Goal: Information Seeking & Learning: Learn about a topic

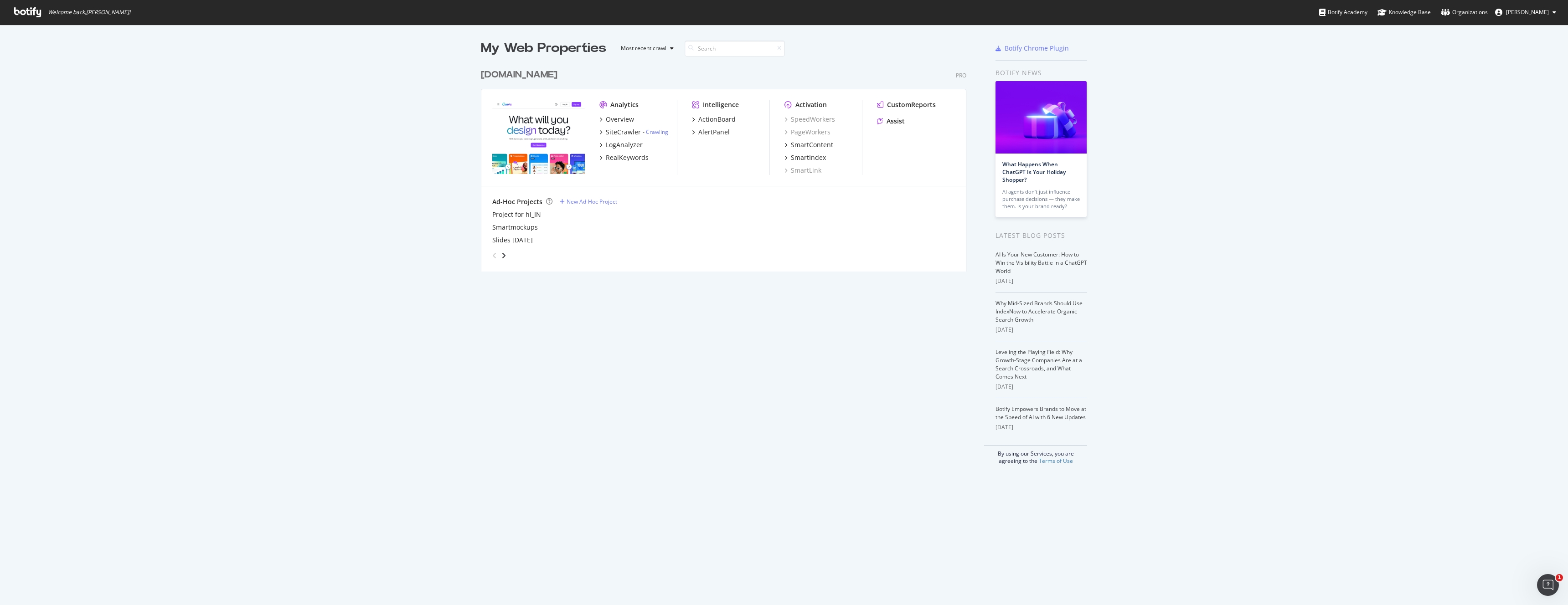
drag, startPoint x: 1517, startPoint y: 111, endPoint x: 1514, endPoint y: 95, distance: 16.3
click at [1515, 105] on div "My Web Properties Most recent crawl canva.com Pro Analytics Overview SiteCrawle…" at bounding box center [784, 252] width 1568 height 455
click at [629, 131] on div "SiteCrawler" at bounding box center [623, 132] width 35 height 9
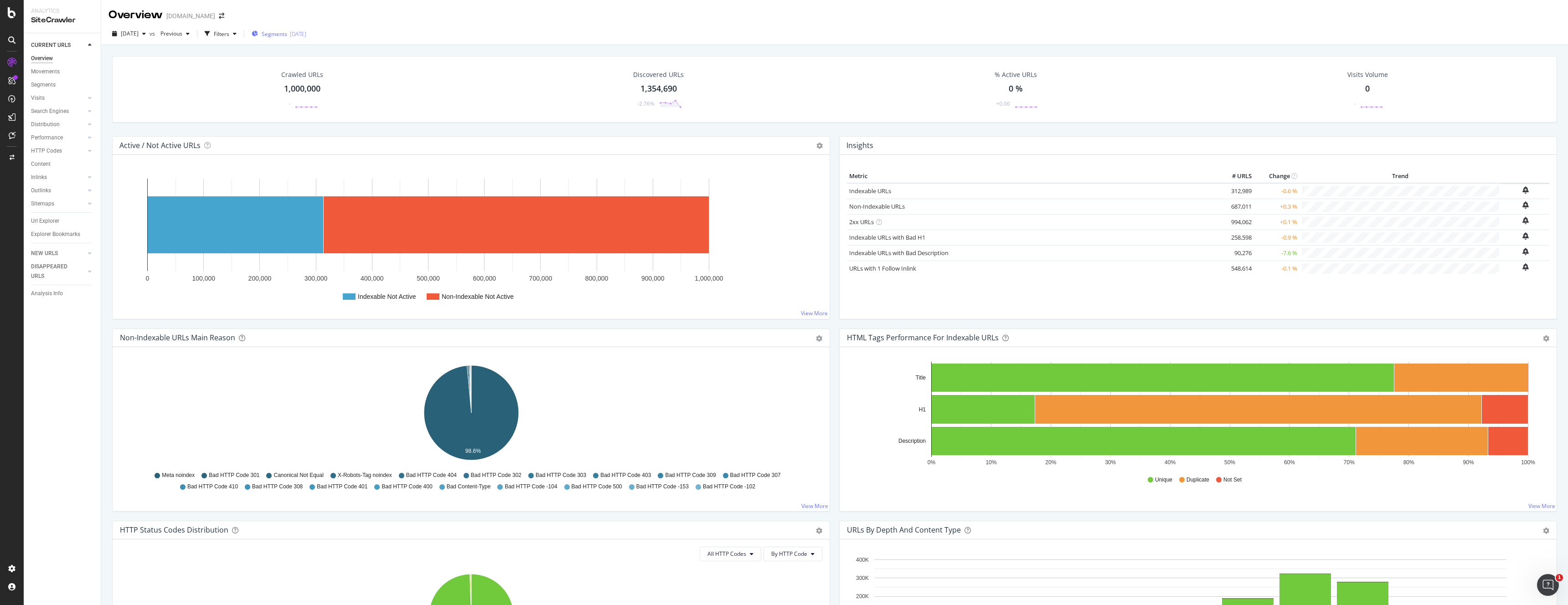
click at [298, 28] on div "Segments 2025-05-26" at bounding box center [279, 34] width 54 height 14
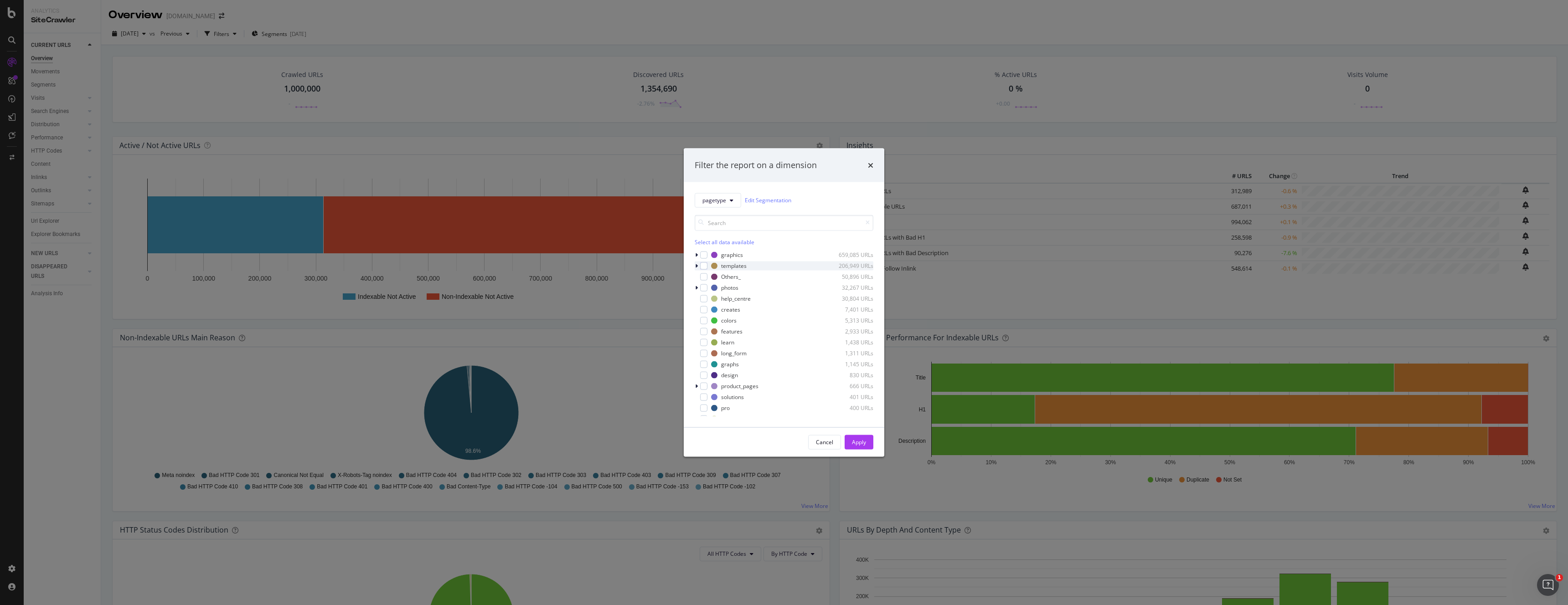
click at [697, 267] on div "modal" at bounding box center [697, 266] width 5 height 9
click at [714, 288] on div "[none] 104,682 URLs" at bounding box center [783, 288] width 178 height 9
click at [863, 437] on div "Apply" at bounding box center [858, 442] width 14 height 14
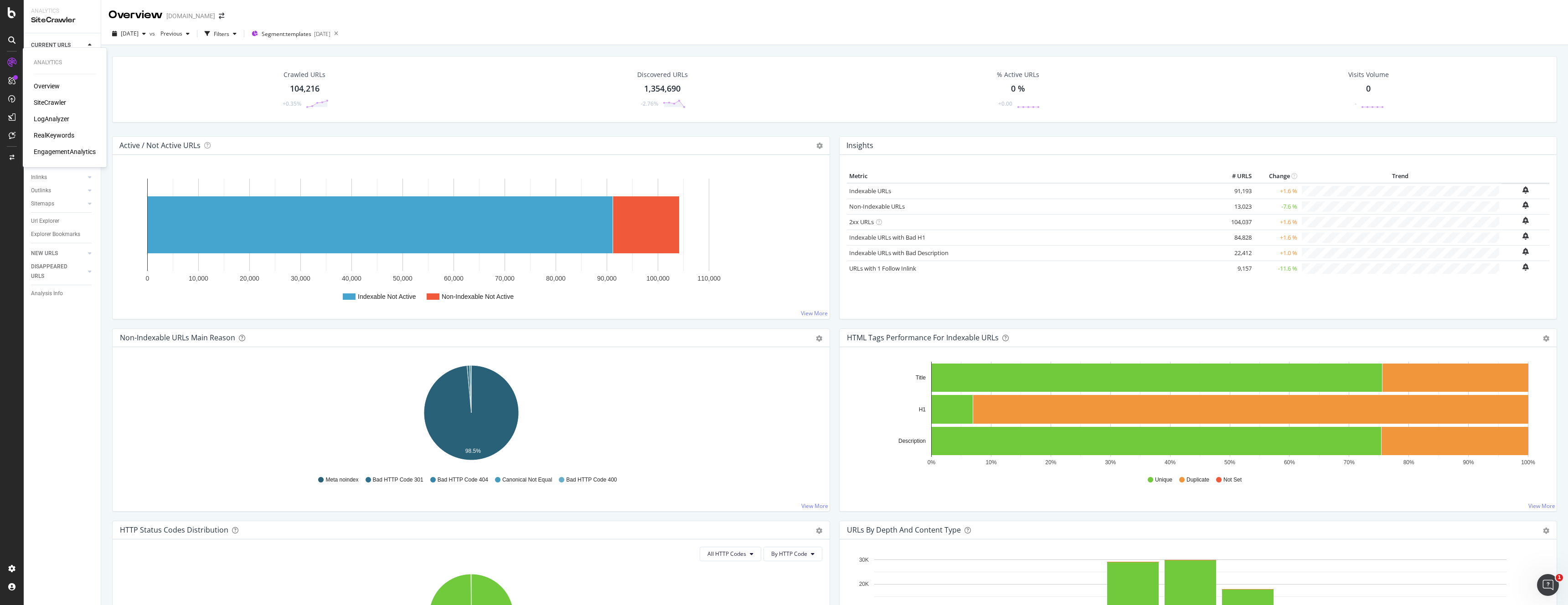
click at [49, 123] on div "LogAnalyzer" at bounding box center [51, 119] width 35 height 9
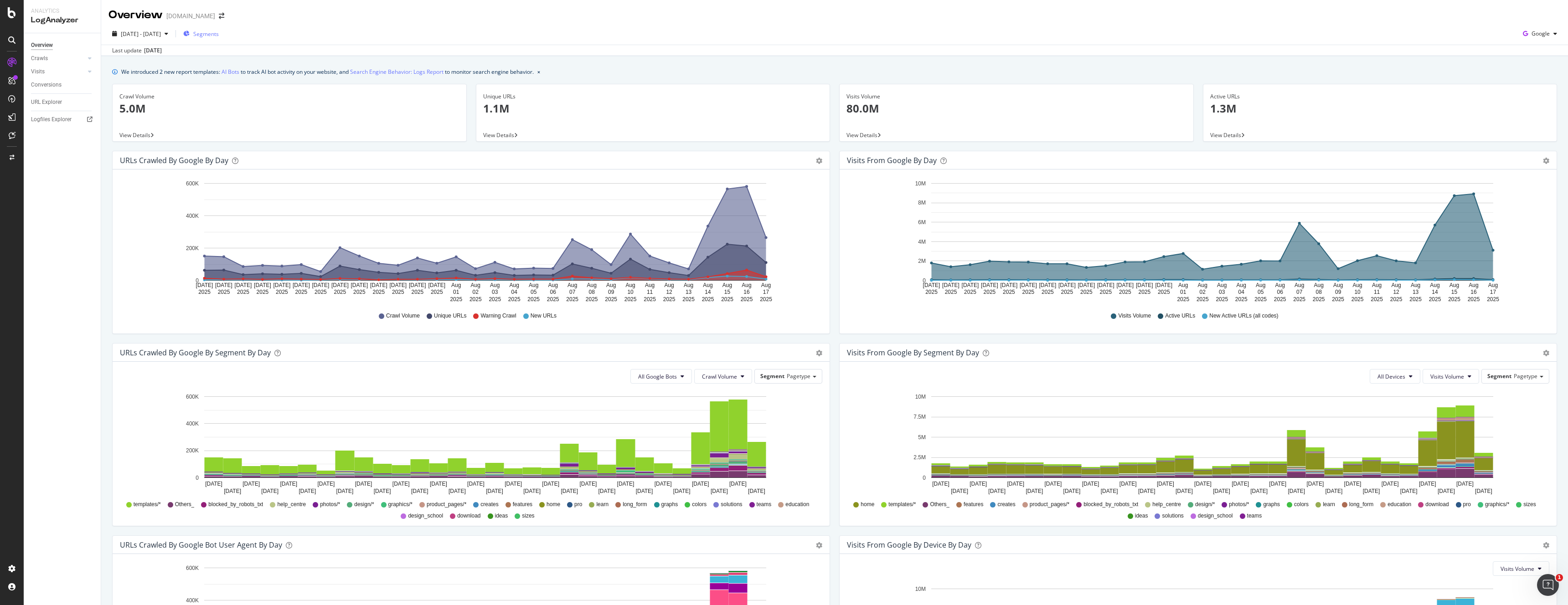
click at [219, 34] on span "Segments" at bounding box center [205, 34] width 25 height 8
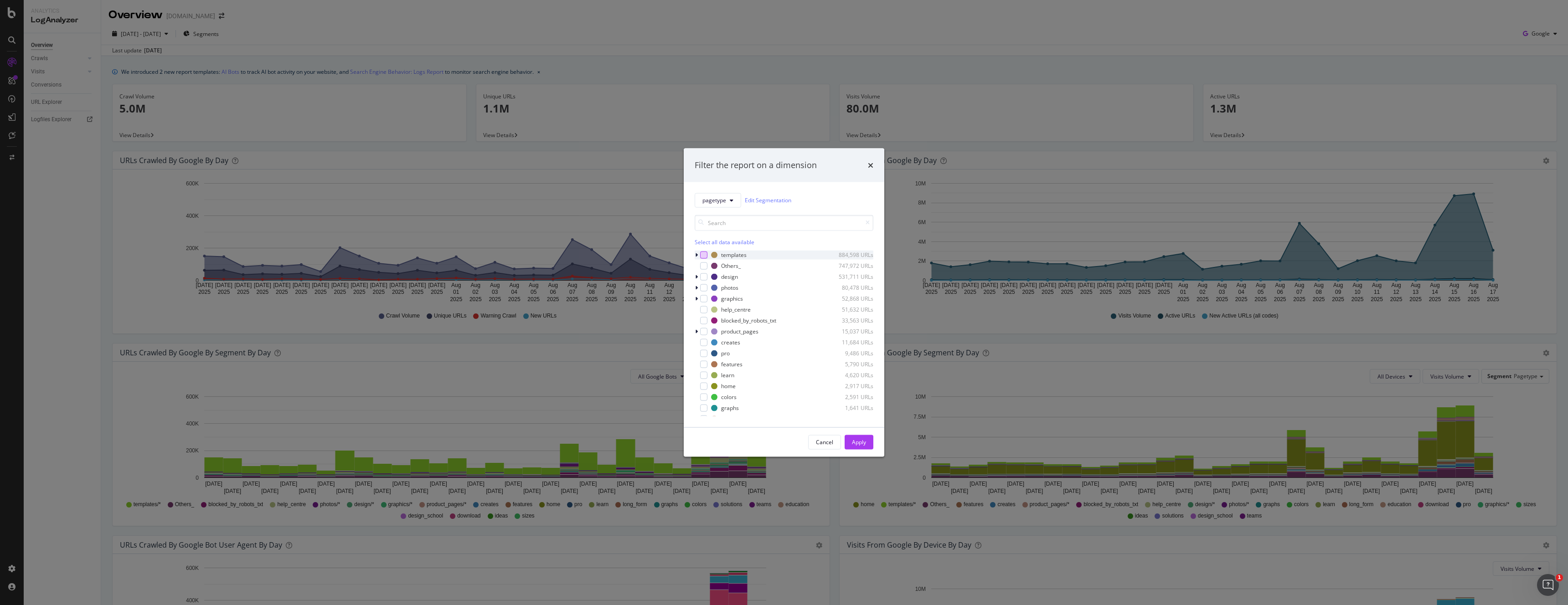
click at [705, 255] on div "modal" at bounding box center [704, 255] width 8 height 8
click at [867, 443] on button "Apply" at bounding box center [858, 442] width 28 height 15
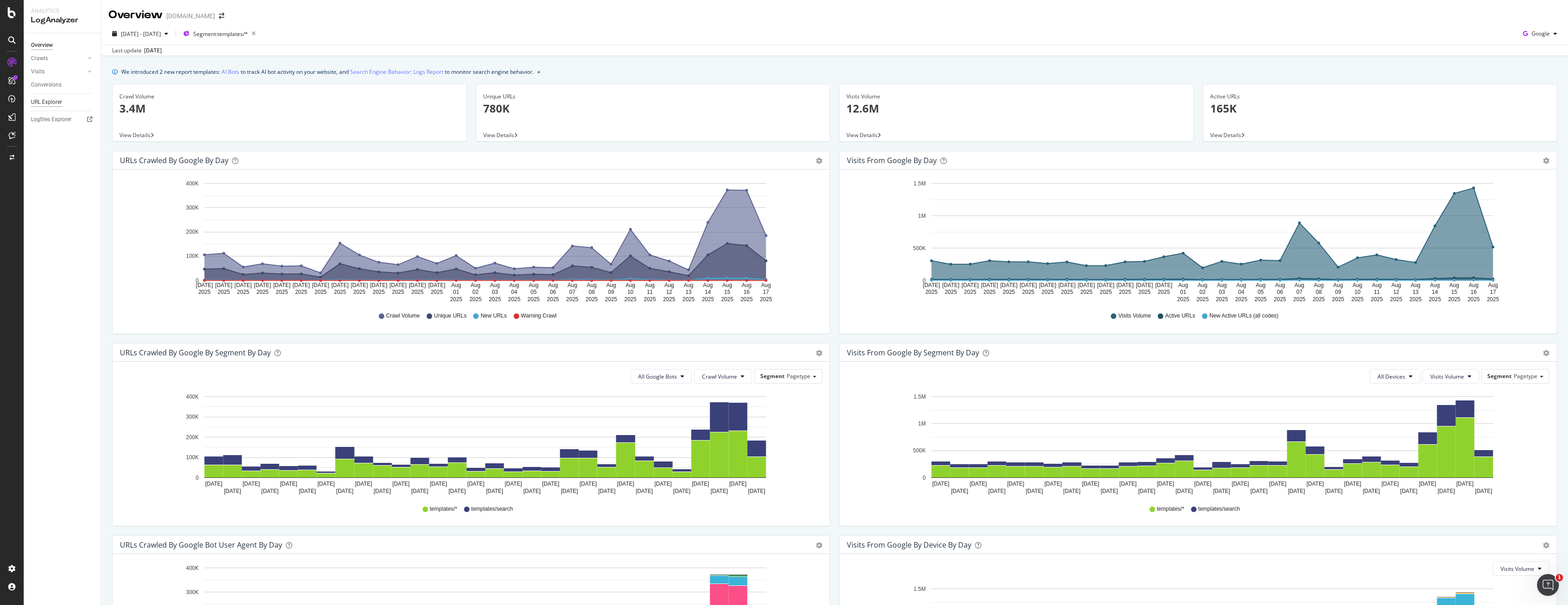
click at [54, 103] on div "URL Explorer" at bounding box center [46, 102] width 31 height 9
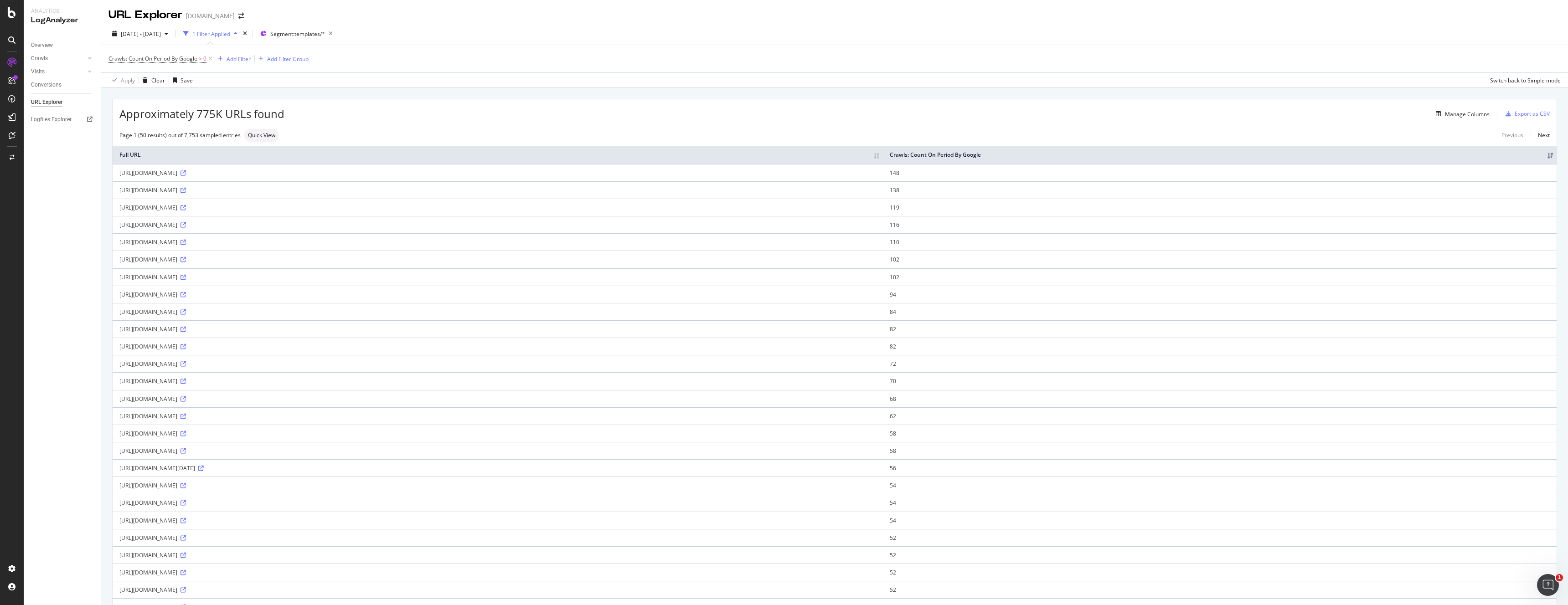
click at [372, 65] on div "Crawls: Count On Period By Google > 0 Add Filter Add Filter Group" at bounding box center [835, 59] width 1452 height 28
drag, startPoint x: 235, startPoint y: 60, endPoint x: 214, endPoint y: 60, distance: 21.0
click at [235, 60] on div "Add Filter" at bounding box center [239, 59] width 24 height 8
click at [283, 134] on span "URL Query String Keys" at bounding box center [270, 132] width 57 height 8
click at [252, 85] on span "Any equal to" at bounding box center [238, 81] width 31 height 8
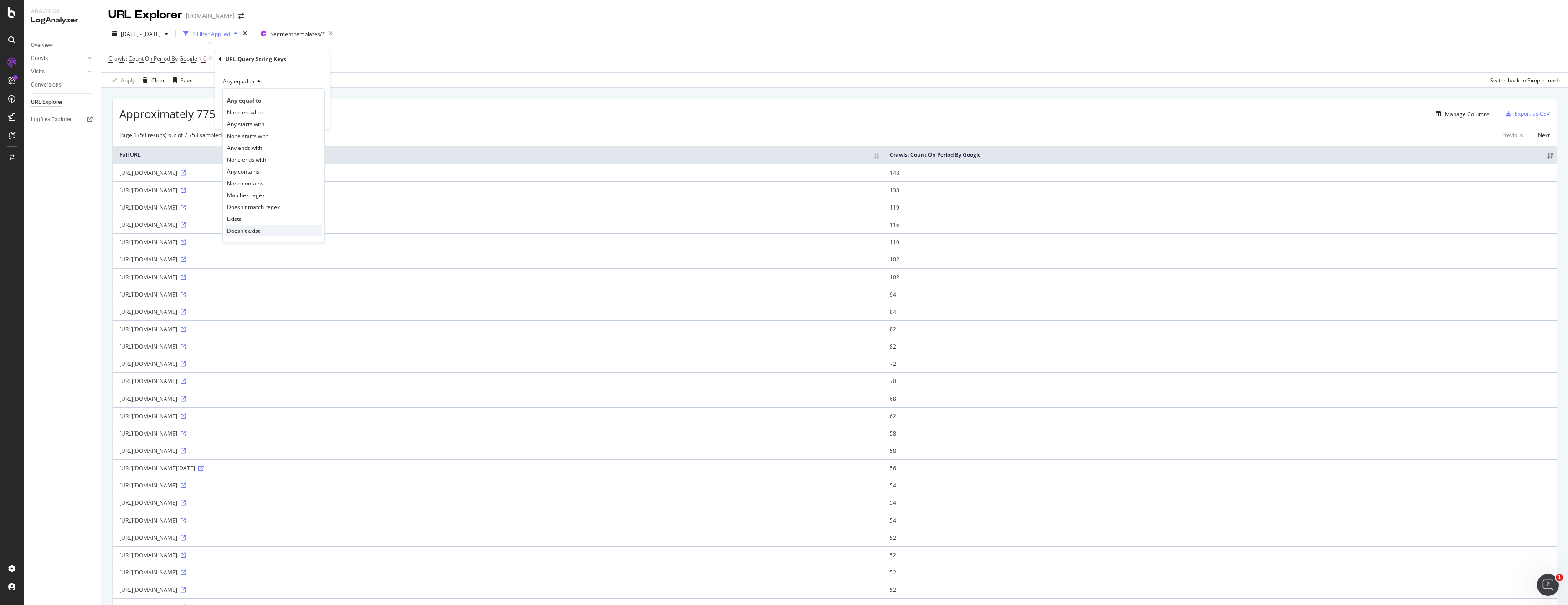
click at [260, 233] on div "Doesn't exist" at bounding box center [273, 230] width 97 height 11
click at [307, 101] on div "button" at bounding box center [302, 100] width 12 height 5
click at [354, 61] on div "Add Filter" at bounding box center [353, 59] width 24 height 8
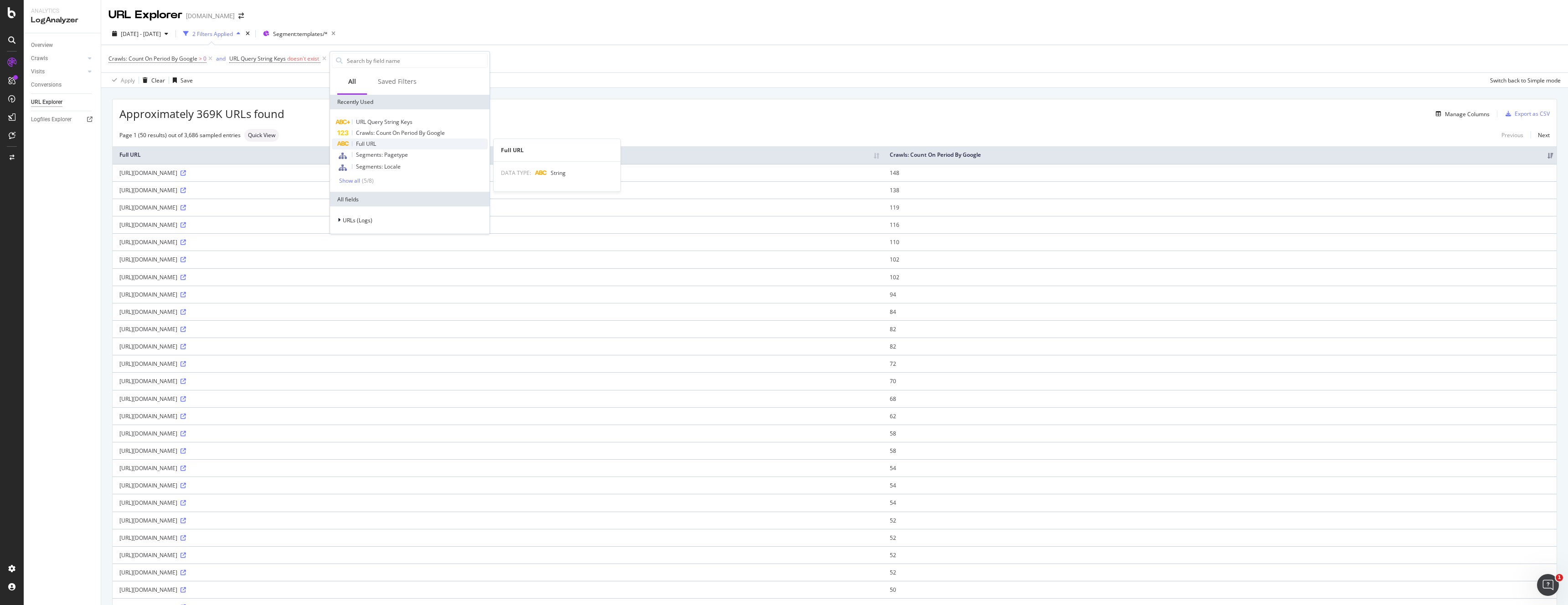
click at [364, 139] on div "Full URL" at bounding box center [410, 144] width 156 height 11
click at [368, 90] on input "text" at bounding box center [387, 97] width 100 height 15
type input "/s/"
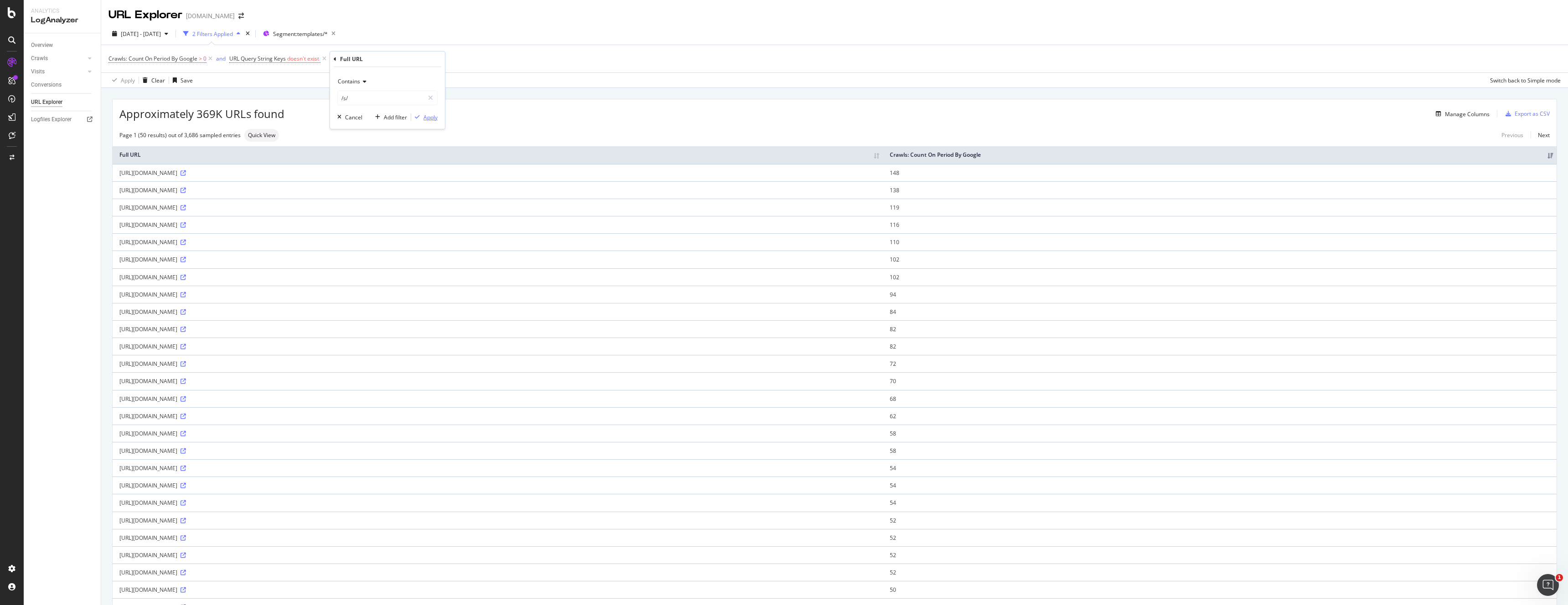
click at [433, 118] on div "Apply" at bounding box center [430, 117] width 14 height 8
click at [1458, 114] on div "Manage Columns" at bounding box center [1467, 114] width 44 height 8
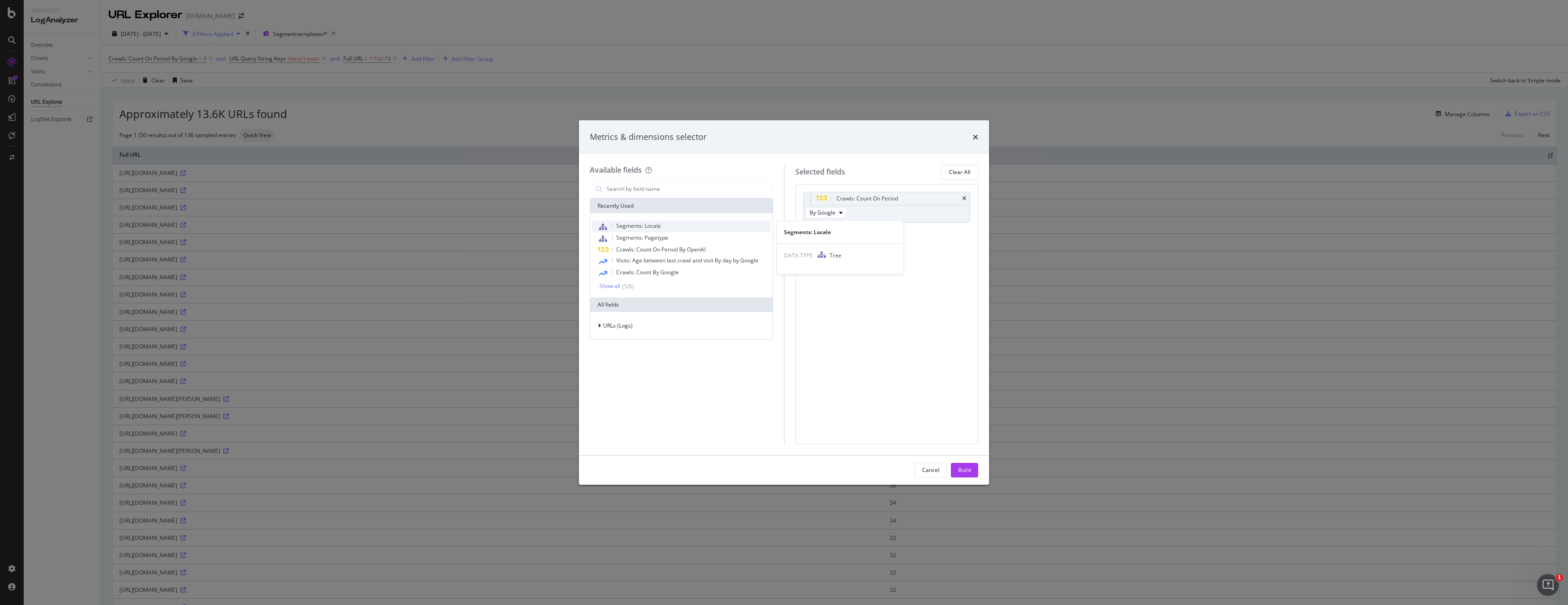
click at [648, 227] on span "Segments: Locale" at bounding box center [639, 226] width 44 height 8
click at [964, 470] on div "Build" at bounding box center [964, 470] width 13 height 8
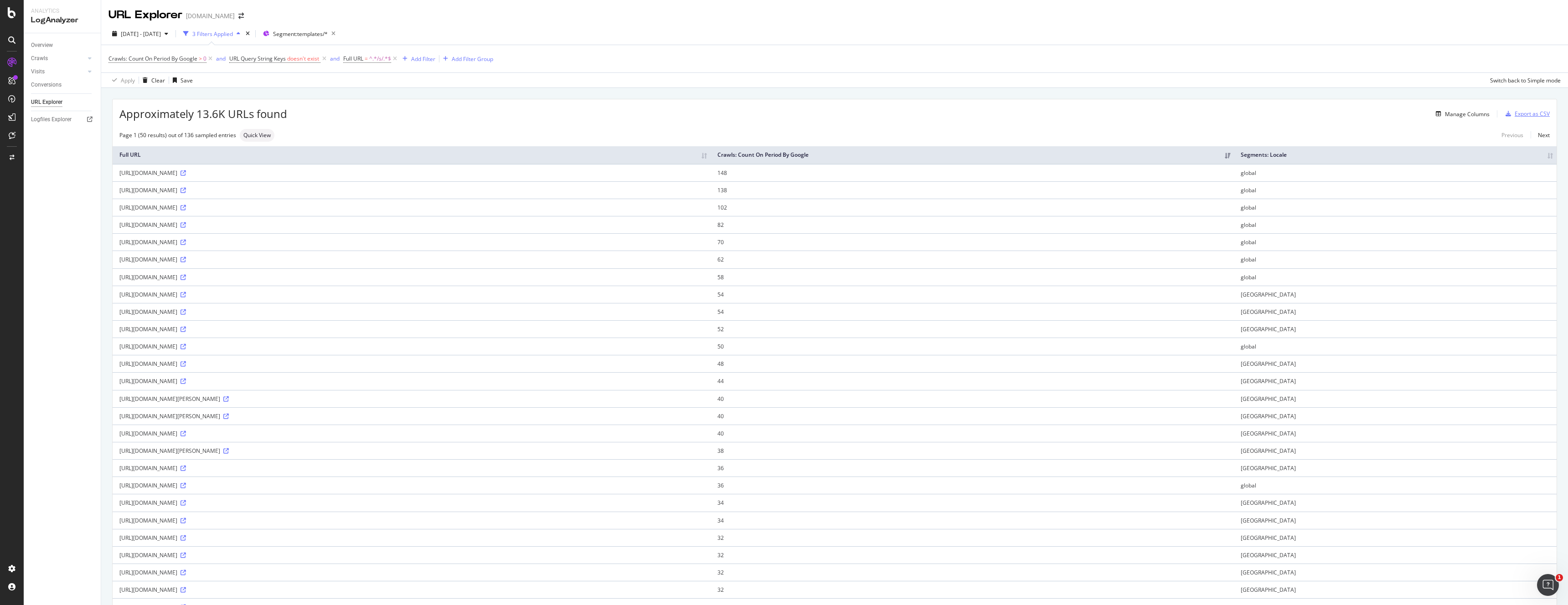
click at [1525, 114] on div "Export as CSV" at bounding box center [1532, 113] width 35 height 8
click at [379, 60] on span "^.*/s/.*$" at bounding box center [380, 58] width 22 height 13
drag, startPoint x: 370, startPoint y: 80, endPoint x: 373, endPoint y: 86, distance: 6.7
click at [371, 81] on span "Contains" at bounding box center [364, 80] width 22 height 8
click at [388, 182] on span "Doesn't contain" at bounding box center [377, 182] width 40 height 8
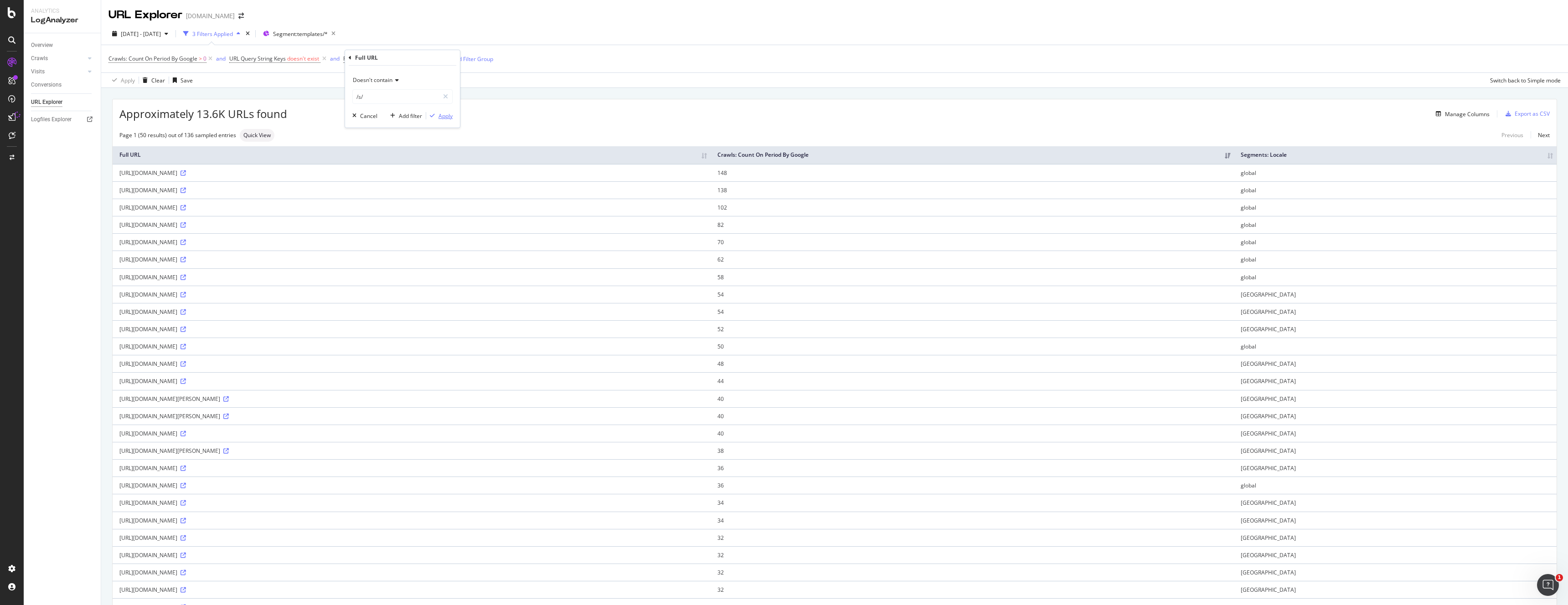
click at [444, 114] on div "Apply" at bounding box center [446, 116] width 14 height 8
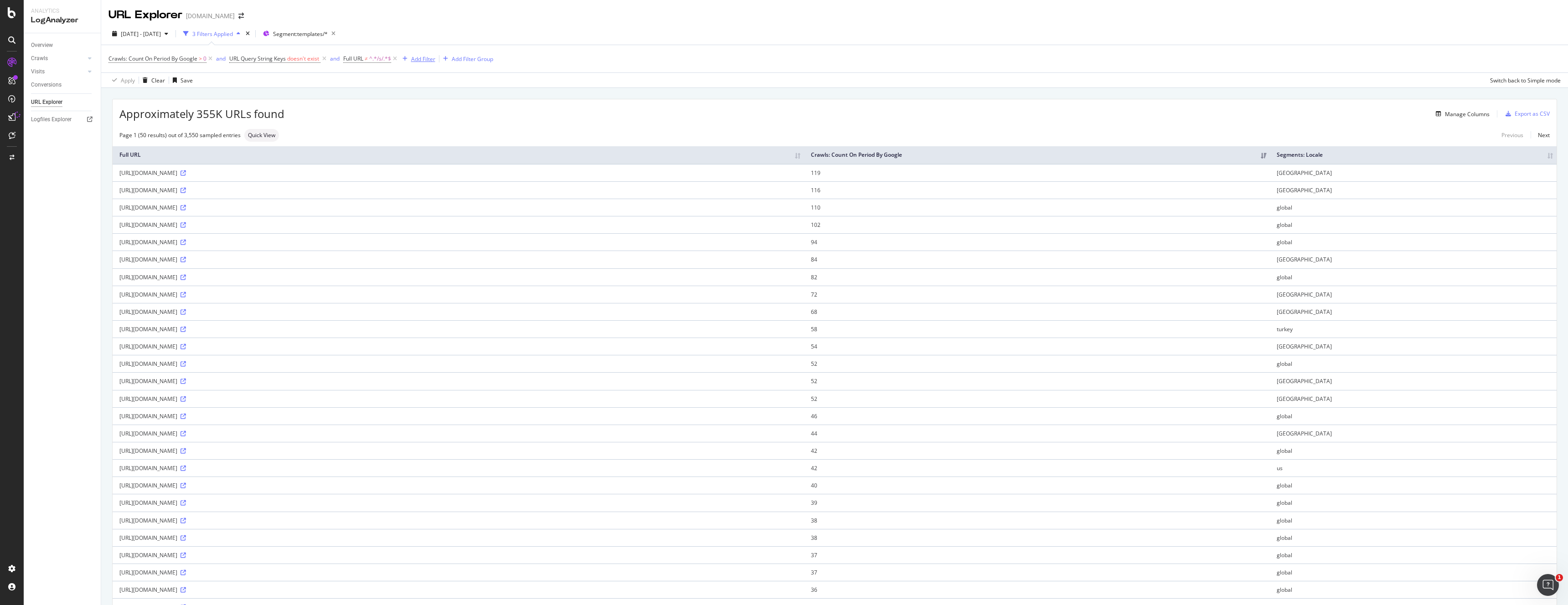
click at [420, 61] on div "Add Filter" at bounding box center [423, 59] width 24 height 8
click at [441, 123] on span "Full URL" at bounding box center [437, 122] width 20 height 8
click at [425, 90] on div "Contains" at bounding box center [458, 90] width 100 height 31
click at [425, 82] on span "Contains" at bounding box center [420, 81] width 22 height 8
click at [436, 182] on span "Doesn't contain" at bounding box center [433, 184] width 40 height 8
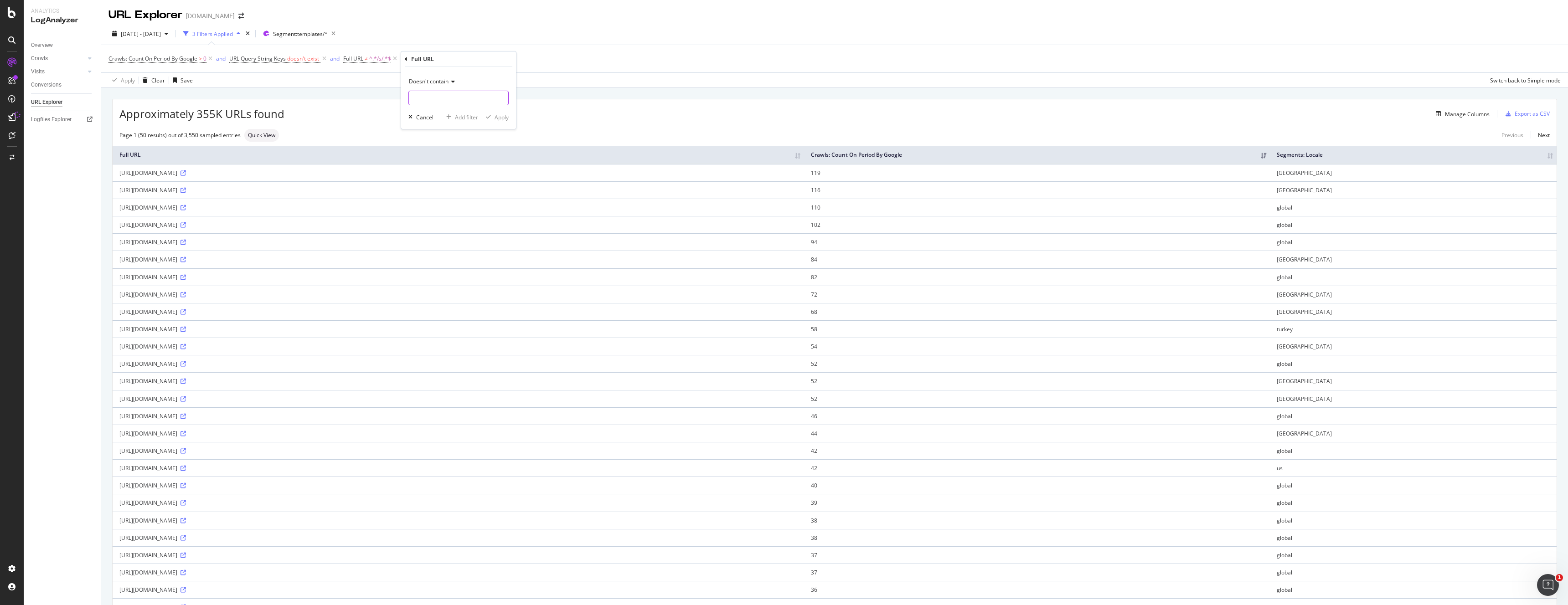
click at [435, 100] on input "text" at bounding box center [459, 97] width 100 height 15
type input "/p/"
click at [501, 119] on div "Apply" at bounding box center [501, 117] width 14 height 8
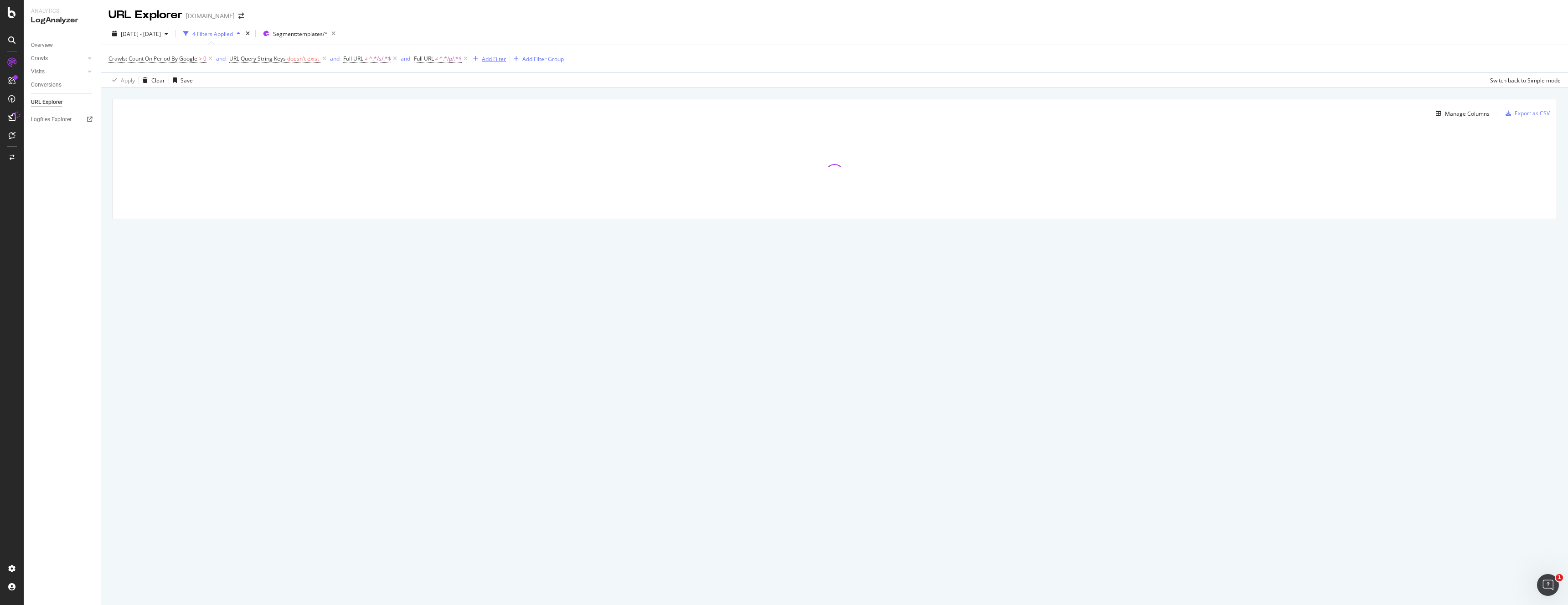
click at [499, 58] on div "Add Filter" at bounding box center [494, 59] width 24 height 8
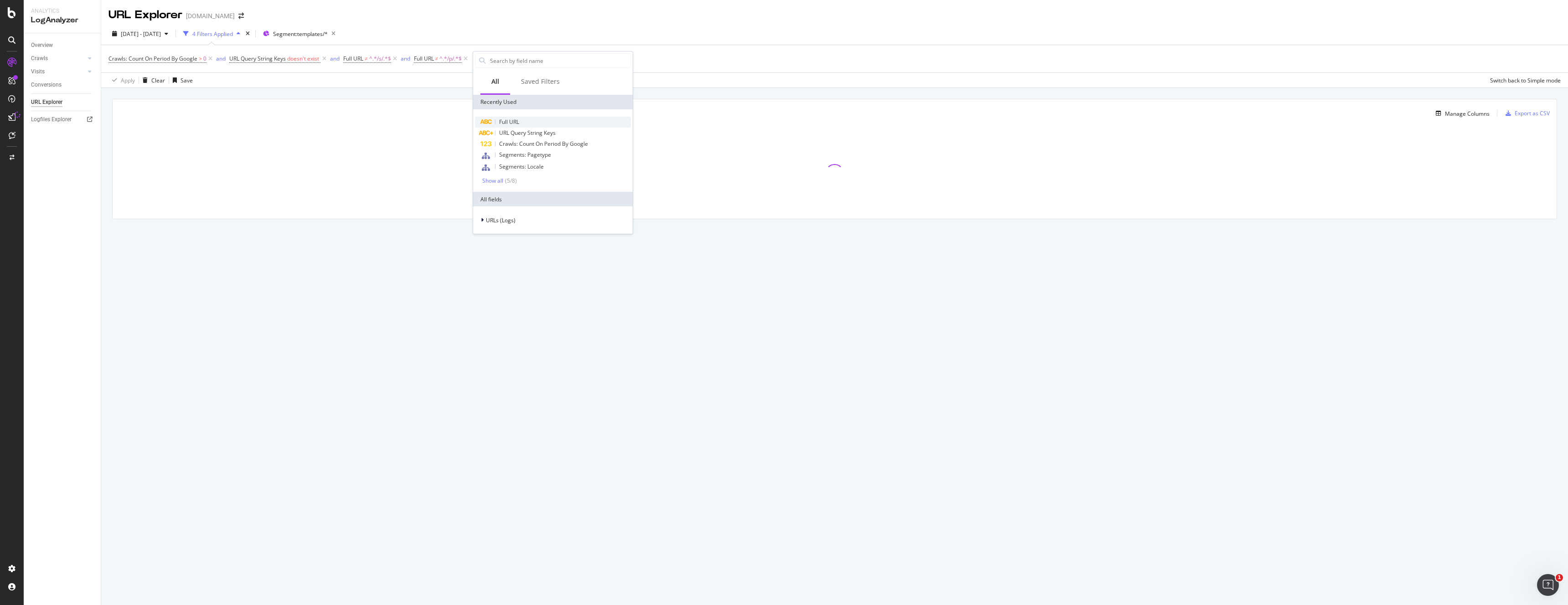
click at [505, 122] on span "Full URL" at bounding box center [509, 122] width 20 height 8
click at [494, 96] on input "text" at bounding box center [531, 97] width 100 height 15
type input "/EA"
click at [567, 116] on div "Apply" at bounding box center [573, 117] width 14 height 8
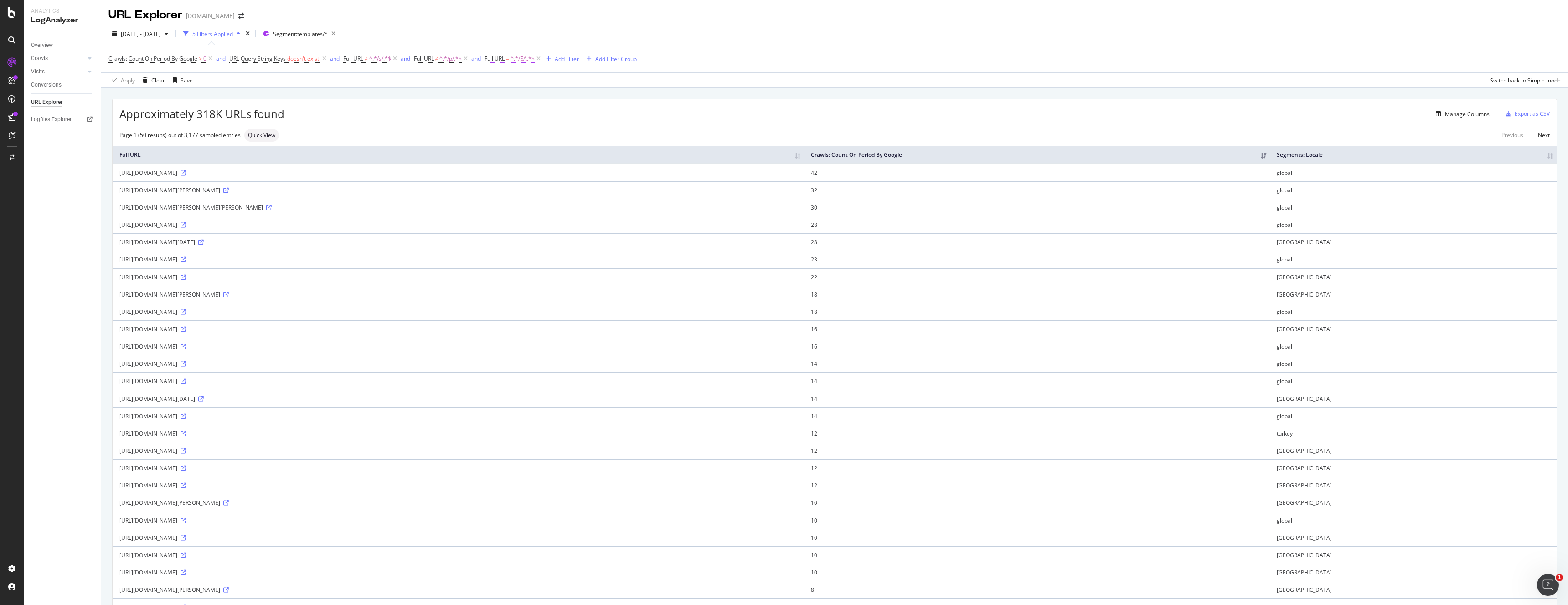
click at [509, 61] on span "=" at bounding box center [508, 58] width 3 height 8
click at [516, 82] on span "Contains" at bounding box center [507, 80] width 22 height 8
click at [526, 179] on span "Doesn't contain" at bounding box center [521, 182] width 40 height 8
click at [598, 116] on div "Doesn't contain /EA Cancel Add filter Apply" at bounding box center [546, 96] width 115 height 62
click at [588, 118] on div "Apply" at bounding box center [589, 116] width 14 height 8
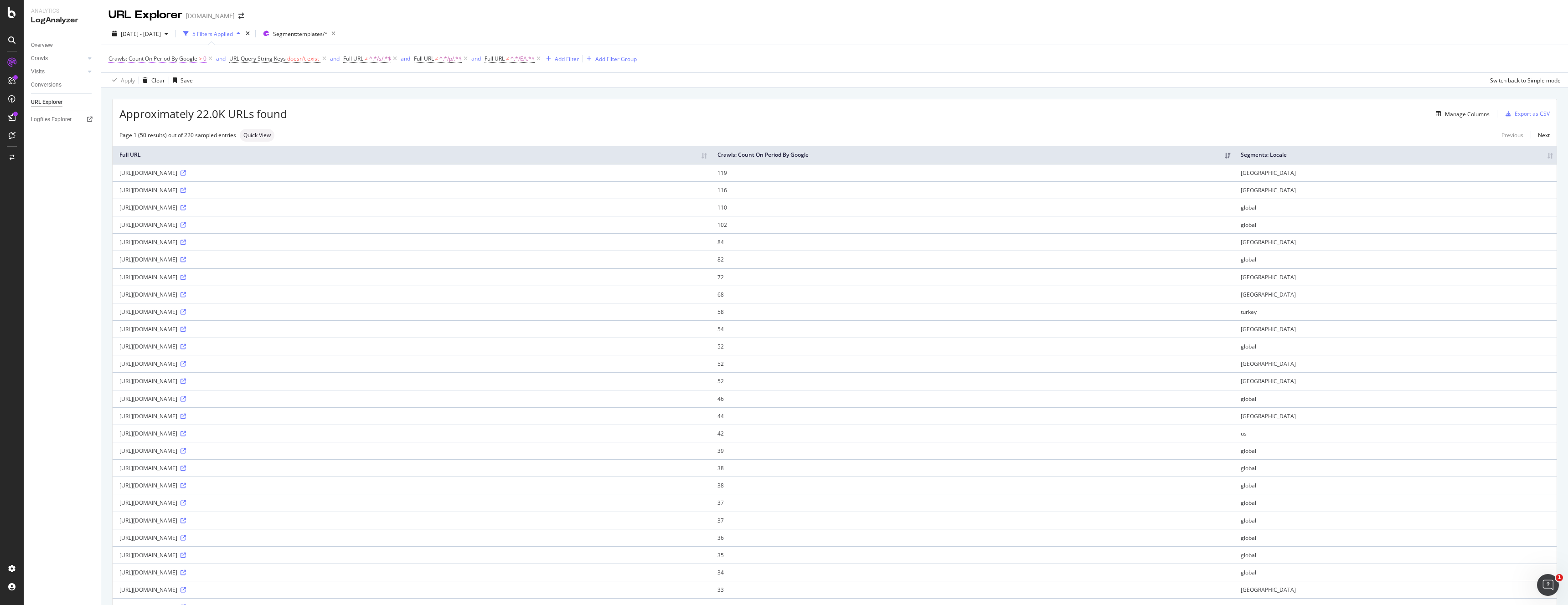
click at [194, 62] on span "Crawls: Count On Period By Google" at bounding box center [153, 58] width 89 height 8
click at [142, 95] on span "Greater than" at bounding box center [132, 94] width 33 height 8
click at [165, 175] on span "Greater than or equal to" at bounding box center [152, 173] width 61 height 8
click at [202, 132] on div "Apply" at bounding box center [209, 130] width 14 height 8
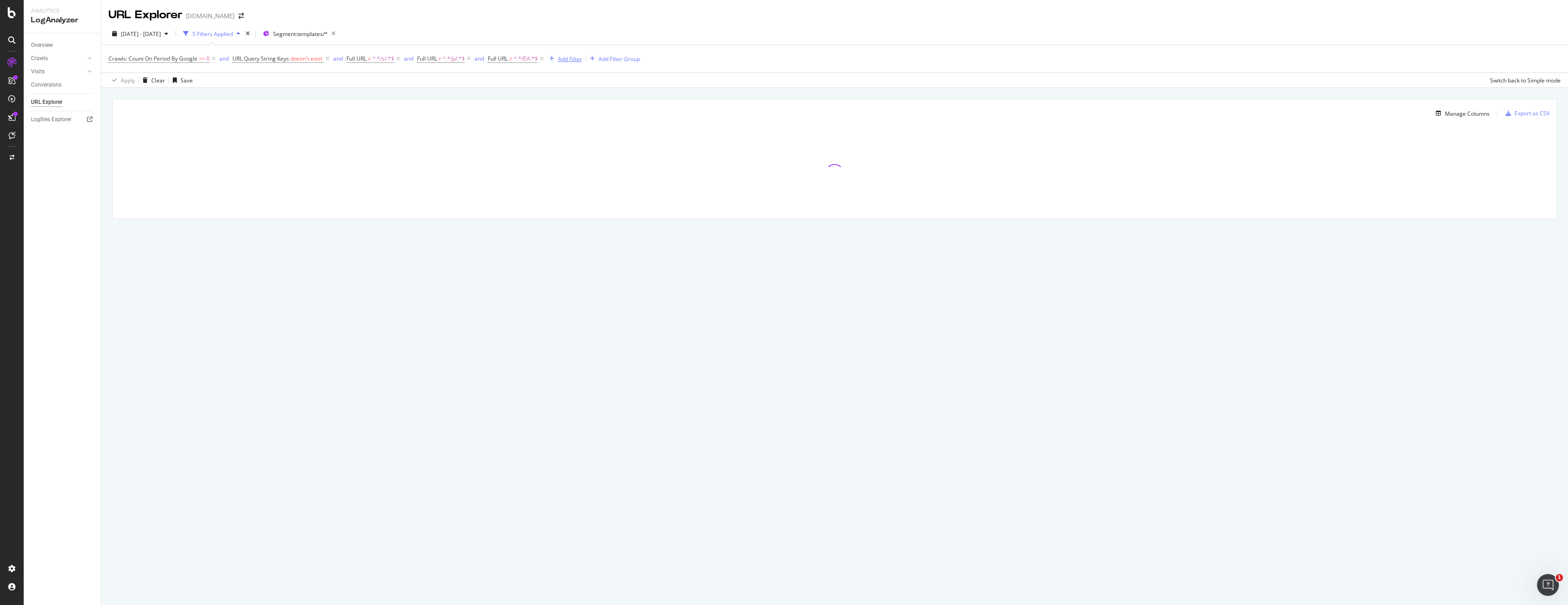
click at [580, 59] on div "Add Filter" at bounding box center [570, 59] width 24 height 8
type input "i"
click at [899, 83] on div "Apply Clear Save Switch back to Simple mode" at bounding box center [834, 80] width 1466 height 15
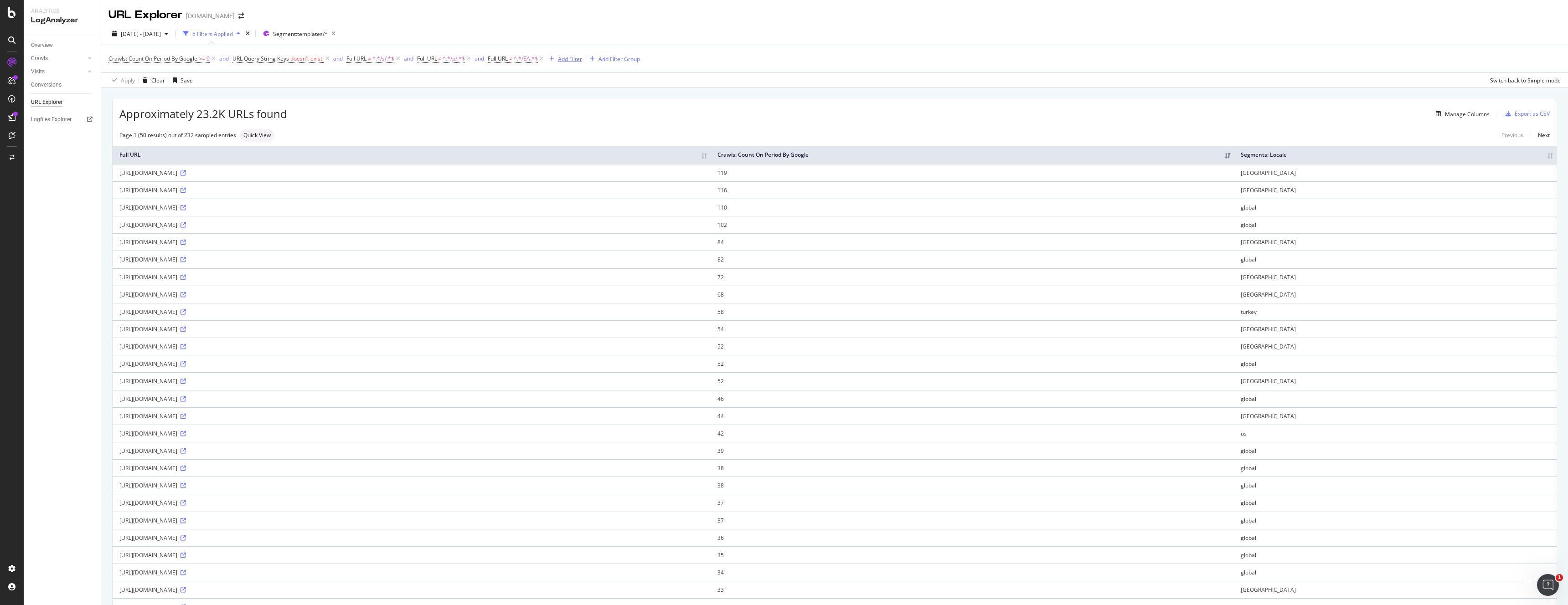
click at [571, 58] on div "Add Filter" at bounding box center [570, 59] width 24 height 8
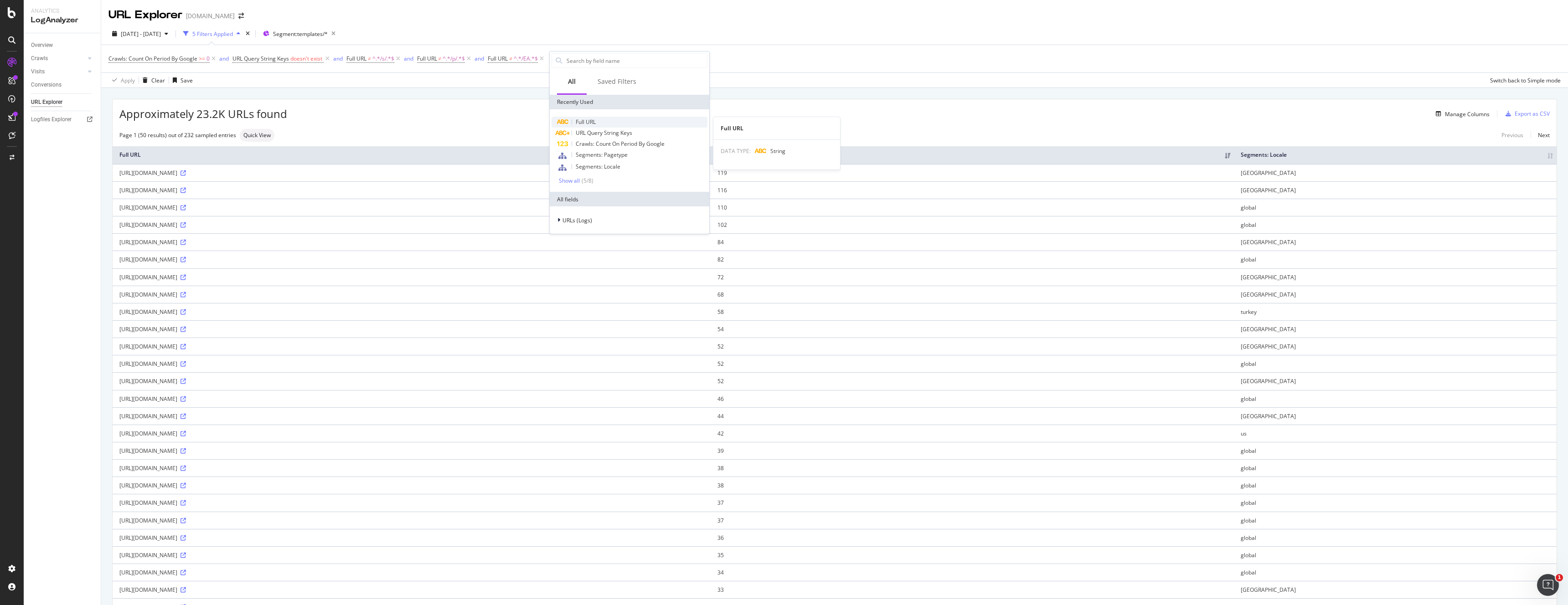
click at [583, 120] on span "Full URL" at bounding box center [586, 122] width 20 height 8
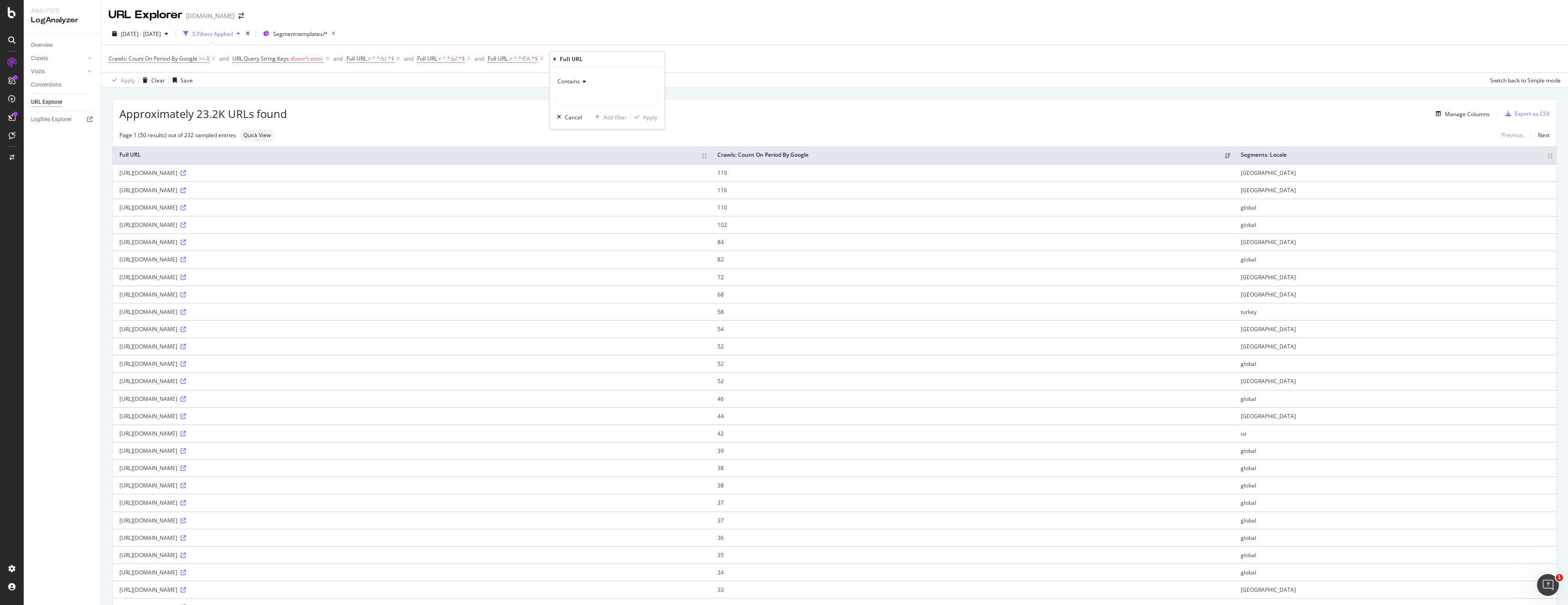
drag, startPoint x: 575, startPoint y: 80, endPoint x: 577, endPoint y: 87, distance: 7.3
click at [575, 81] on span "Contains" at bounding box center [568, 81] width 22 height 8
click at [554, 58] on icon at bounding box center [555, 59] width 3 height 5
click at [606, 164] on span "Segments: Locale" at bounding box center [598, 166] width 44 height 8
click at [569, 81] on span "Equal" at bounding box center [564, 81] width 14 height 8
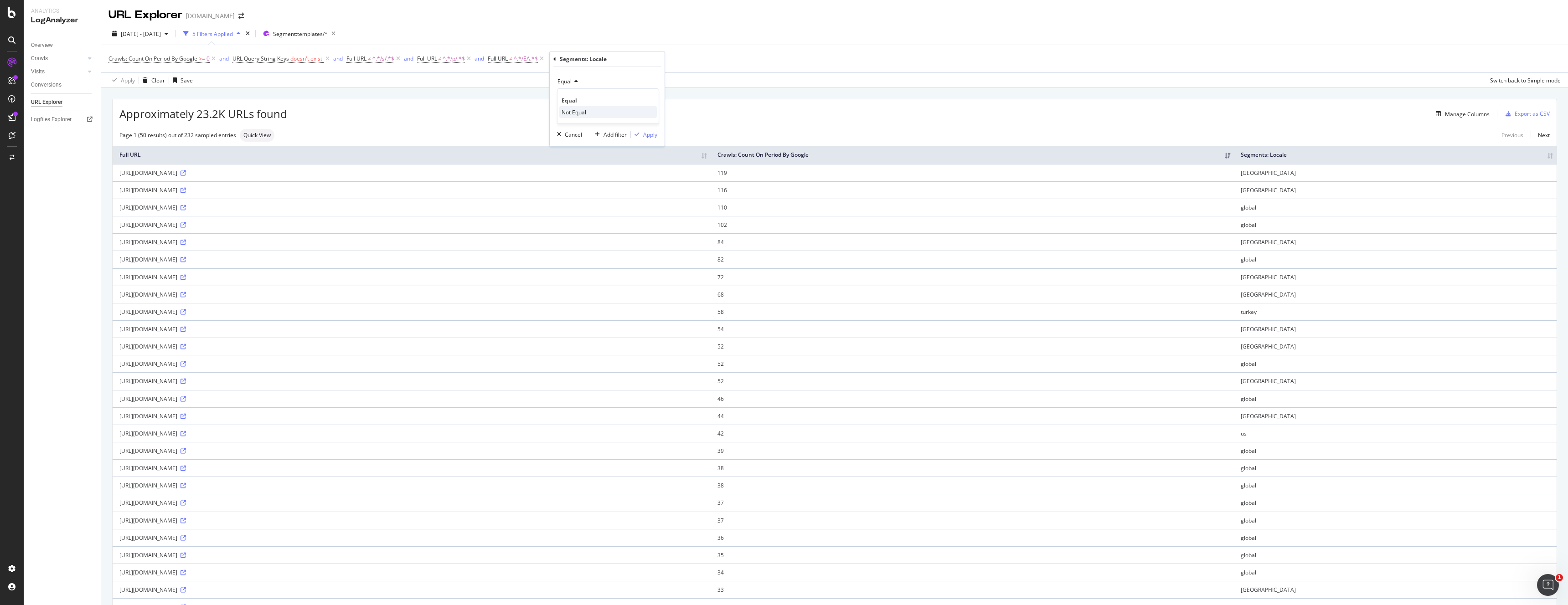
click at [583, 113] on span "Not Equal" at bounding box center [573, 113] width 24 height 8
click at [590, 99] on div at bounding box center [607, 98] width 100 height 15
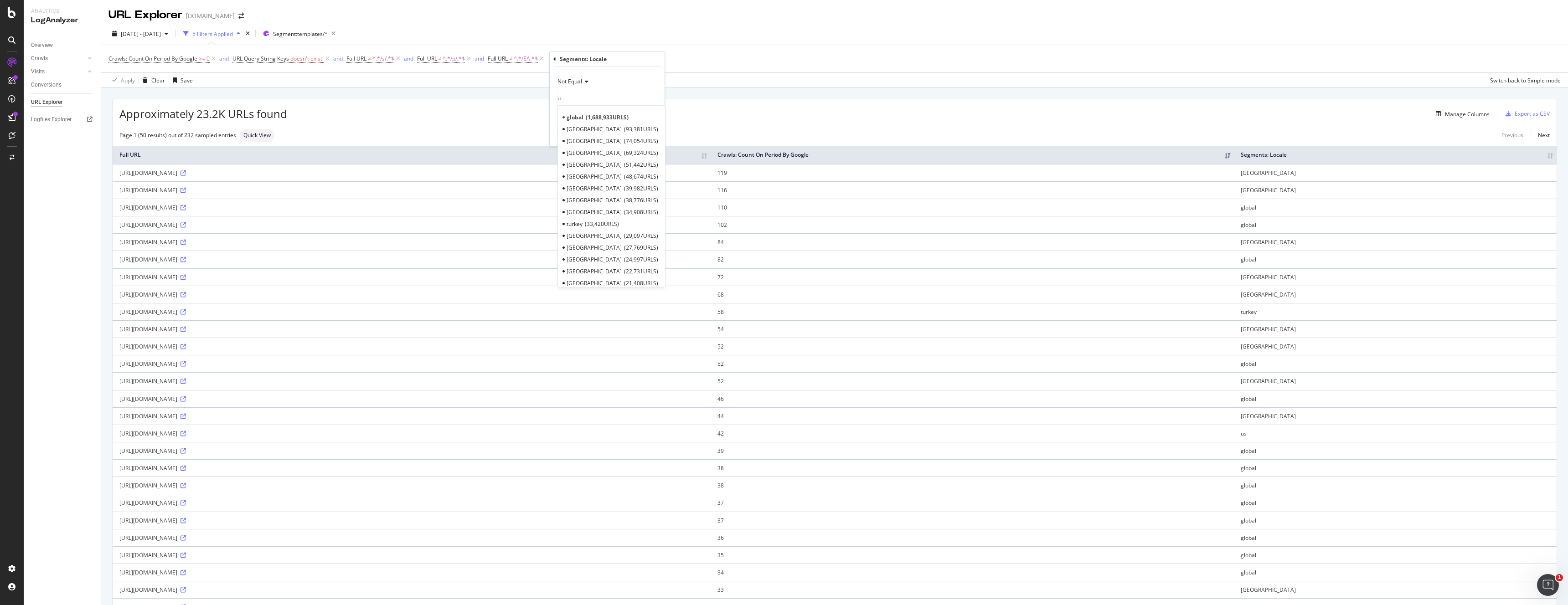
type input "us"
click at [479, 129] on div "Page 1 (50 results) out of 232 sampled entries Quick View Previous Next" at bounding box center [835, 135] width 1444 height 13
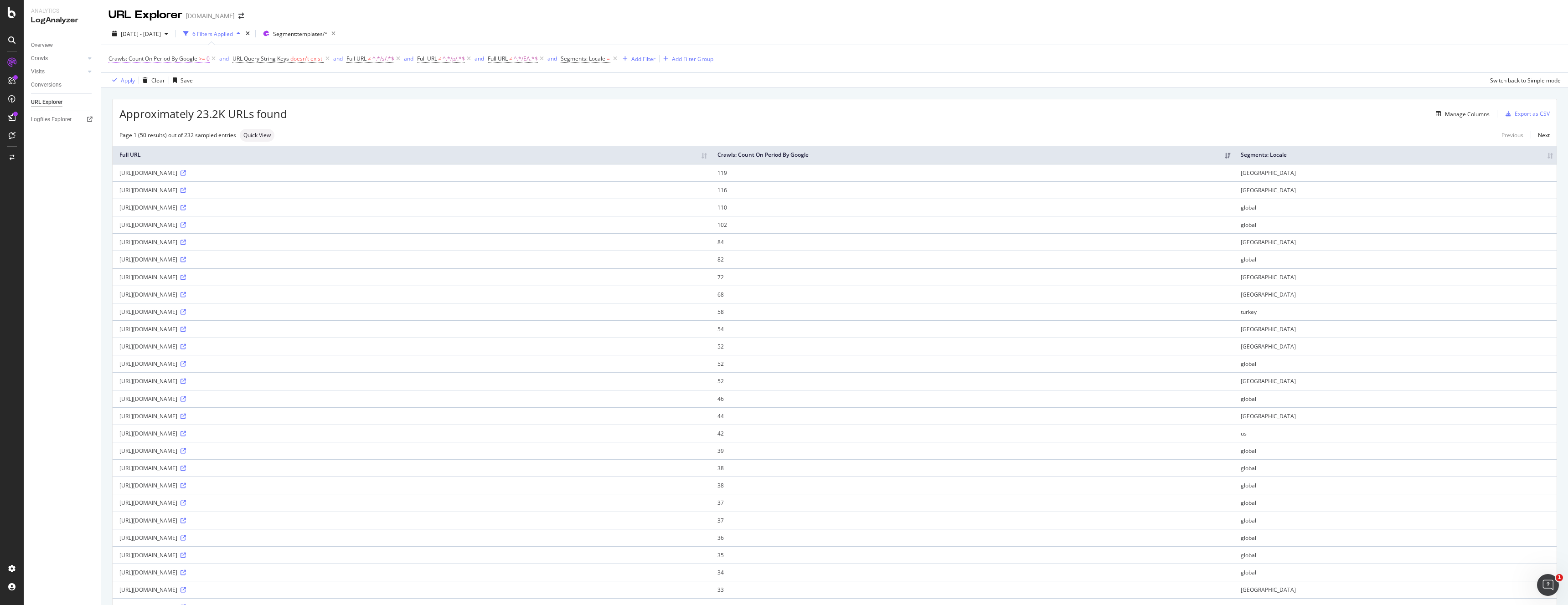
click at [201, 60] on span ">=" at bounding box center [202, 58] width 6 height 8
click at [163, 96] on span "Greater than or equal to" at bounding box center [147, 94] width 61 height 8
click at [152, 162] on span "Greater than" at bounding box center [137, 161] width 33 height 8
click at [124, 132] on div "Cancel" at bounding box center [132, 130] width 18 height 8
click at [1534, 115] on div "Export as CSV" at bounding box center [1532, 113] width 35 height 8
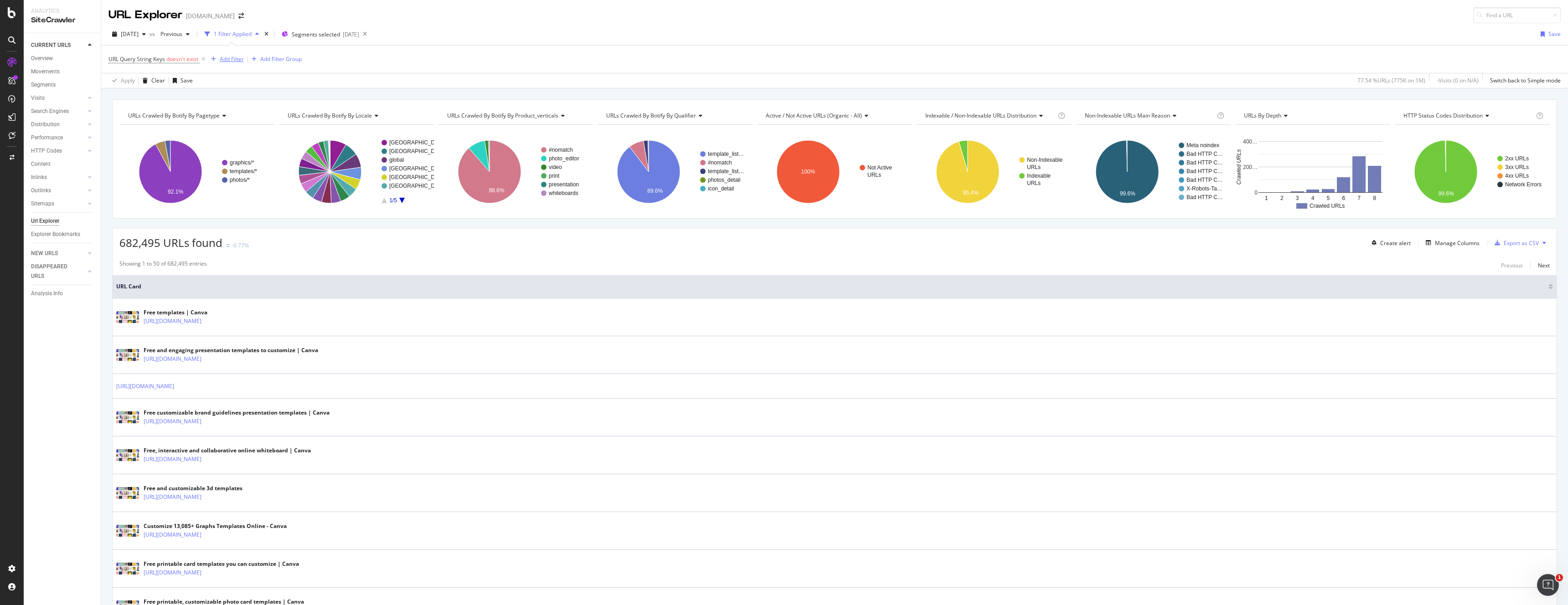
click at [230, 61] on div "Add Filter" at bounding box center [232, 59] width 24 height 8
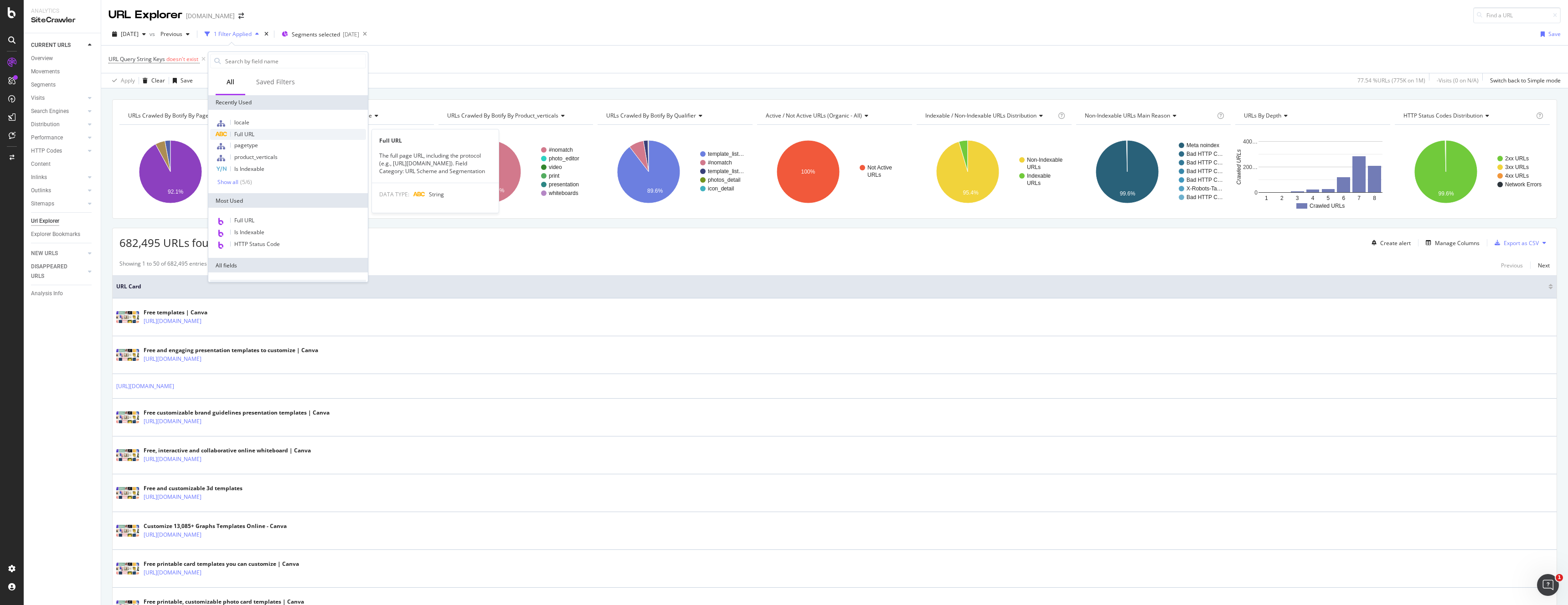
click at [247, 136] on span "Full URL" at bounding box center [244, 134] width 20 height 8
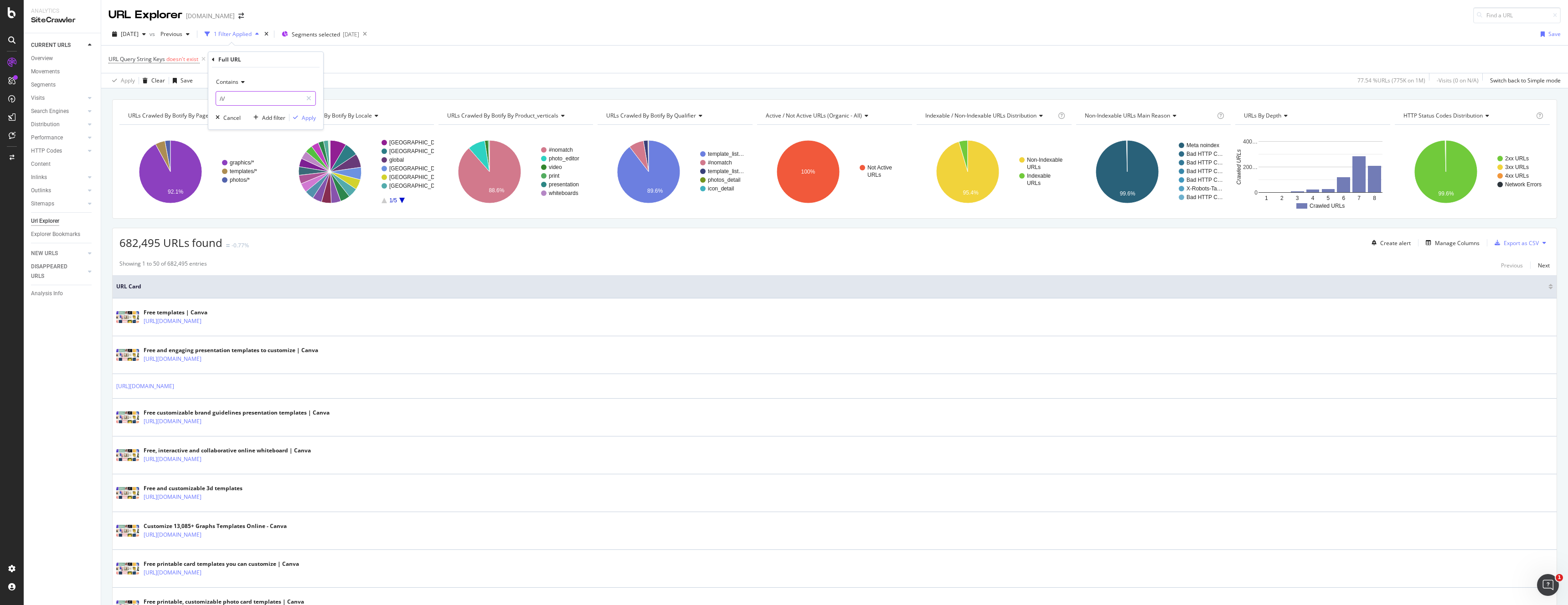
click at [262, 97] on input "/i/" at bounding box center [259, 98] width 86 height 15
click at [228, 75] on div "Contains" at bounding box center [266, 82] width 100 height 15
click at [244, 186] on span "Doesn't contain" at bounding box center [240, 184] width 40 height 8
click at [241, 101] on input "/i/" at bounding box center [259, 98] width 86 height 15
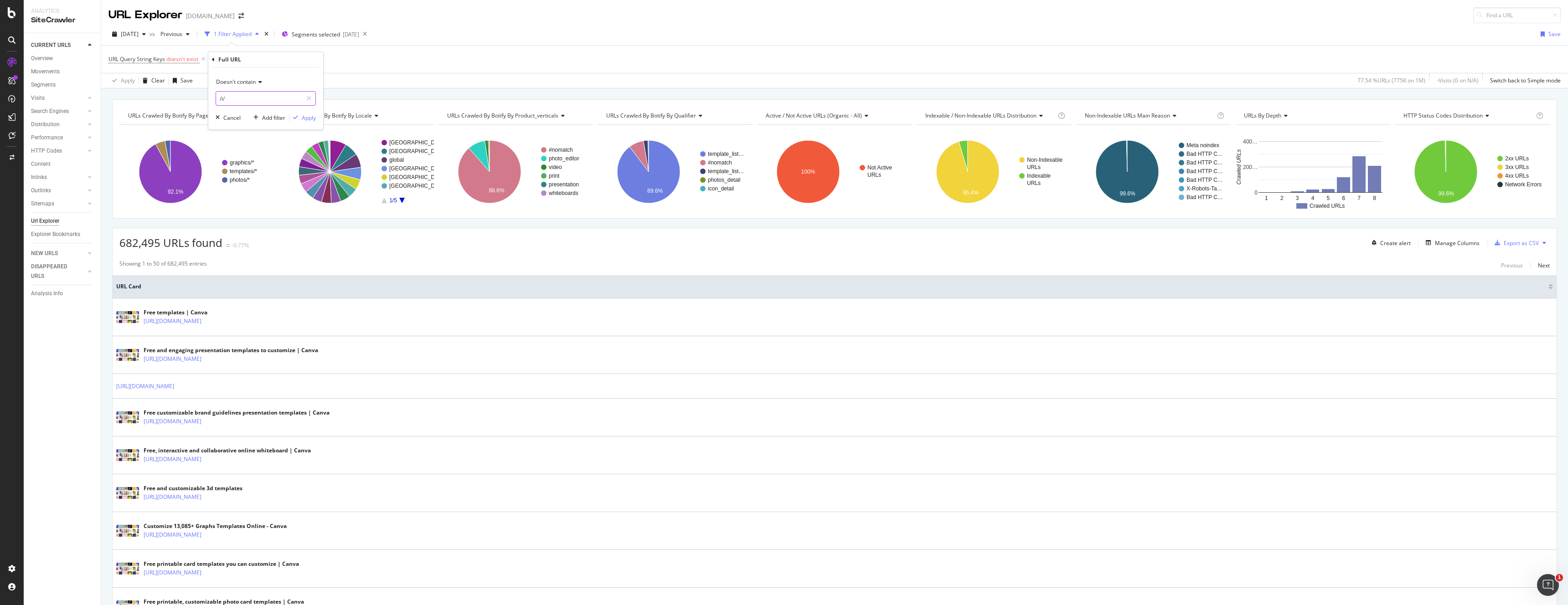
click at [241, 101] on input "/i/" at bounding box center [259, 98] width 86 height 15
type input "/search/"
click at [309, 119] on div "Apply" at bounding box center [309, 118] width 14 height 8
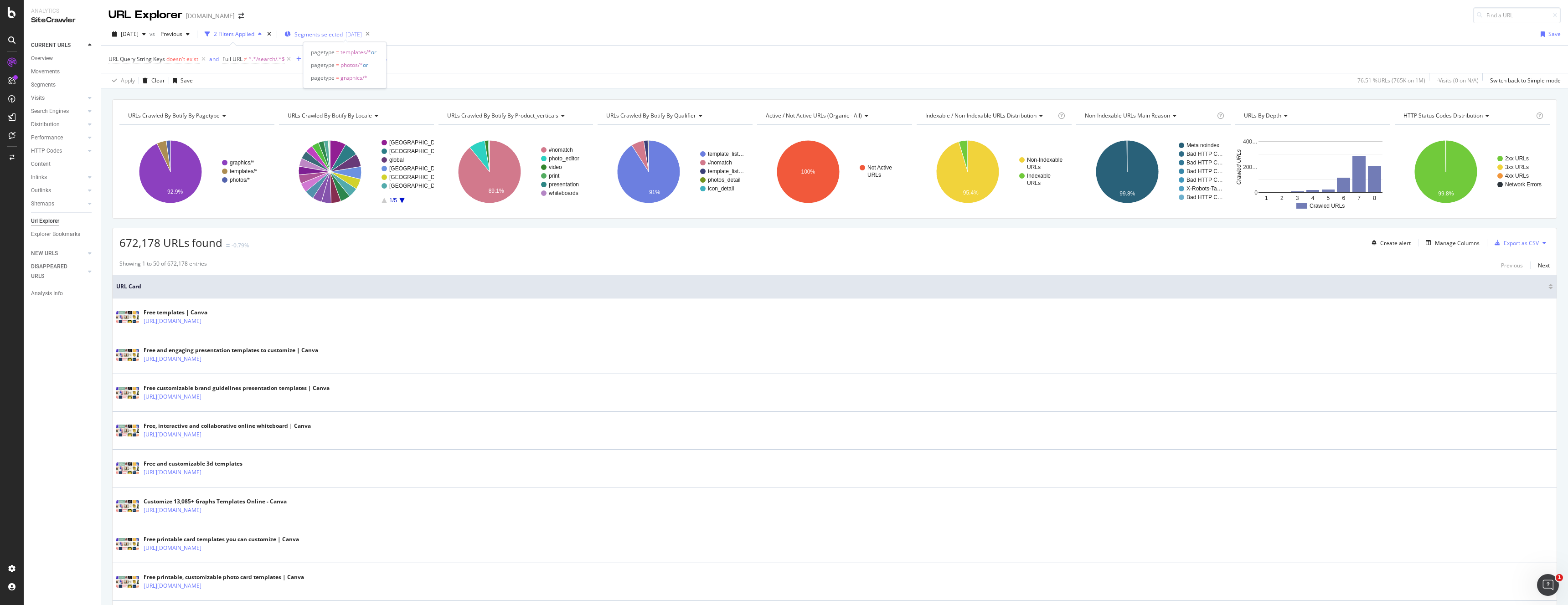
click at [327, 35] on span "Segments selected" at bounding box center [318, 34] width 48 height 8
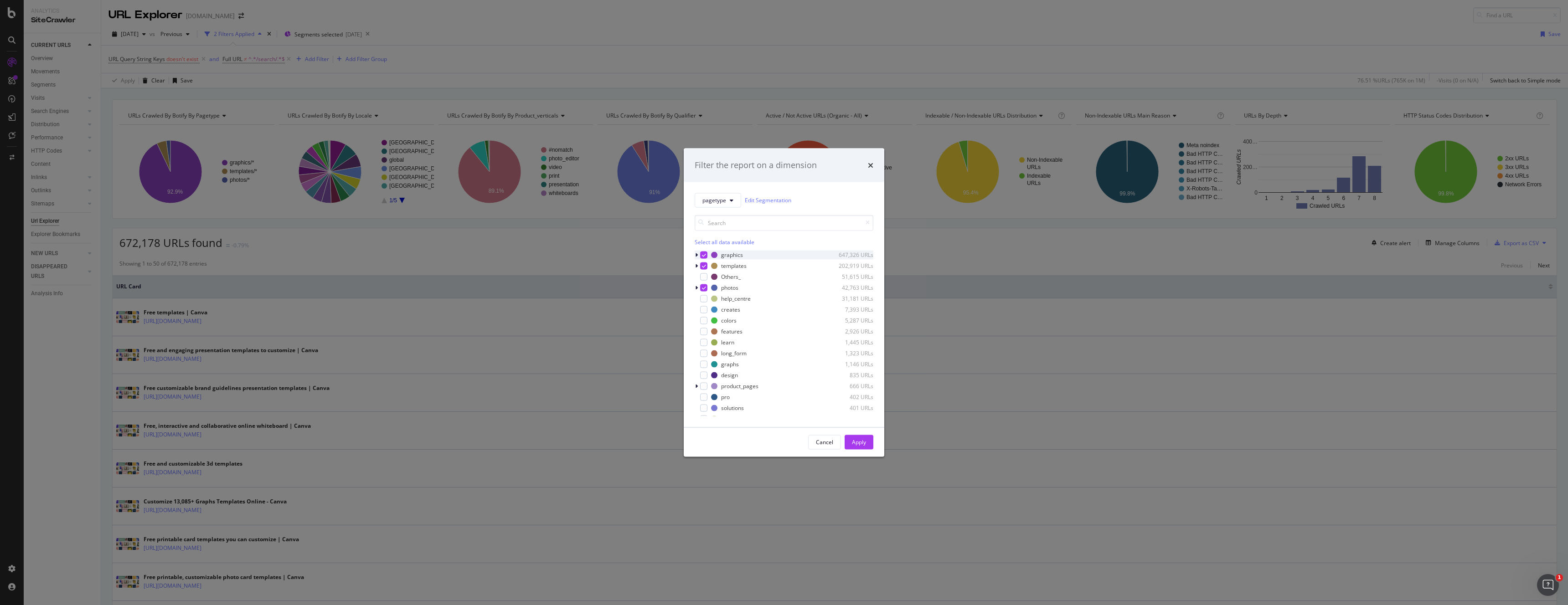
click at [704, 254] on icon "modal" at bounding box center [704, 255] width 4 height 5
click at [703, 289] on icon "modal" at bounding box center [704, 288] width 4 height 5
drag, startPoint x: 858, startPoint y: 441, endPoint x: 870, endPoint y: 446, distance: 13.0
click at [858, 442] on div "Apply" at bounding box center [858, 443] width 14 height 8
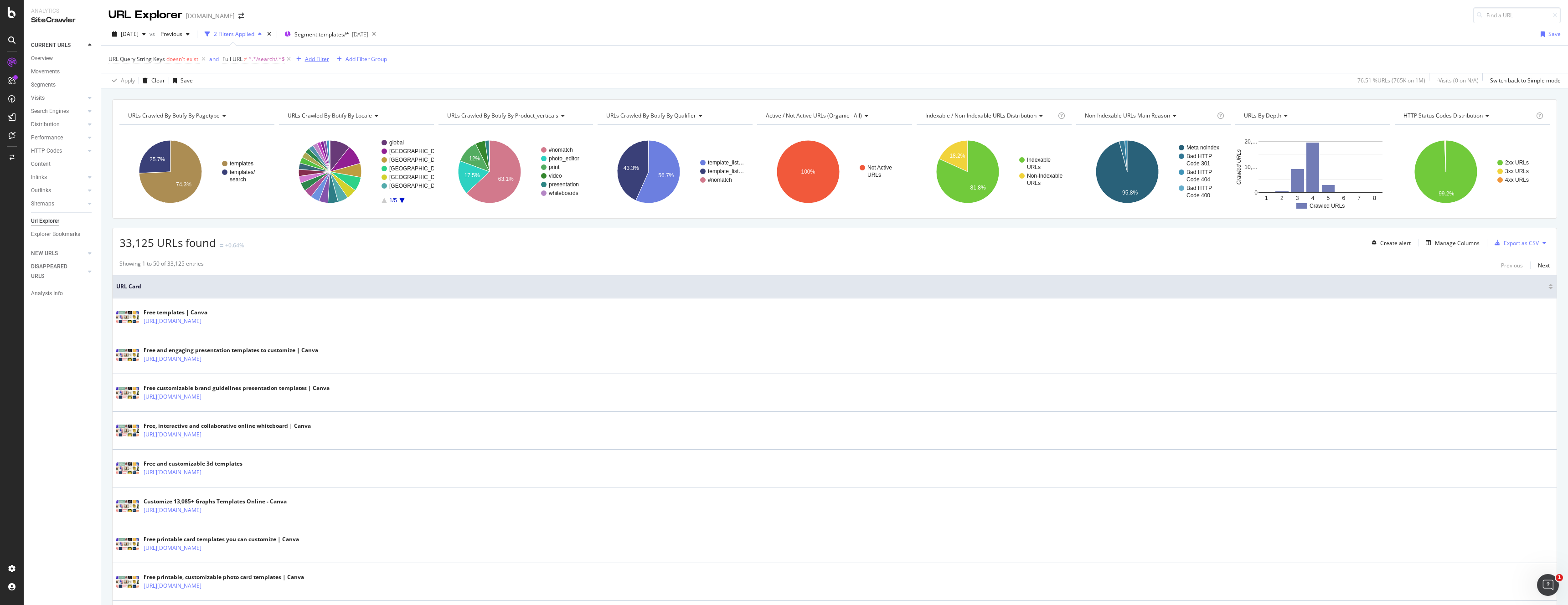
click at [315, 57] on div "Add Filter" at bounding box center [317, 59] width 24 height 8
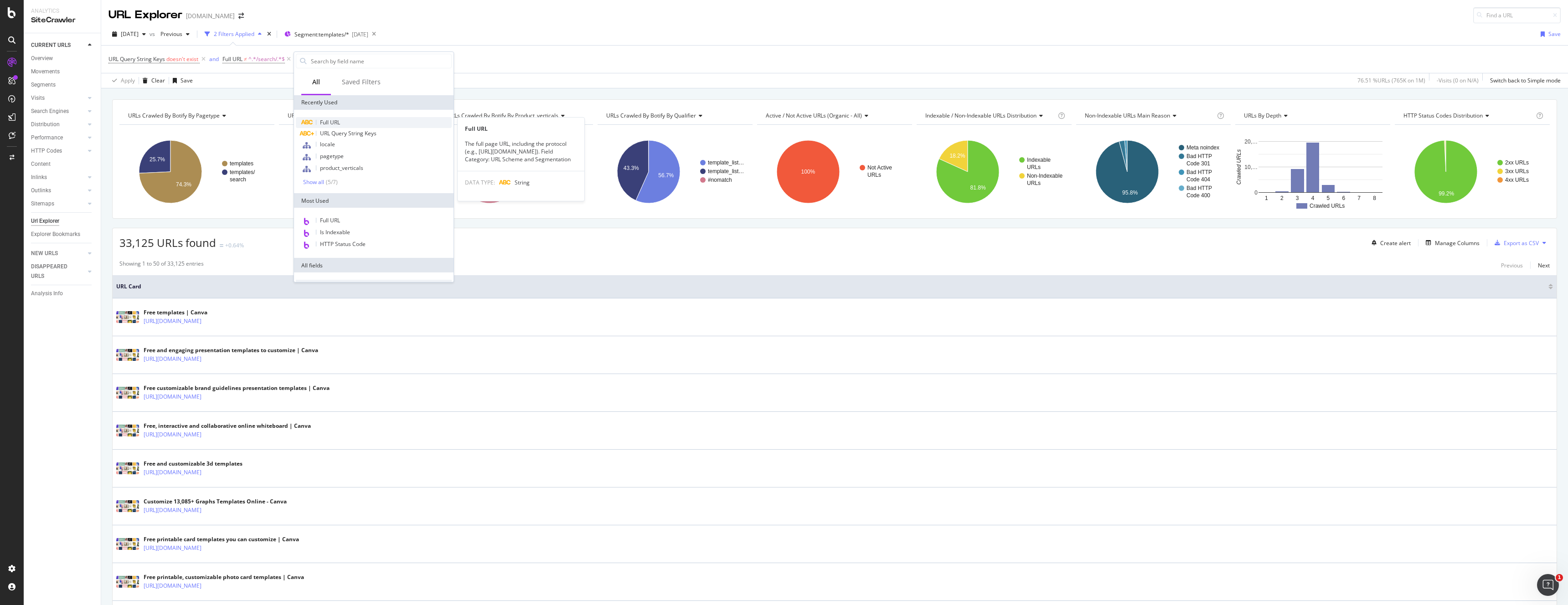
click at [334, 121] on span "Full URL" at bounding box center [330, 123] width 20 height 8
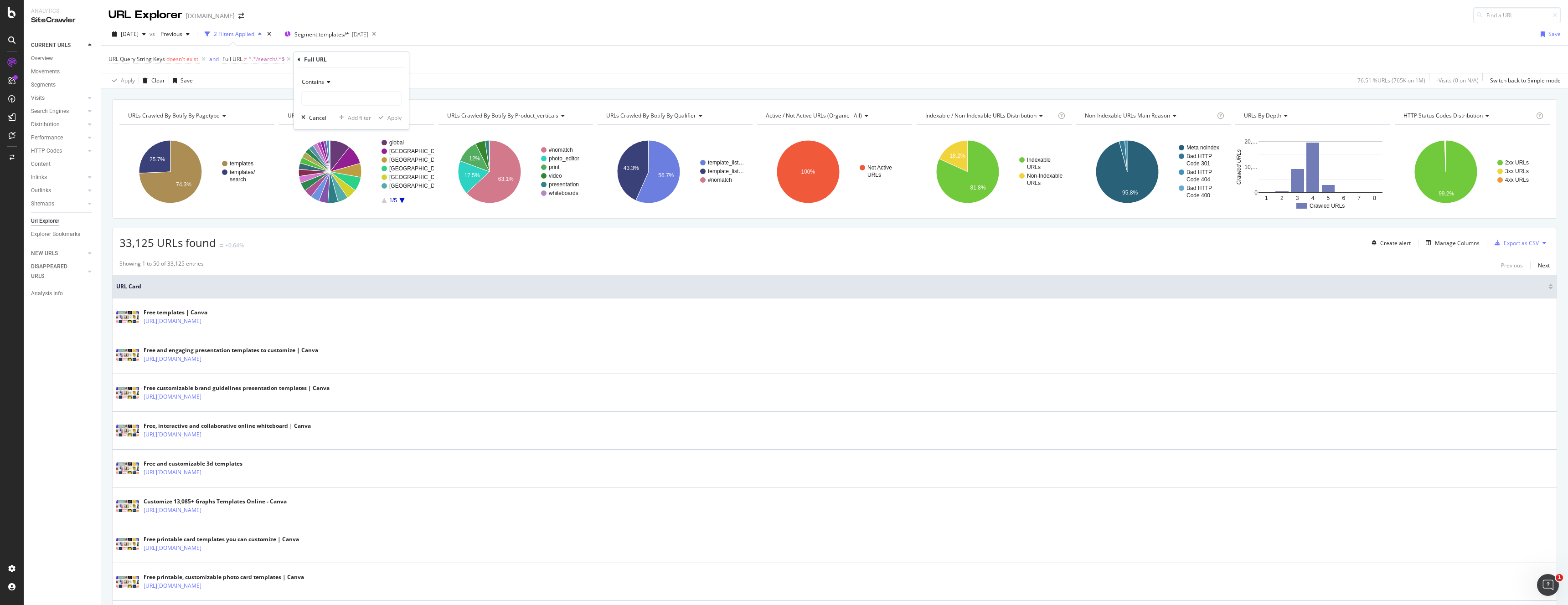
drag, startPoint x: 326, startPoint y: 80, endPoint x: 329, endPoint y: 87, distance: 7.6
click at [327, 82] on icon at bounding box center [327, 82] width 6 height 5
click at [331, 182] on span "Doesn't contain" at bounding box center [325, 184] width 40 height 8
click at [327, 101] on input "text" at bounding box center [351, 98] width 100 height 15
type input "/EA"
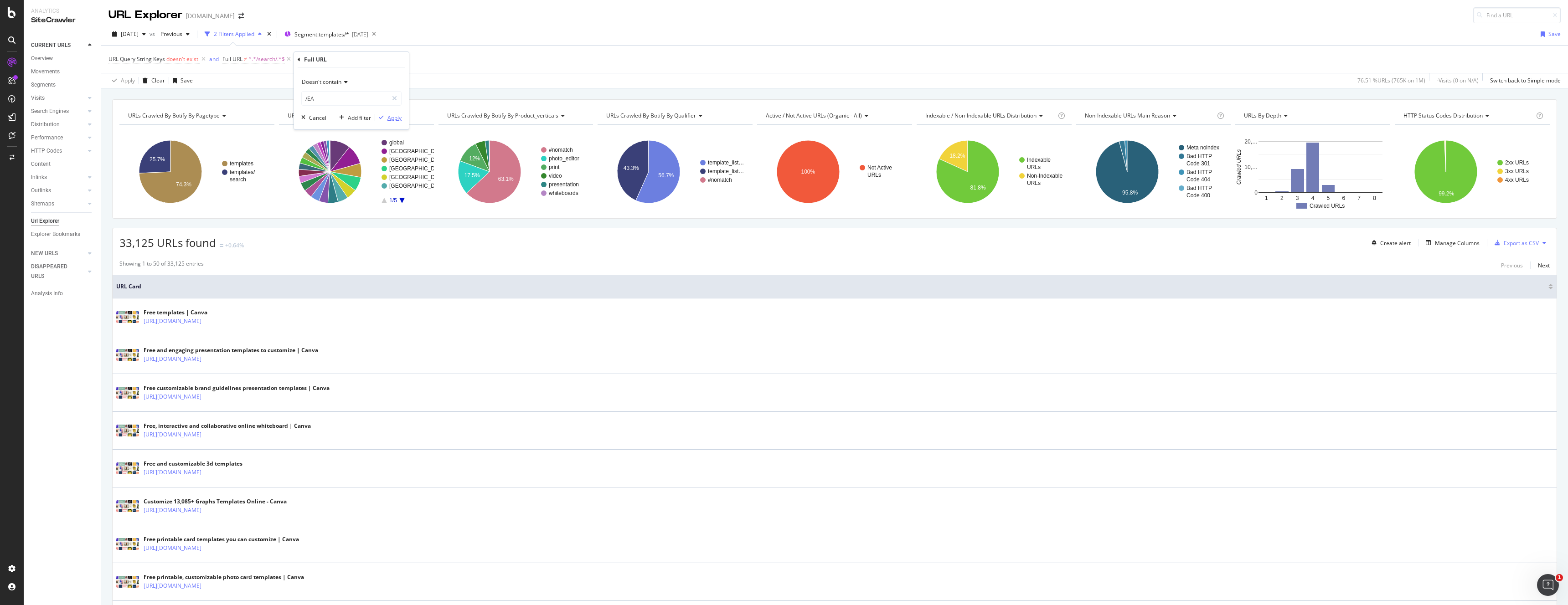
click at [391, 119] on div "Apply" at bounding box center [394, 118] width 14 height 8
click at [309, 157] on icon "A chart." at bounding box center [315, 162] width 28 height 20
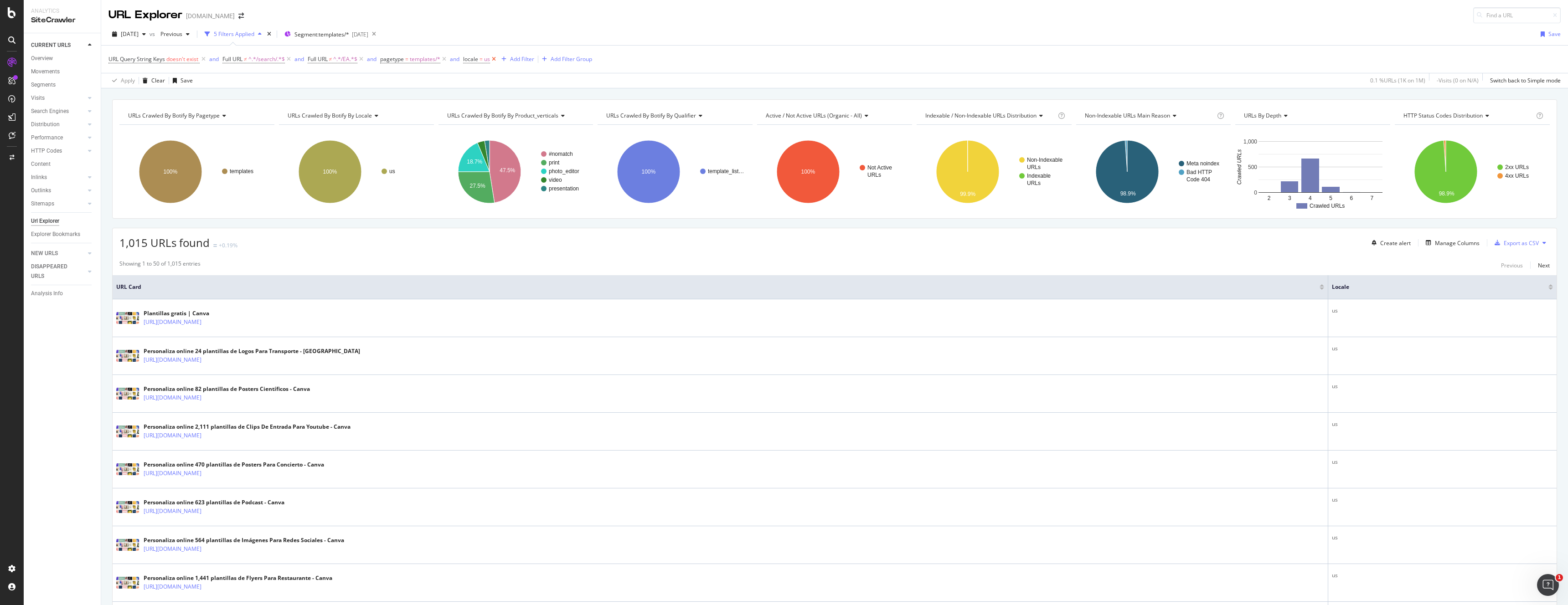
click at [497, 61] on icon at bounding box center [494, 59] width 8 height 9
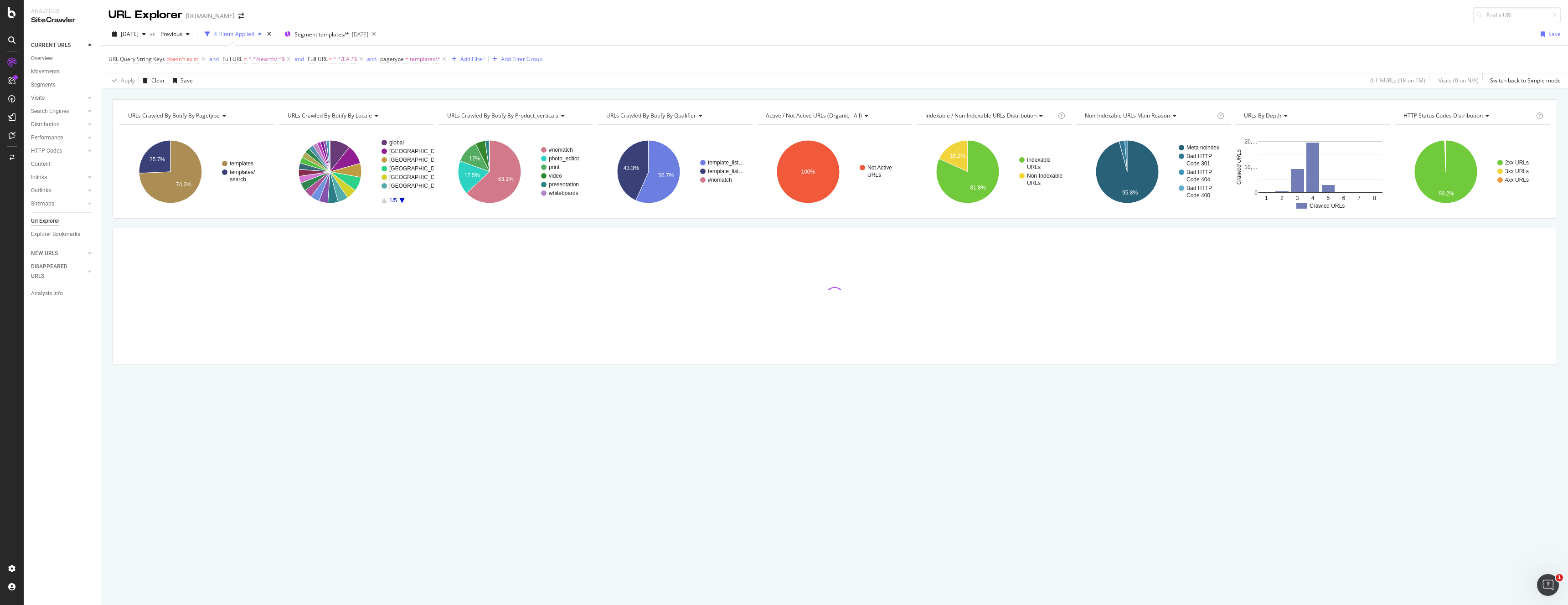
click at [405, 203] on rect "A chart." at bounding box center [356, 172] width 155 height 80
click at [403, 203] on rect "A chart." at bounding box center [403, 172] width 44 height 64
click at [403, 201] on icon "A chart." at bounding box center [401, 200] width 5 height 5
click at [403, 200] on icon "A chart." at bounding box center [401, 200] width 5 height 5
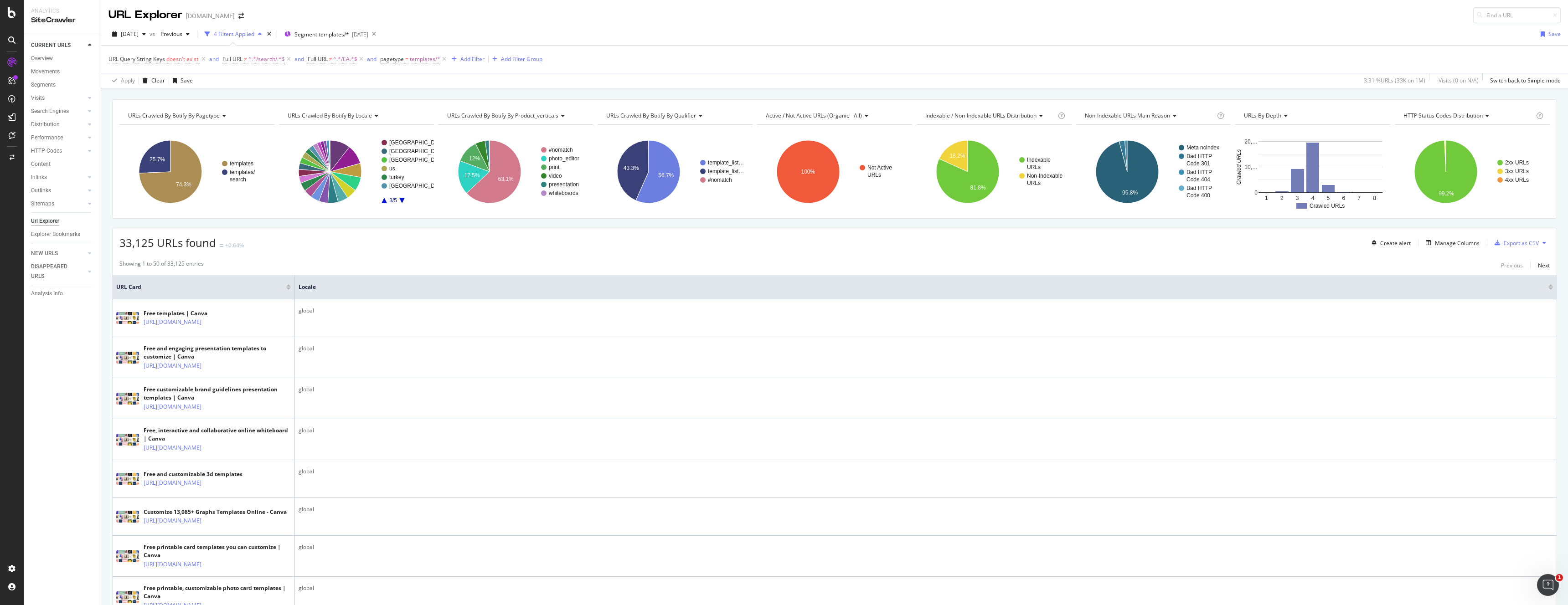
click at [404, 198] on rect "A chart." at bounding box center [403, 172] width 44 height 64
click at [401, 199] on icon "A chart." at bounding box center [401, 200] width 5 height 5
click at [1470, 243] on div "Manage Columns" at bounding box center [1457, 243] width 44 height 8
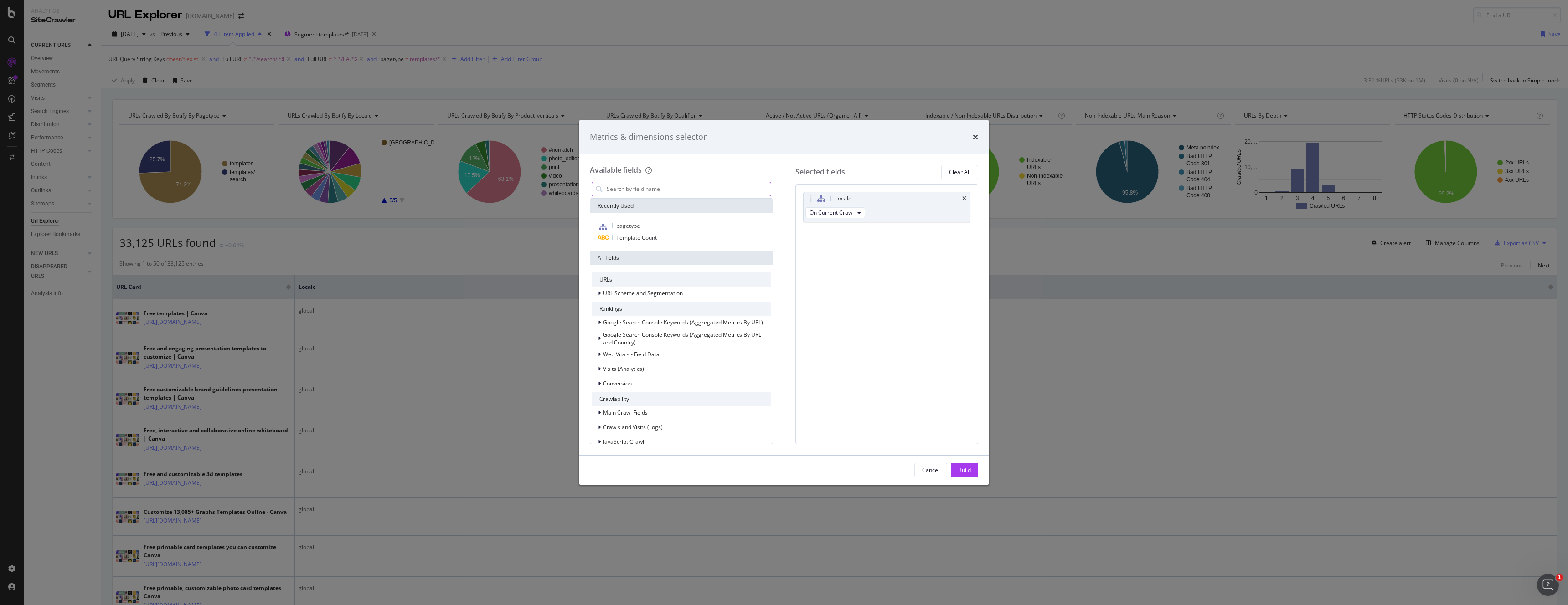
click at [619, 187] on input "modal" at bounding box center [688, 189] width 165 height 14
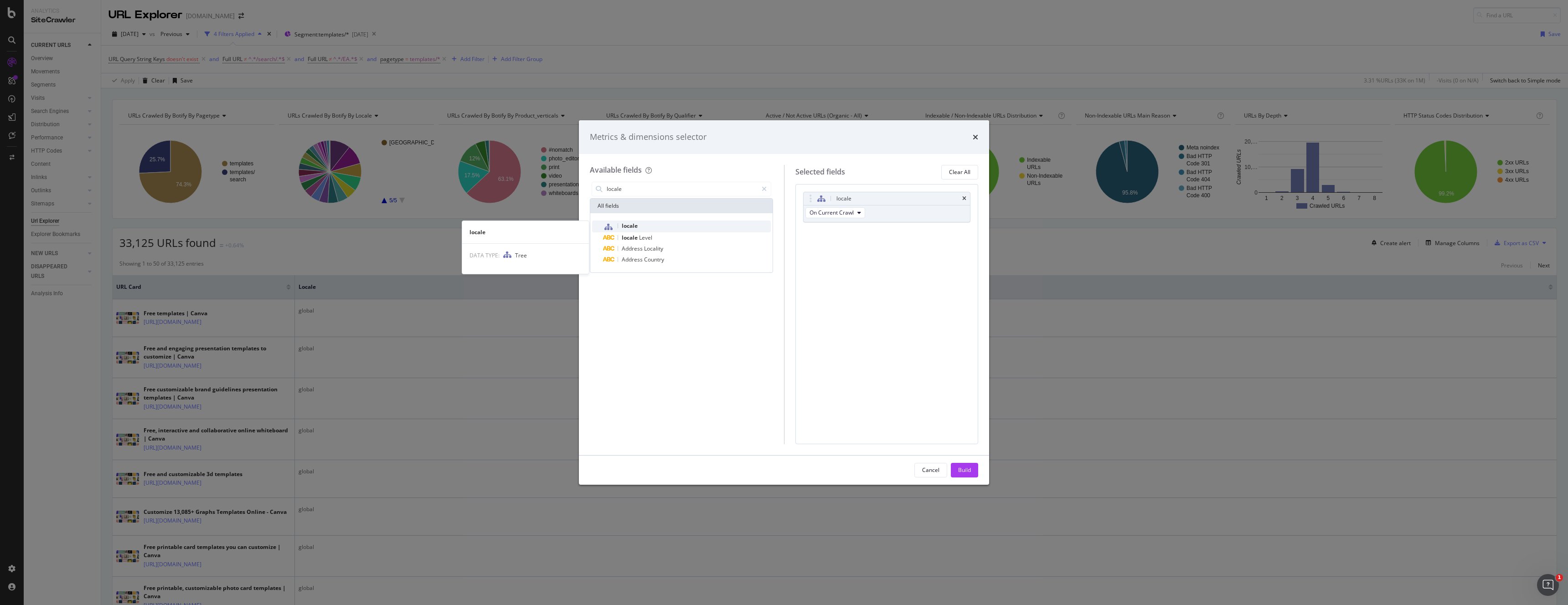
type input "locale"
click at [626, 227] on span "locale" at bounding box center [629, 226] width 16 height 8
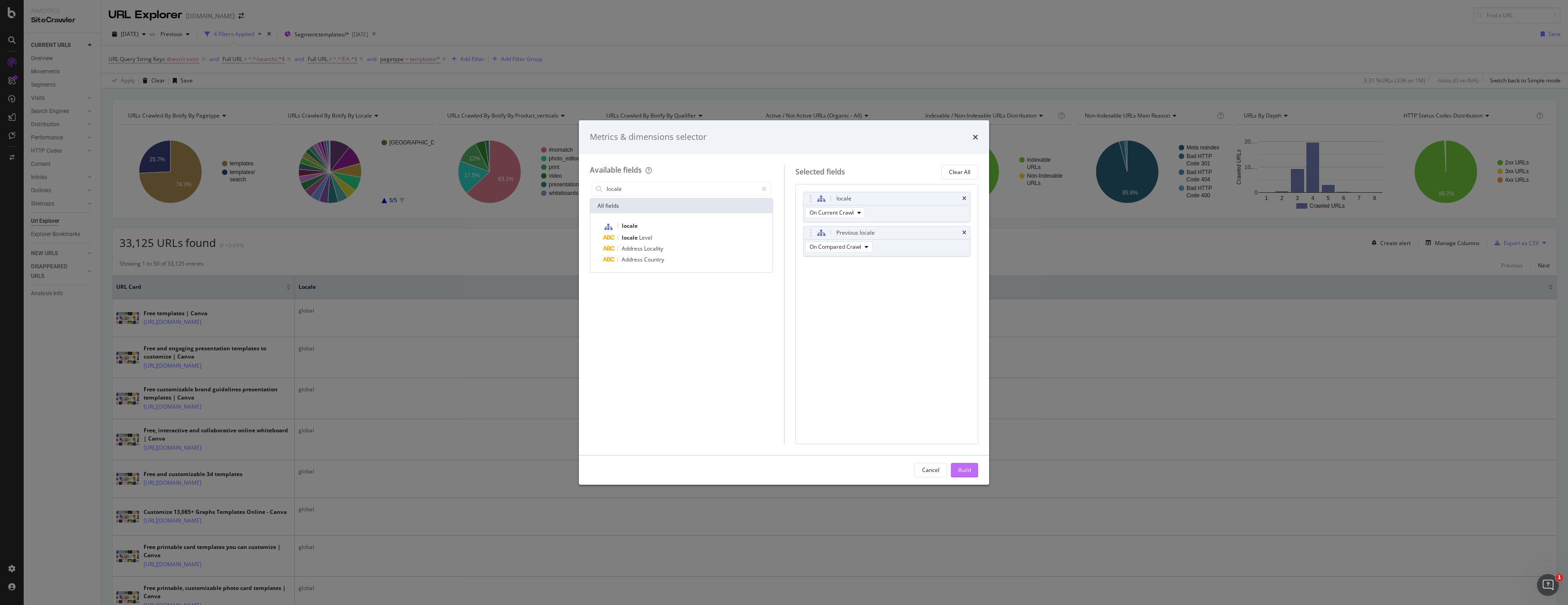
click at [965, 470] on div "Build" at bounding box center [964, 470] width 13 height 8
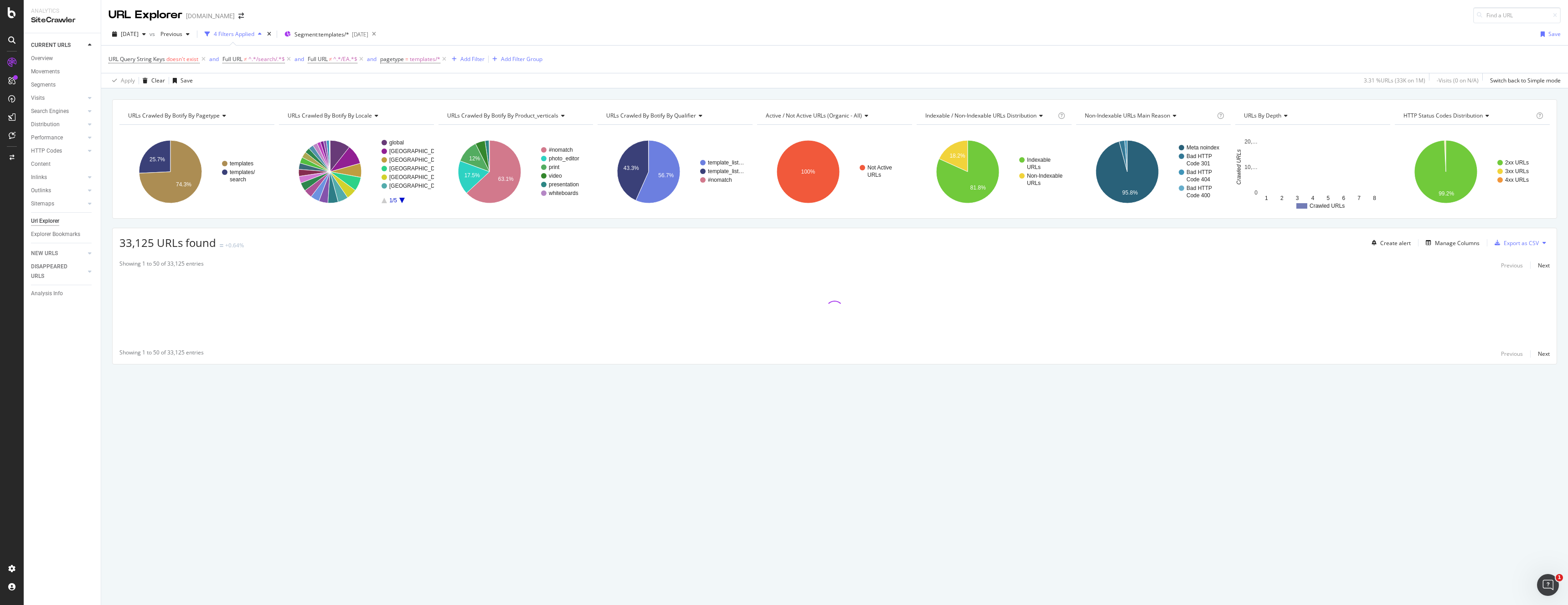
click at [375, 116] on icon at bounding box center [375, 116] width 6 height 5
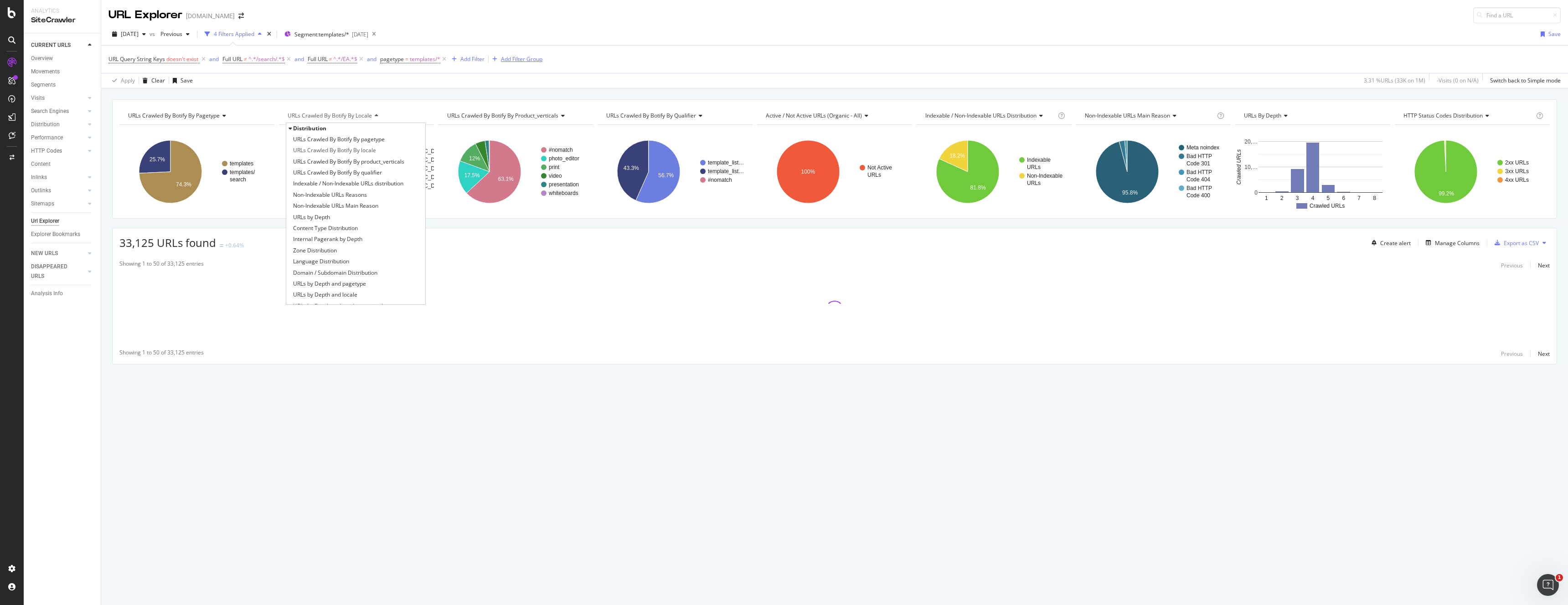
click at [520, 58] on div "Add Filter Group" at bounding box center [521, 59] width 41 height 8
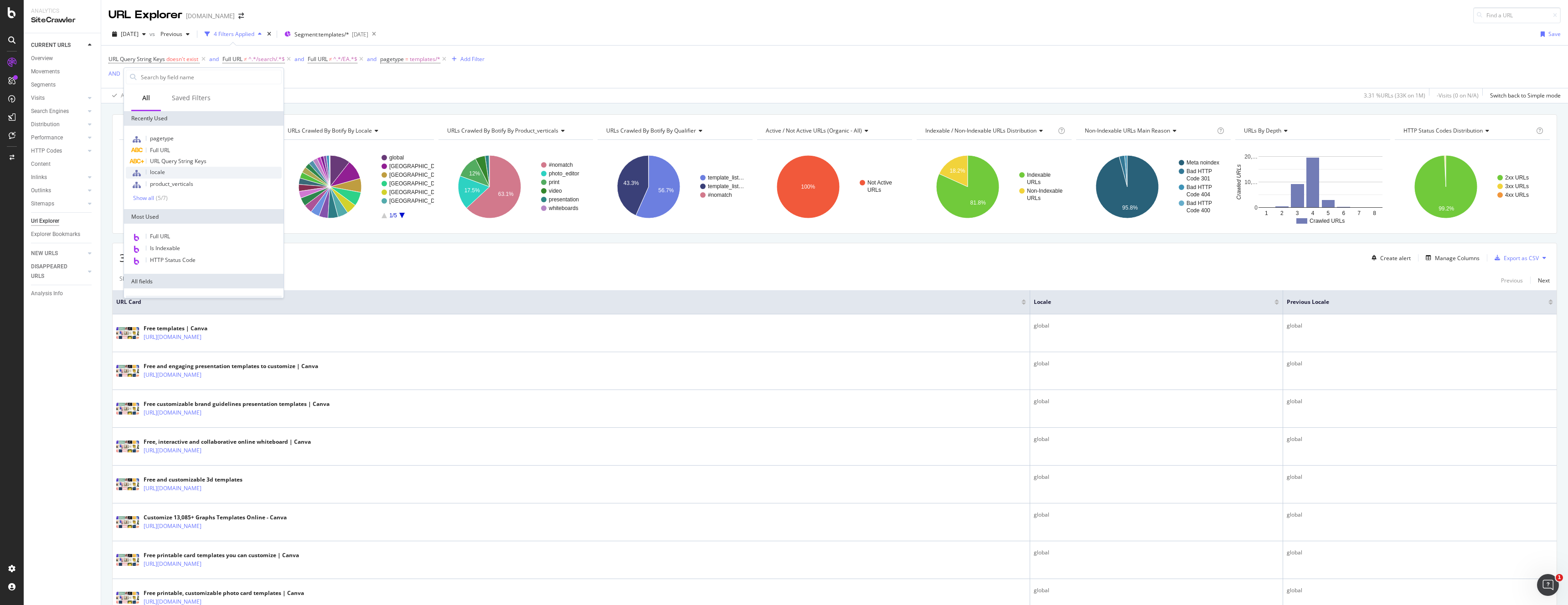
click at [161, 174] on span "locale" at bounding box center [158, 172] width 15 height 8
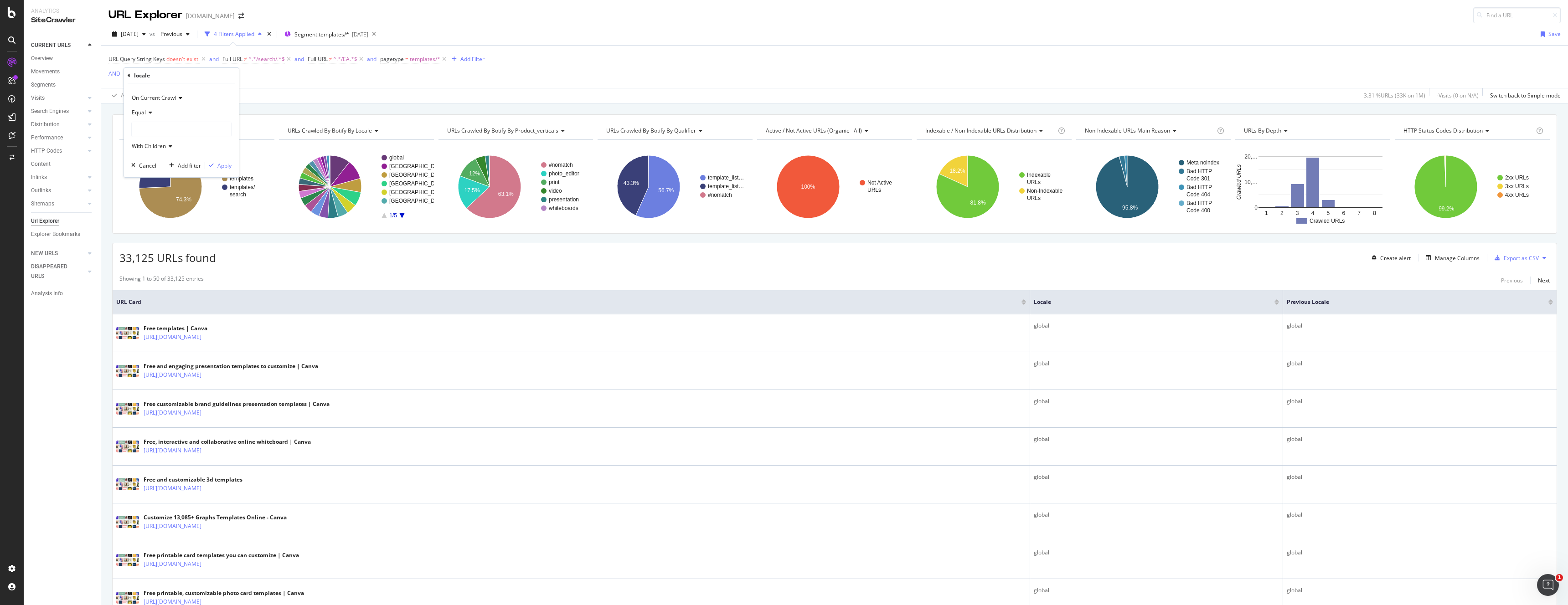
click at [145, 126] on div at bounding box center [181, 129] width 100 height 15
click at [145, 113] on span "Equal" at bounding box center [139, 113] width 14 height 8
click at [161, 107] on div "Equal" at bounding box center [181, 112] width 100 height 15
click at [173, 129] on div at bounding box center [181, 129] width 100 height 15
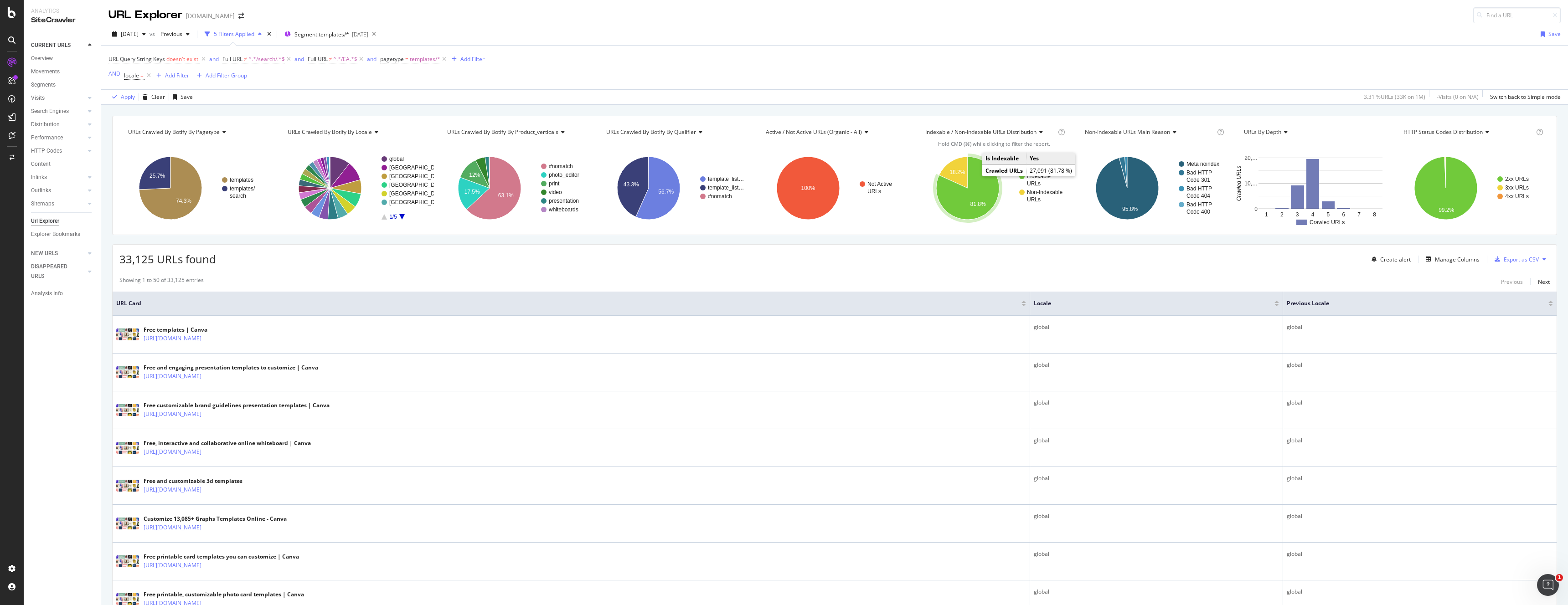
click at [980, 178] on icon "A chart." at bounding box center [968, 188] width 63 height 63
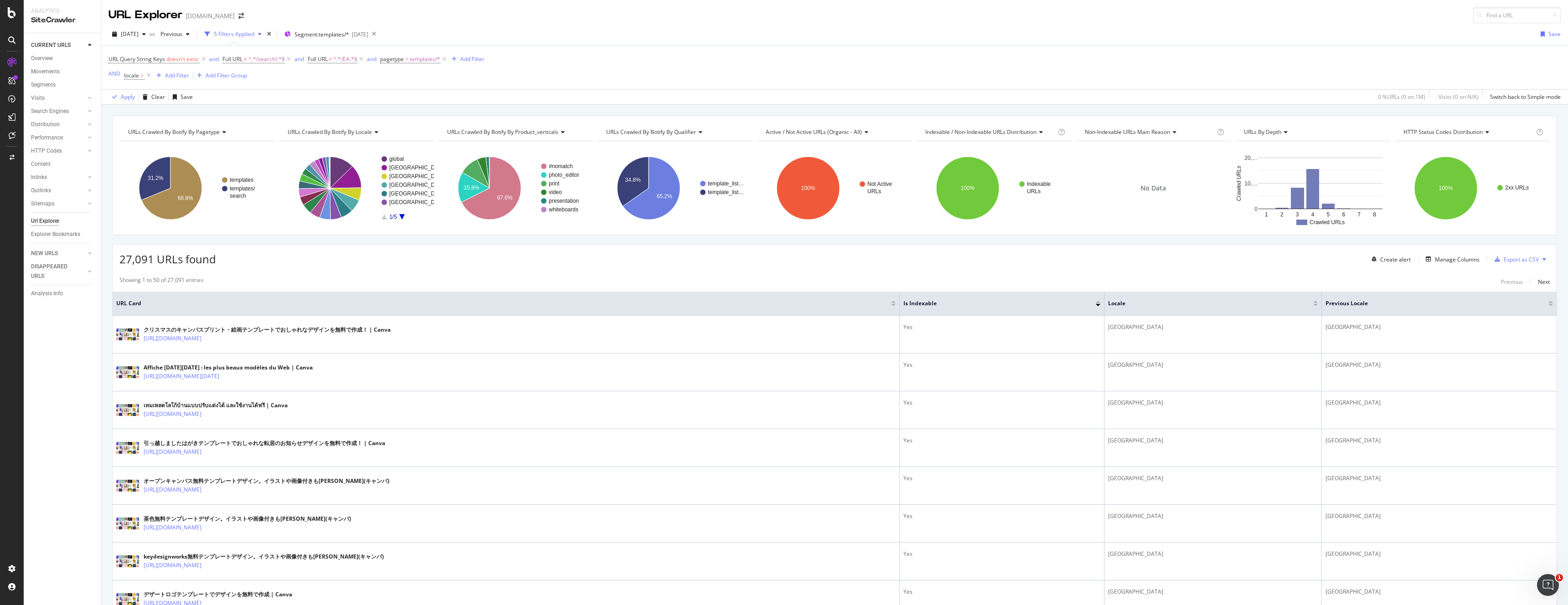
click at [401, 218] on icon "A chart." at bounding box center [401, 217] width 5 height 5
click at [385, 218] on icon "A chart." at bounding box center [384, 217] width 5 height 5
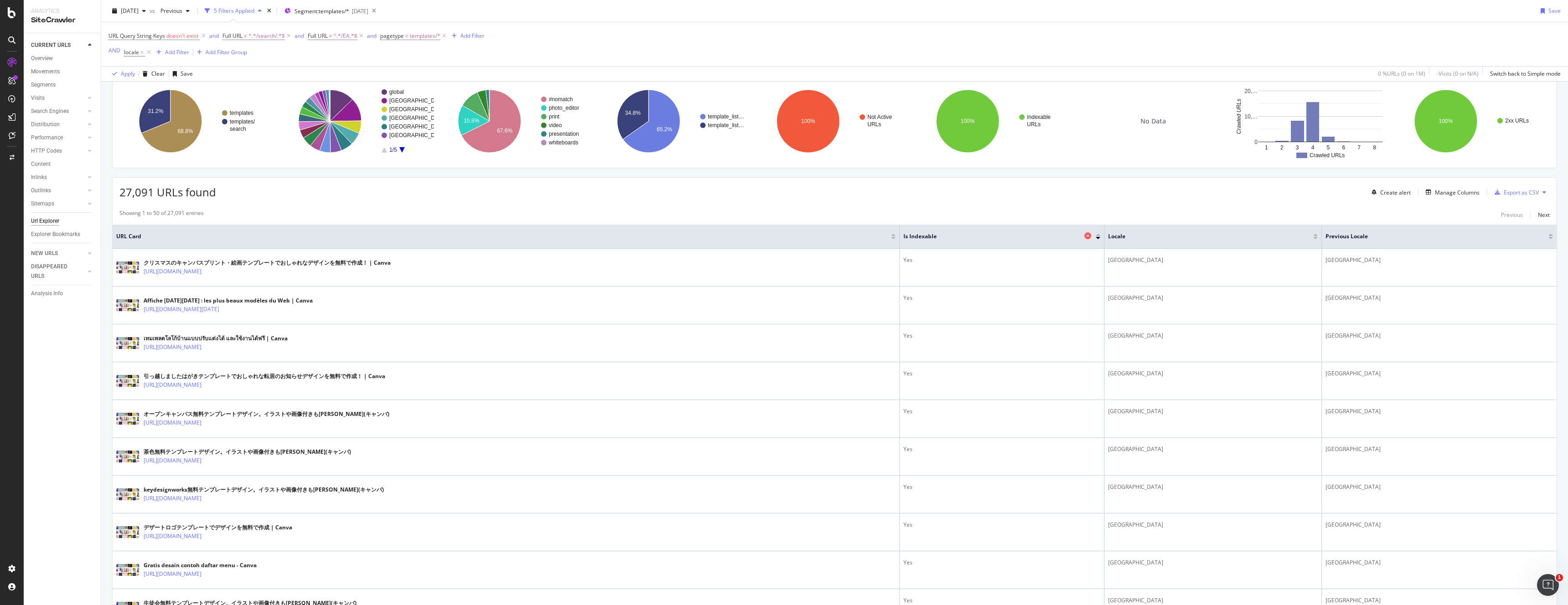
scroll to position [64, 0]
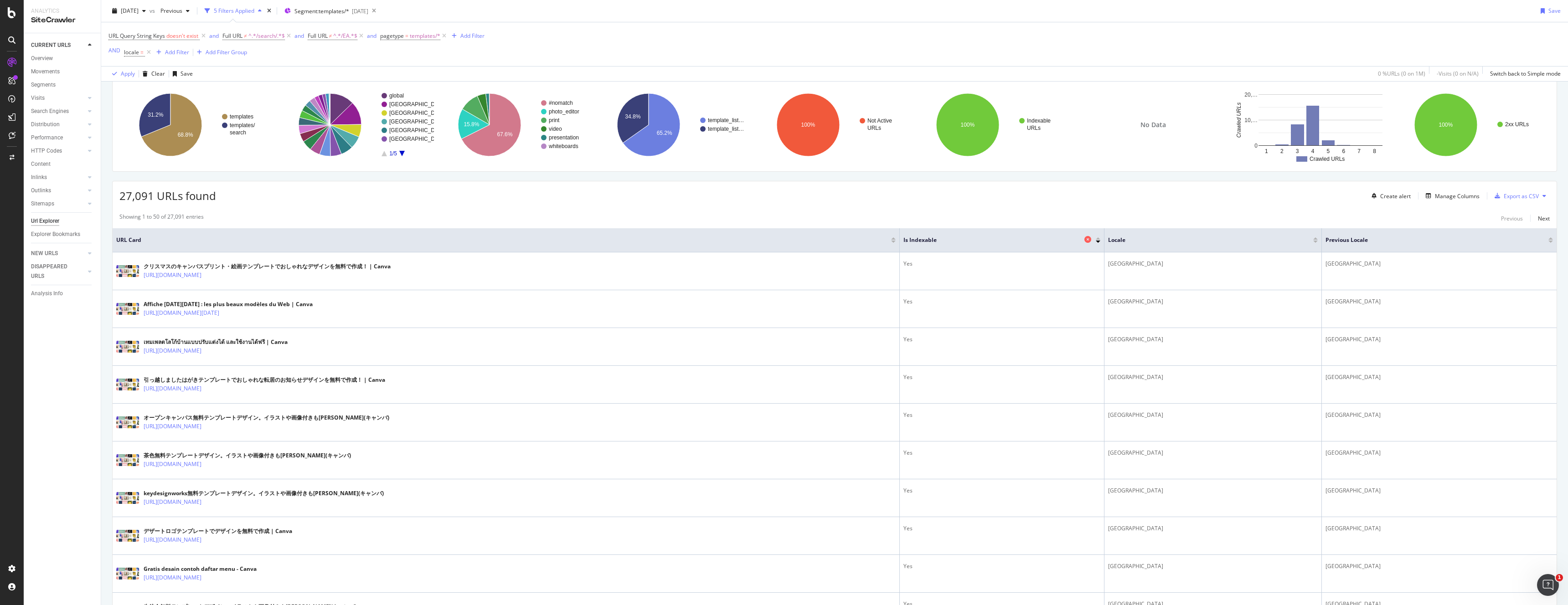
click at [1091, 240] on icon at bounding box center [1087, 239] width 7 height 7
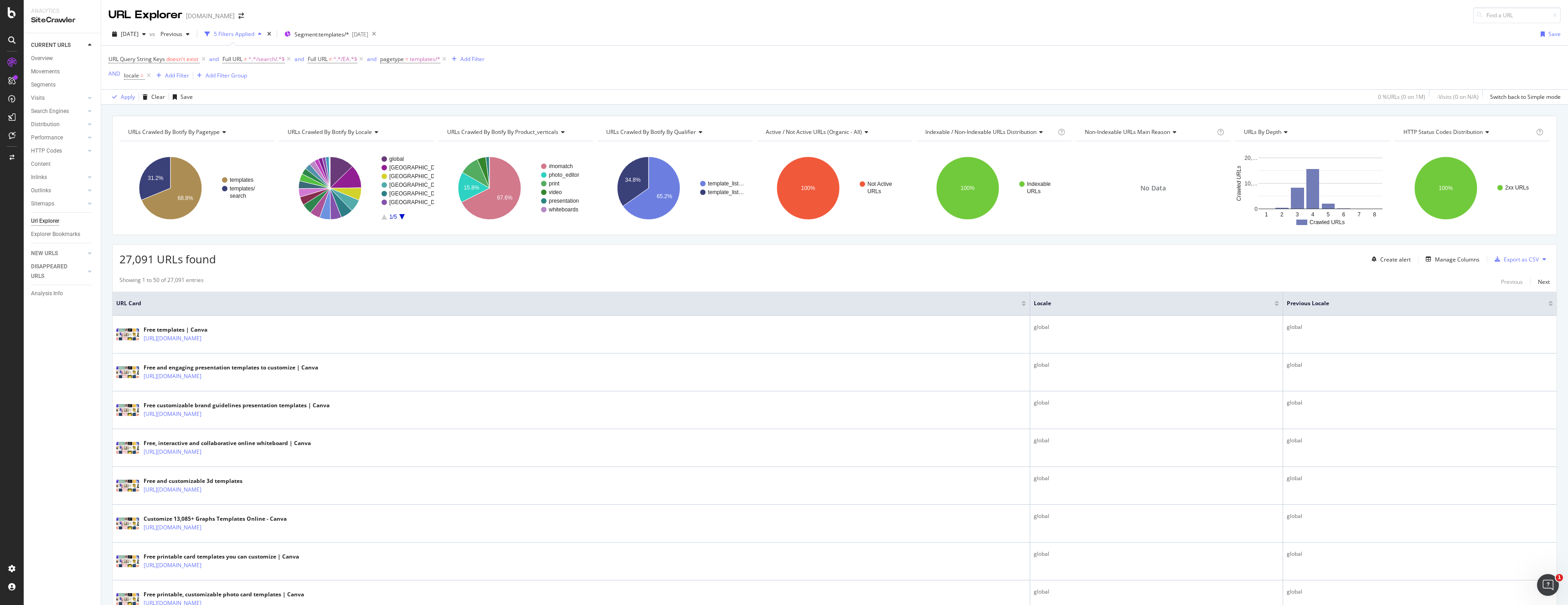
click at [1516, 257] on div "Export as CSV" at bounding box center [1521, 260] width 35 height 8
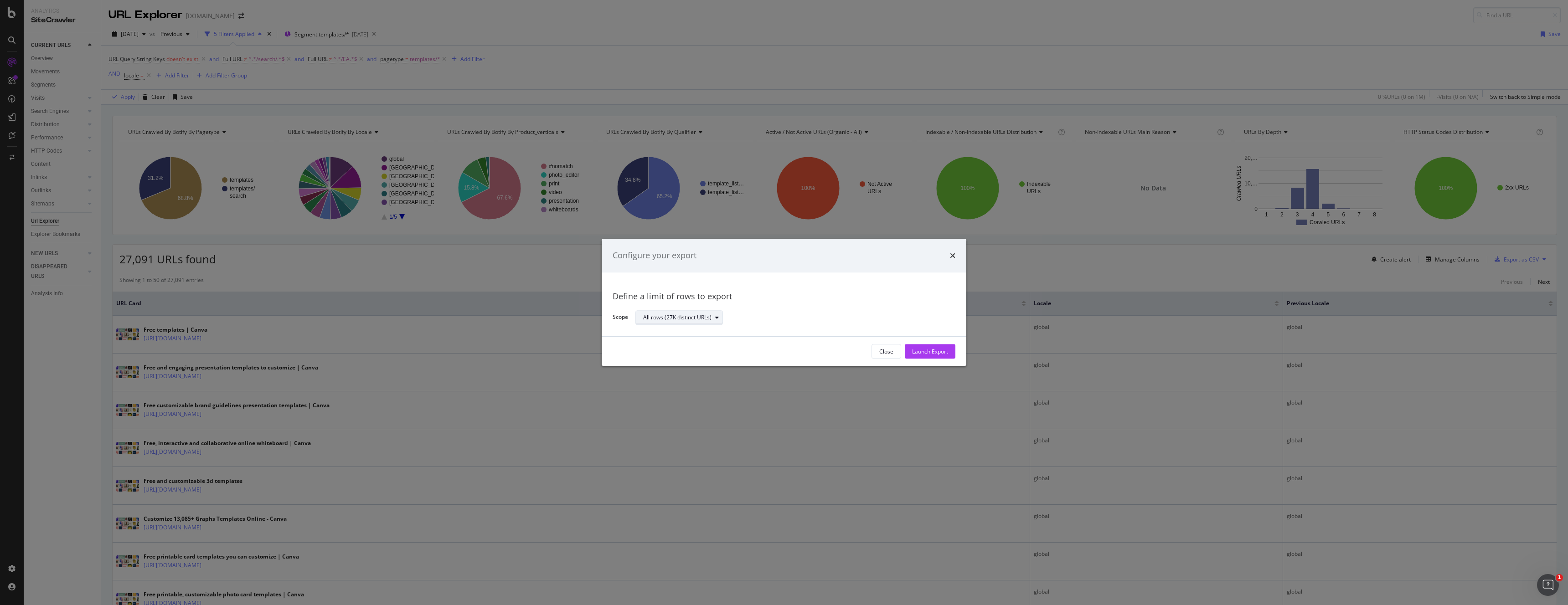
click at [703, 320] on div "All rows (27K distinct URLs)" at bounding box center [677, 317] width 68 height 5
click at [792, 306] on div "Define a limit of rows to export Scope All rows (27K distinct URLs)" at bounding box center [784, 304] width 343 height 42
click at [925, 348] on div "Launch Export" at bounding box center [929, 352] width 36 height 8
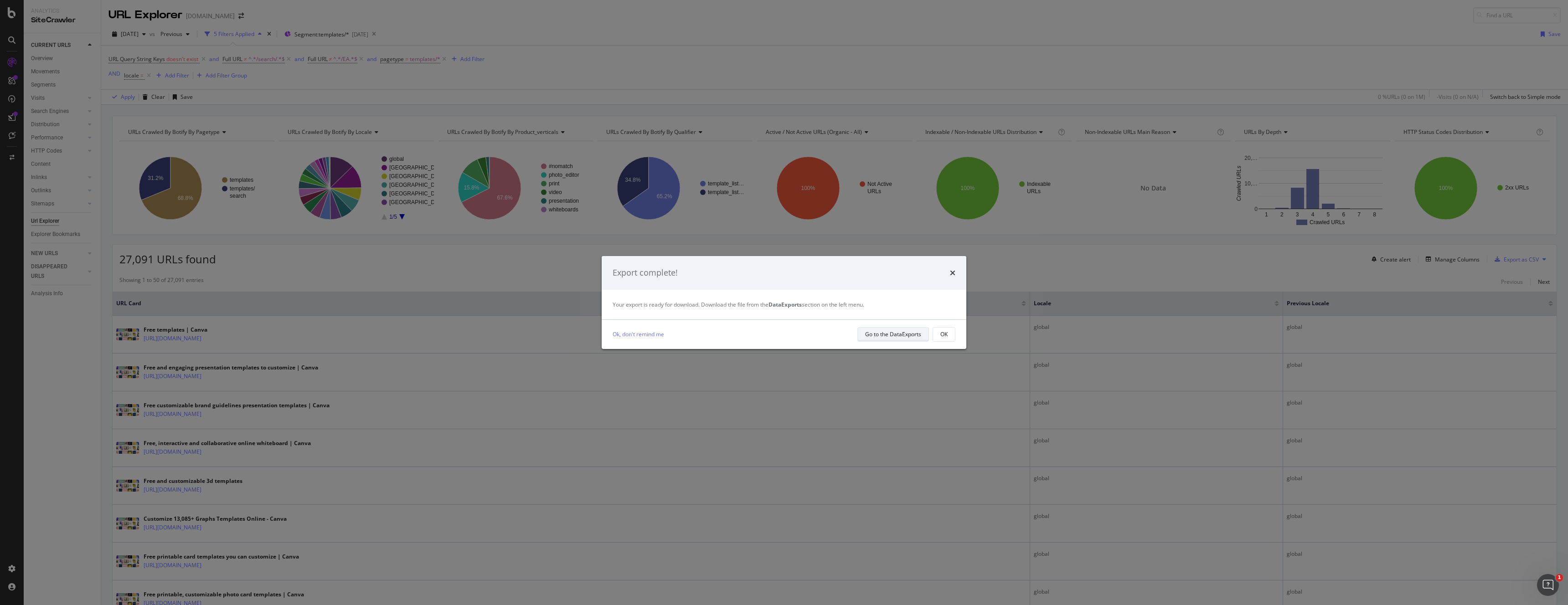
click at [913, 337] on div "Go to the DataExports" at bounding box center [893, 335] width 56 height 8
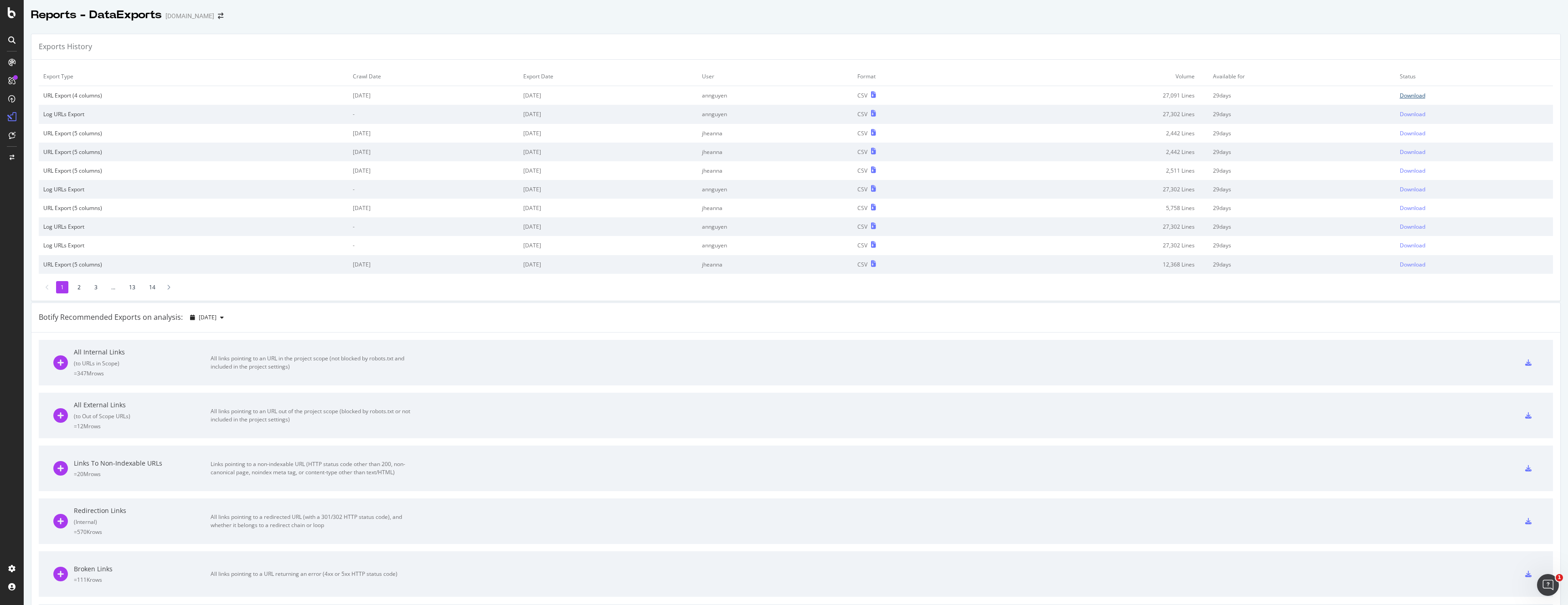
click at [1419, 94] on div "Download" at bounding box center [1412, 96] width 25 height 8
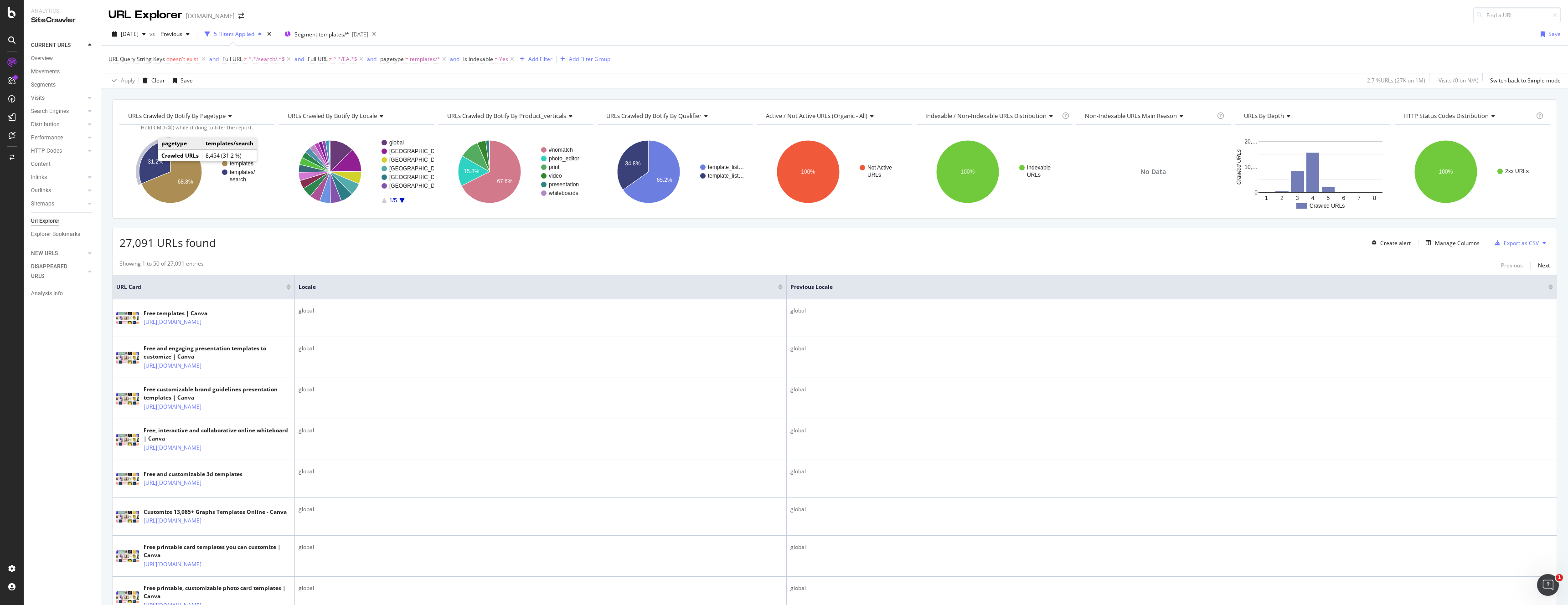
click at [156, 162] on text "31.2%" at bounding box center [155, 162] width 15 height 6
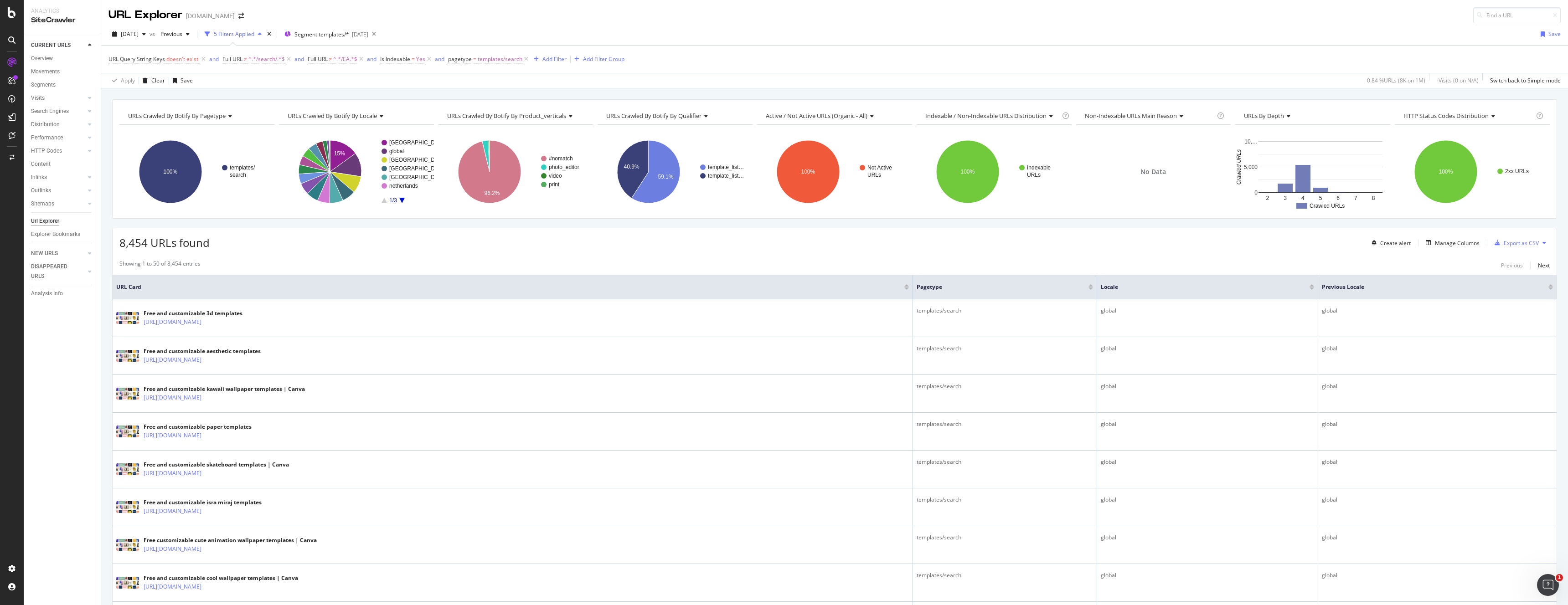
click at [400, 201] on rect "A chart." at bounding box center [403, 172] width 44 height 64
click at [403, 201] on icon "A chart." at bounding box center [401, 200] width 5 height 5
click at [401, 200] on icon "A chart." at bounding box center [401, 200] width 5 height 5
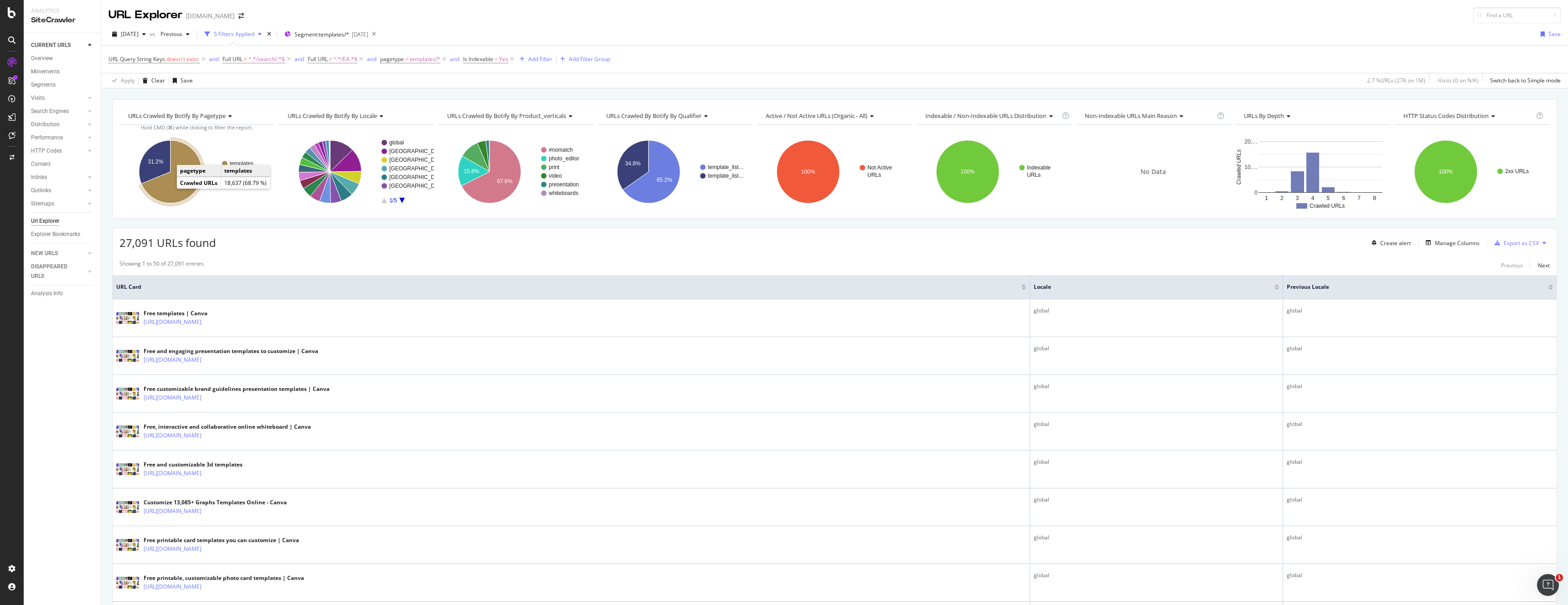
click at [171, 191] on icon "A chart." at bounding box center [172, 172] width 60 height 63
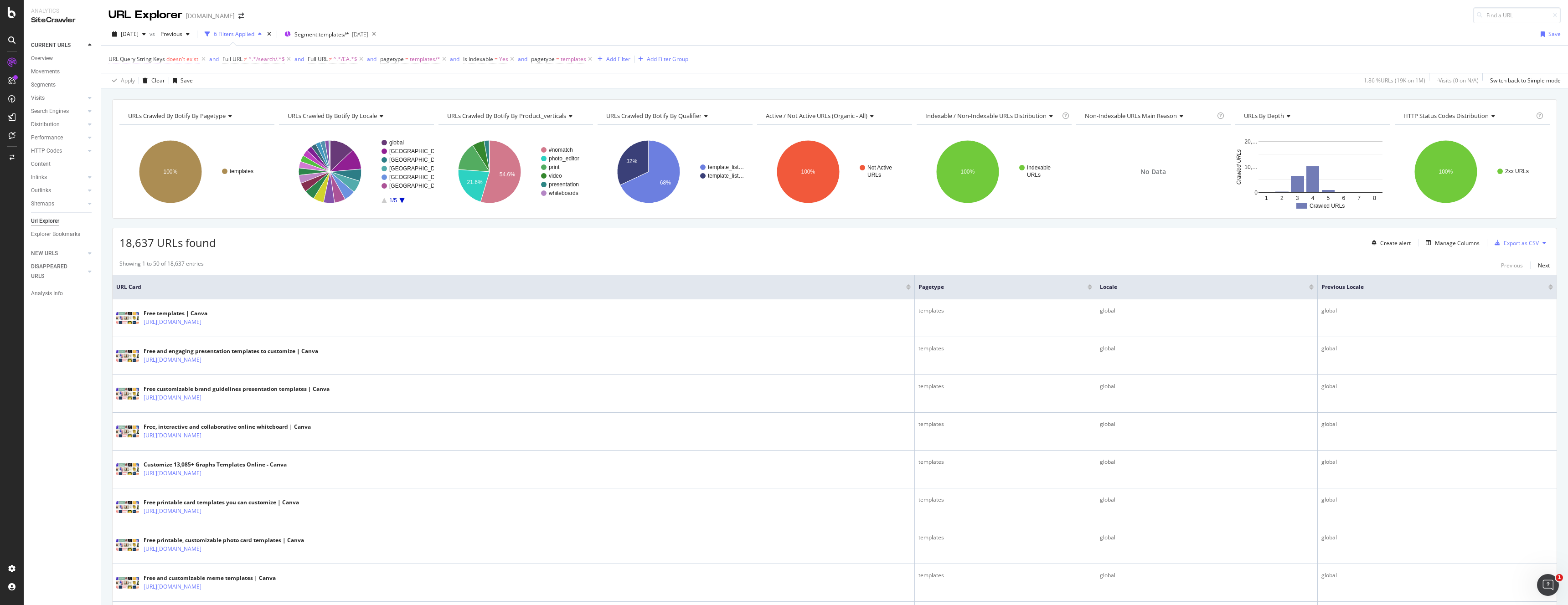
click at [158, 60] on span "URL Query String Keys" at bounding box center [137, 59] width 57 height 8
click at [156, 79] on icon at bounding box center [155, 80] width 6 height 5
drag, startPoint x: 552, startPoint y: 11, endPoint x: 427, endPoint y: 39, distance: 128.1
click at [551, 10] on div "URL Explorer canva.com" at bounding box center [834, 11] width 1466 height 23
click at [633, 173] on icon "A chart." at bounding box center [632, 162] width 31 height 44
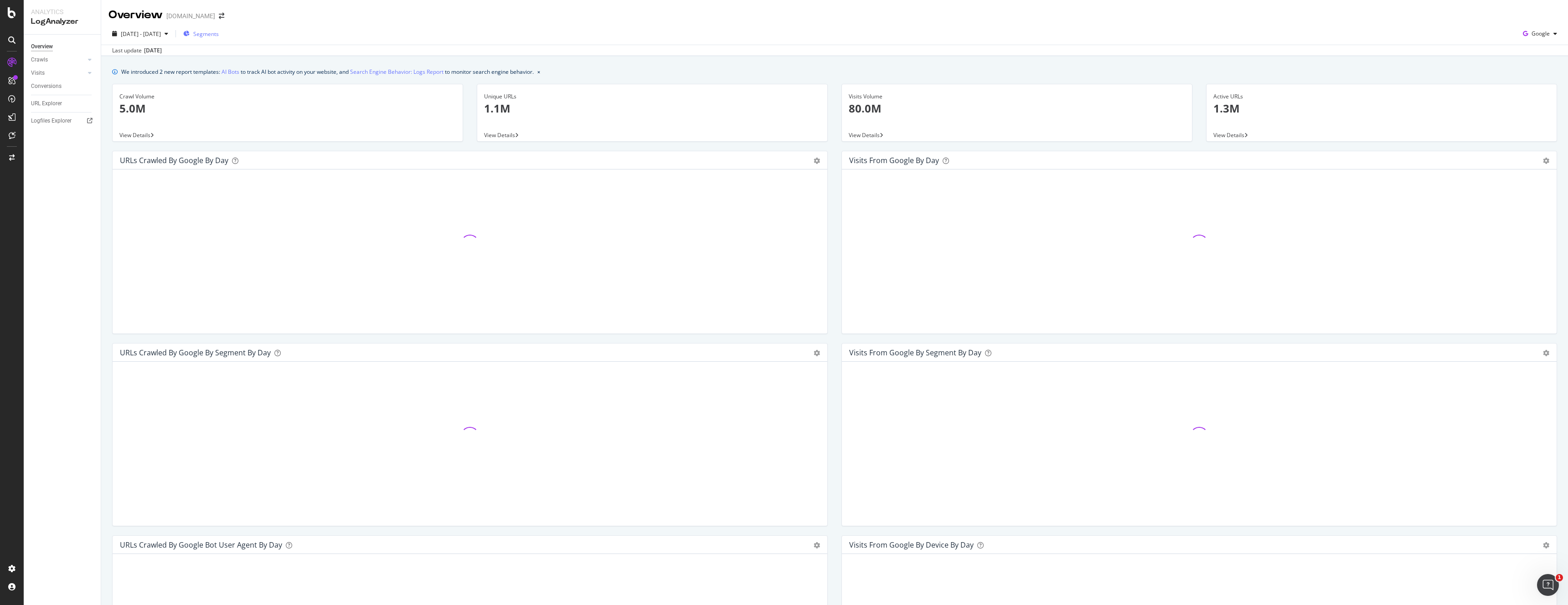
click at [219, 29] on div "Segments" at bounding box center [201, 34] width 35 height 14
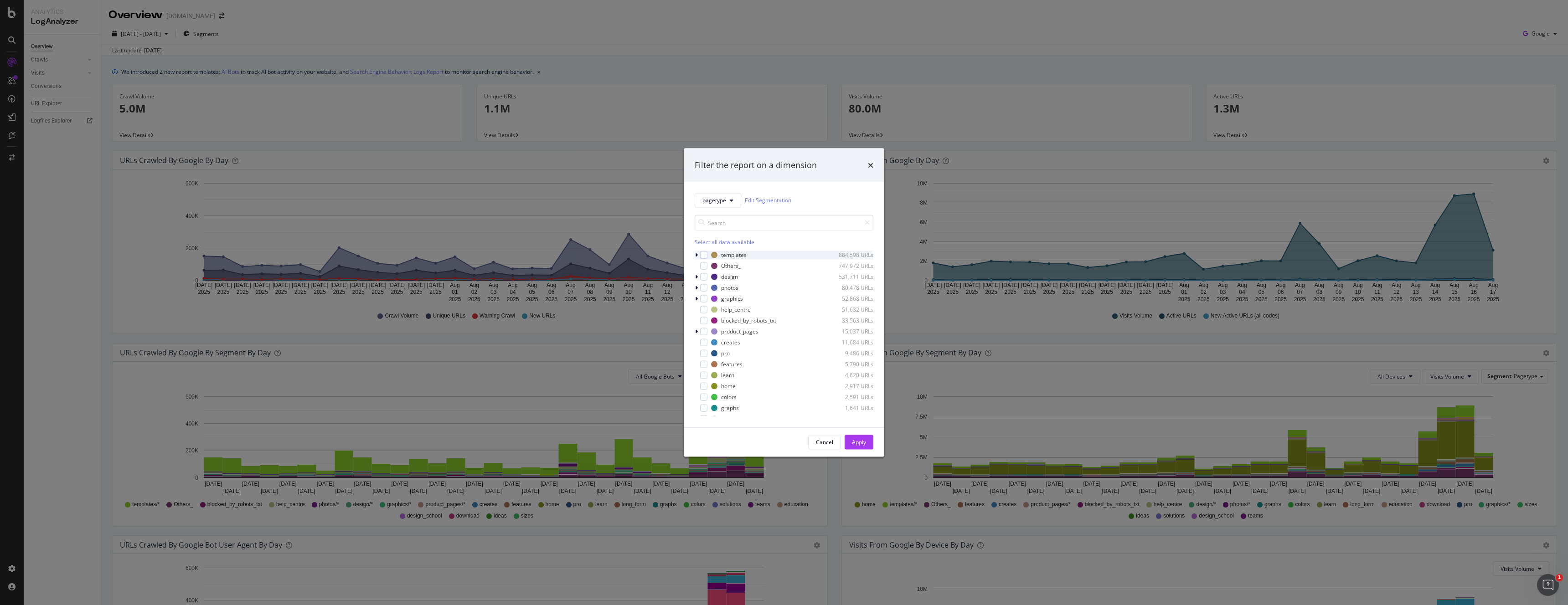
click at [697, 254] on icon "modal" at bounding box center [697, 254] width 3 height 5
click at [704, 256] on div "modal" at bounding box center [704, 255] width 8 height 8
click at [857, 439] on div "Apply" at bounding box center [858, 443] width 14 height 8
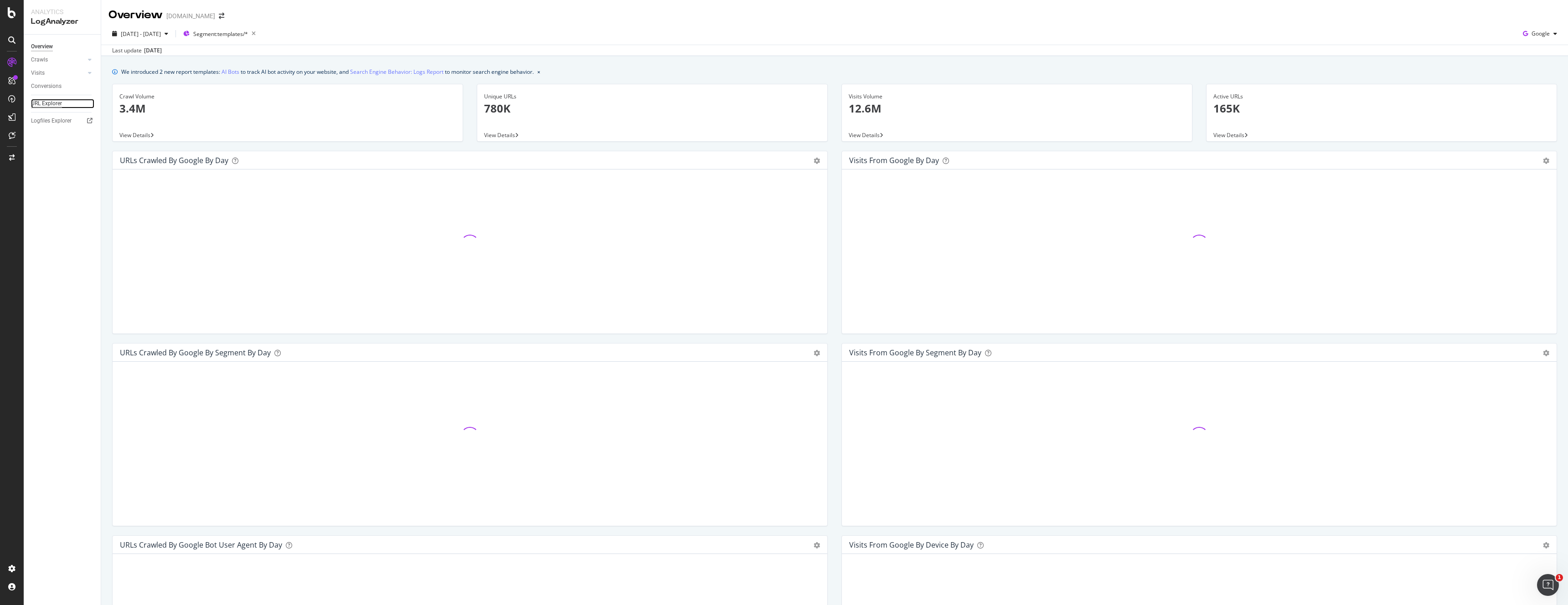
click at [50, 105] on div "URL Explorer" at bounding box center [46, 103] width 31 height 9
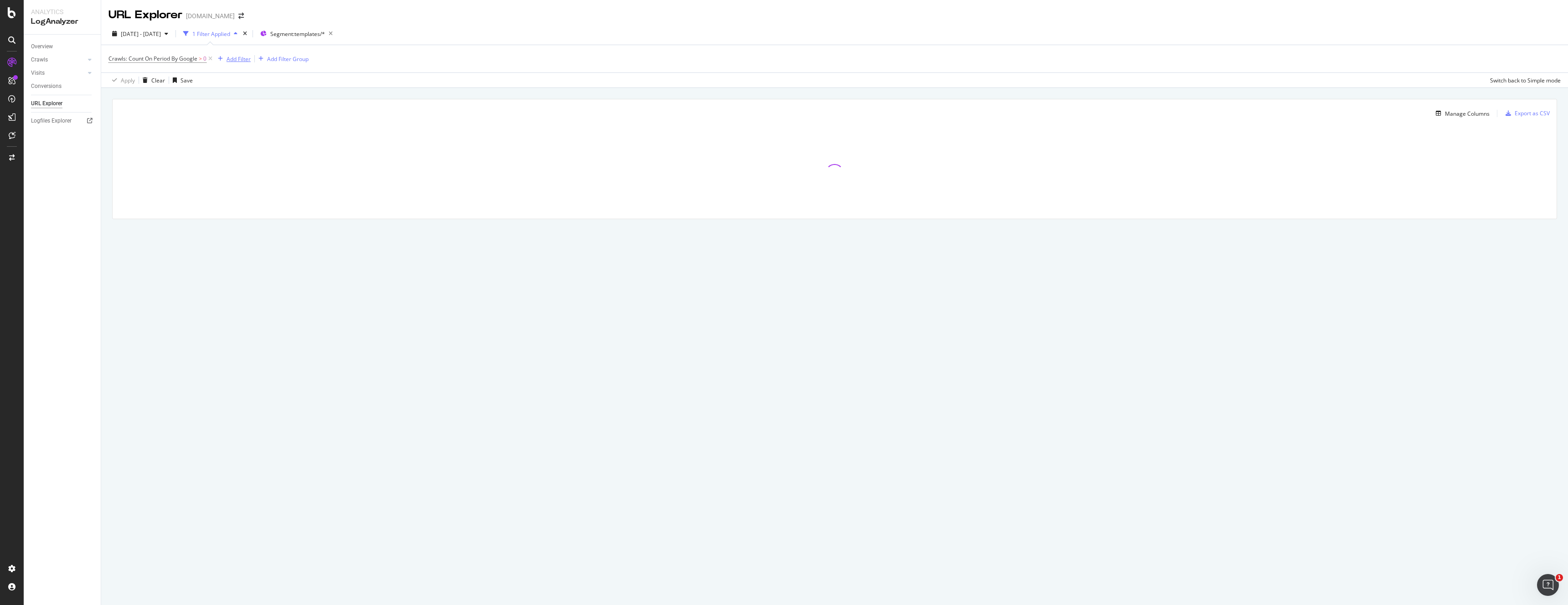
click at [243, 60] on div "Add Filter" at bounding box center [239, 59] width 24 height 8
type input "para"
click at [289, 121] on span "String" at bounding box center [283, 122] width 16 height 8
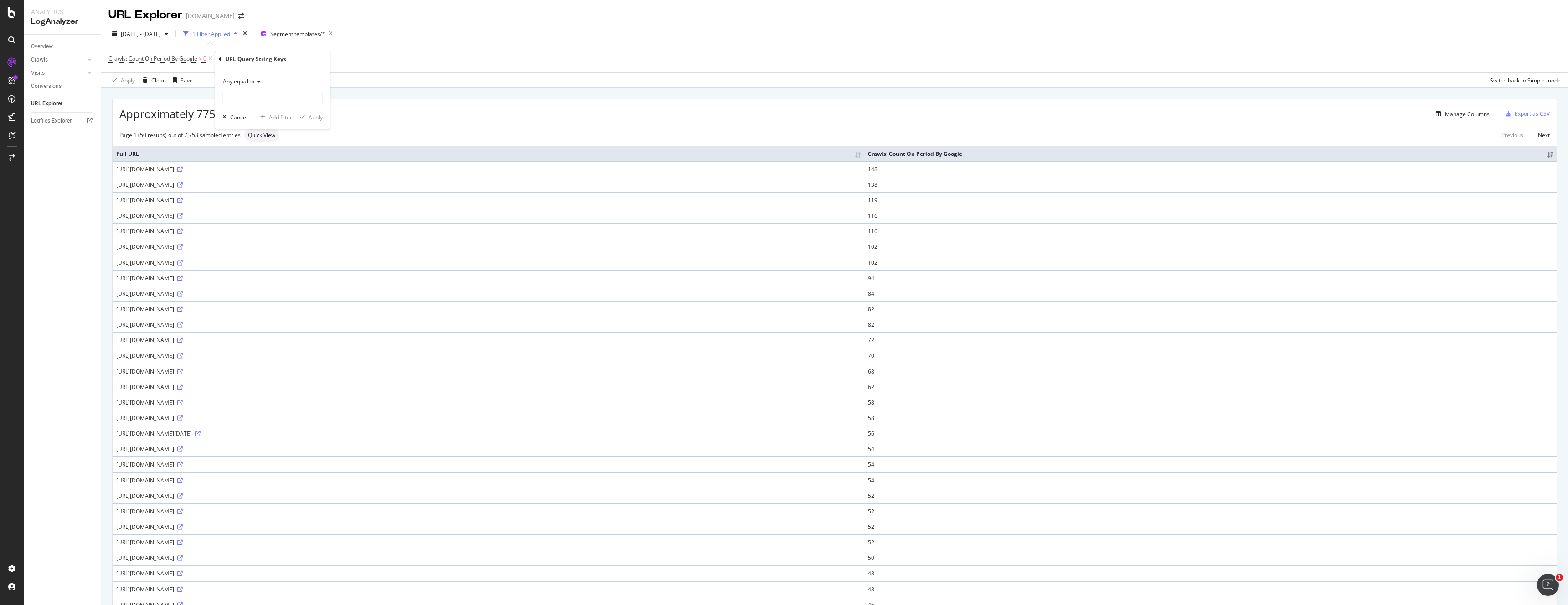
click at [247, 83] on span "Any equal to" at bounding box center [238, 81] width 31 height 8
click at [250, 233] on span "Doesn't exist" at bounding box center [243, 231] width 33 height 8
click at [318, 100] on div "Apply" at bounding box center [315, 101] width 14 height 8
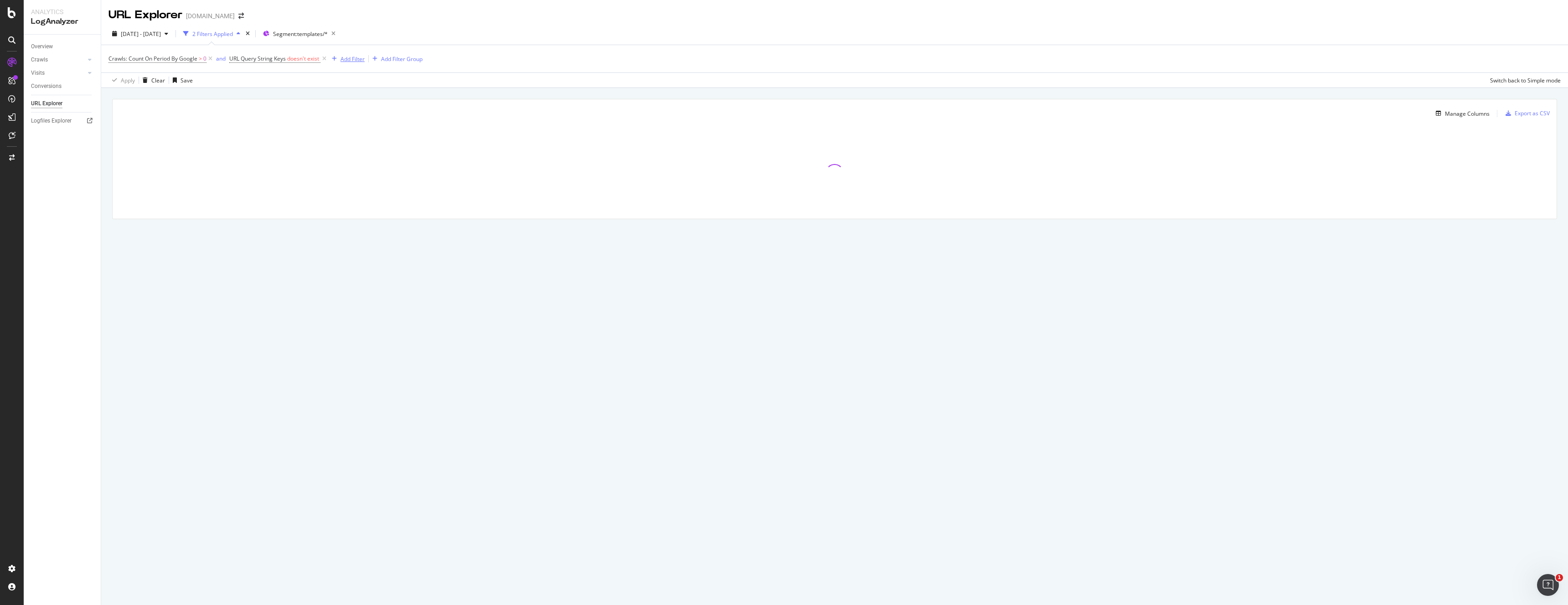
click at [352, 59] on div "Add Filter" at bounding box center [353, 59] width 24 height 8
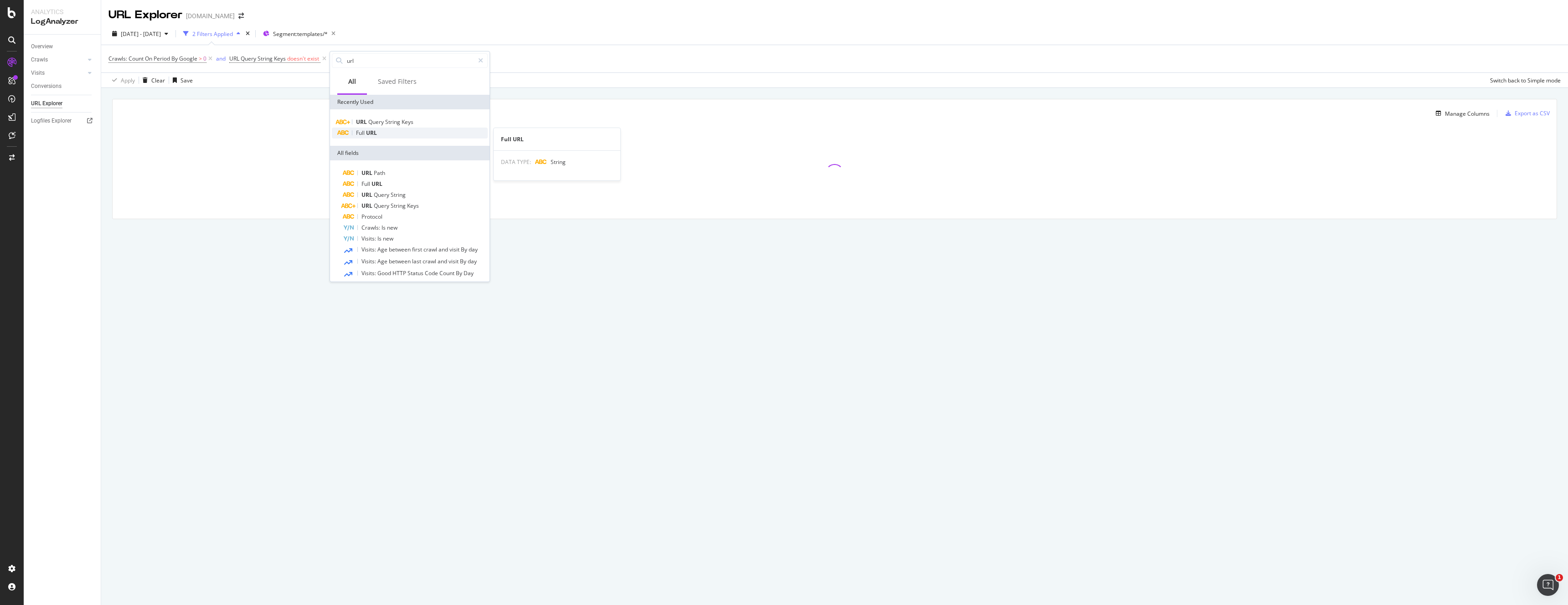
type input "url"
click at [377, 135] on div "Full URL" at bounding box center [410, 133] width 156 height 11
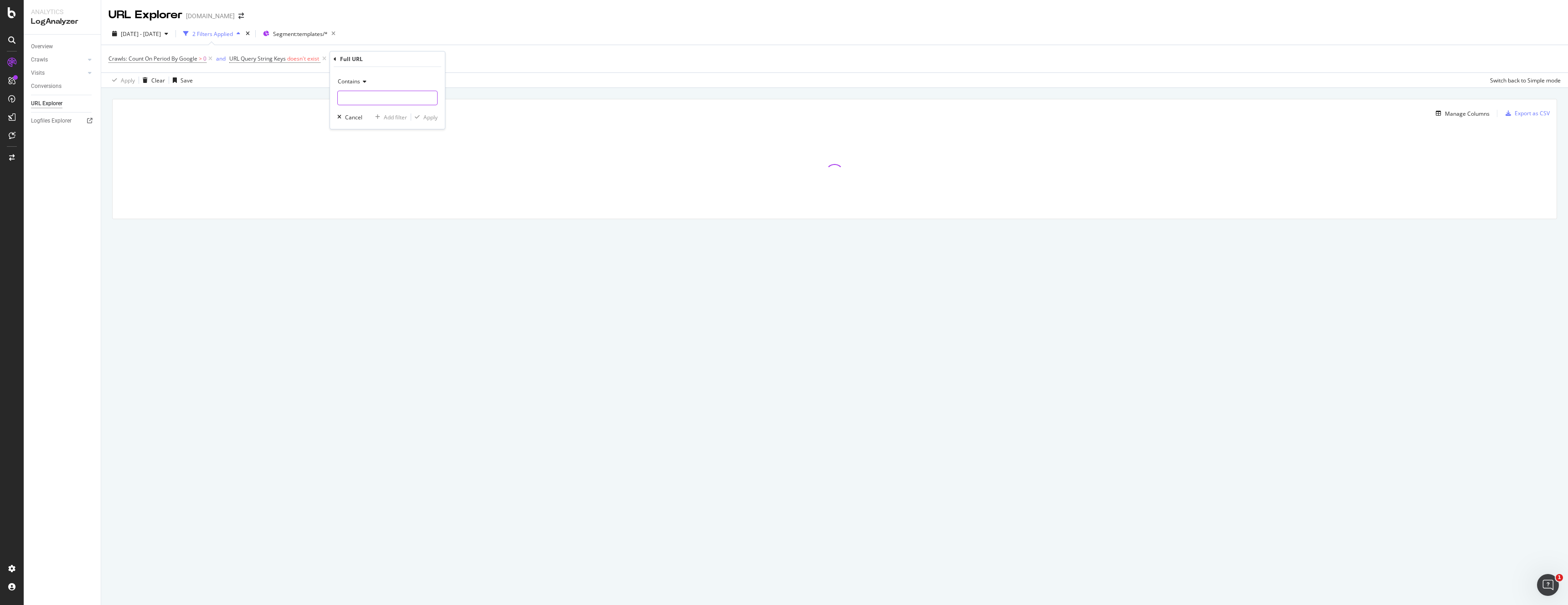
click at [382, 97] on input "text" at bounding box center [387, 97] width 100 height 15
type input "/s/"
click at [429, 120] on div "Apply" at bounding box center [430, 117] width 14 height 8
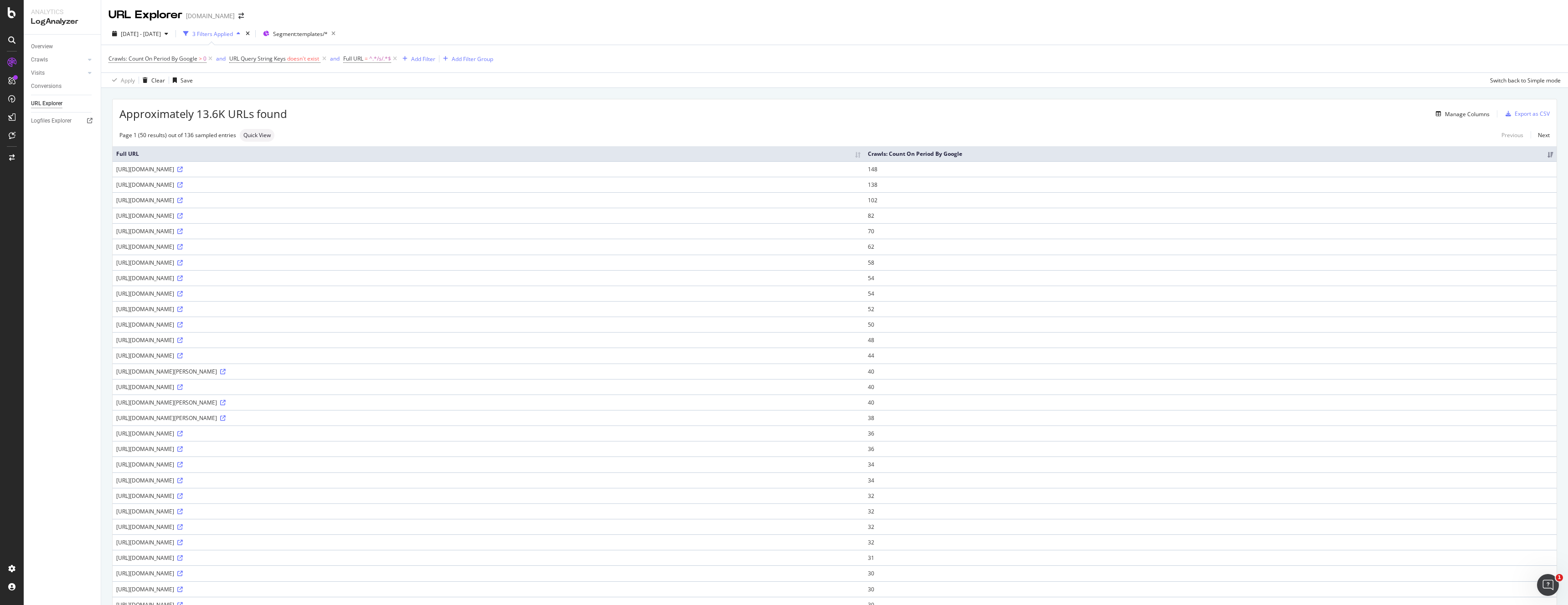
click at [1116, 152] on th "Crawls: Count On Period By Google" at bounding box center [1210, 154] width 692 height 15
click at [209, 60] on icon at bounding box center [211, 59] width 8 height 9
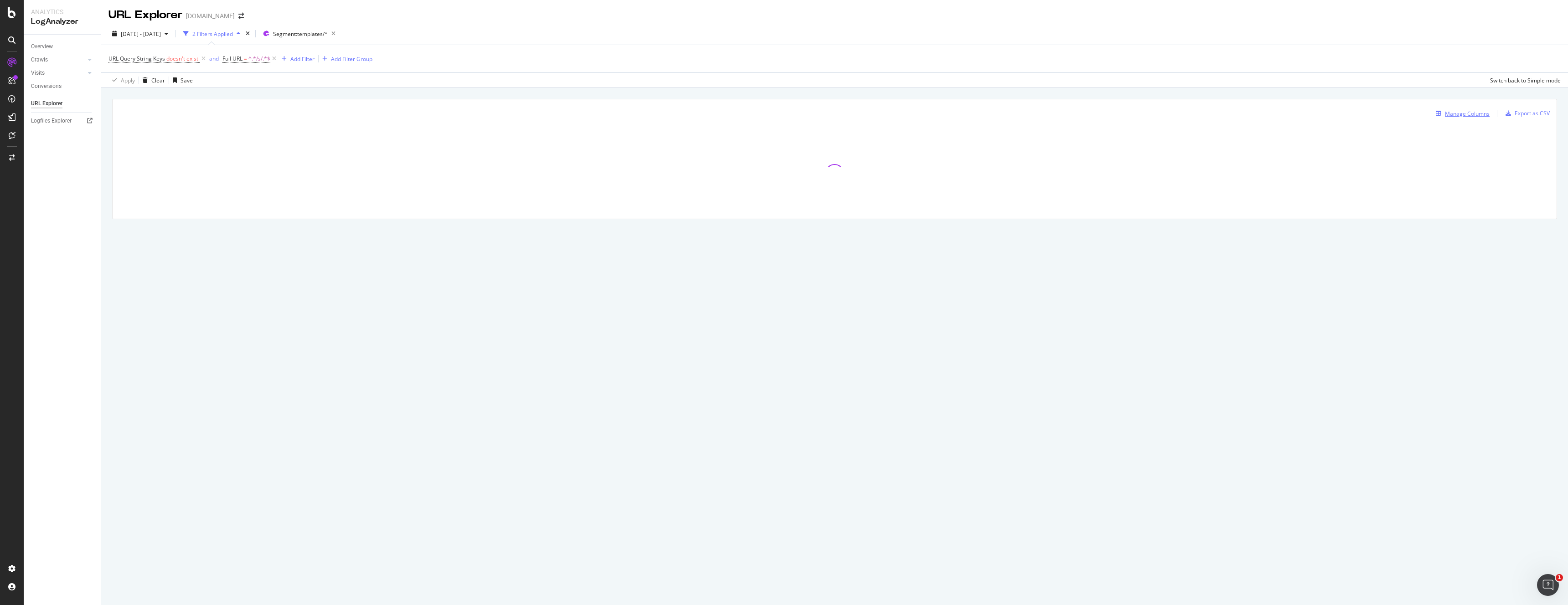
click at [1466, 112] on div "Manage Columns" at bounding box center [1467, 113] width 44 height 8
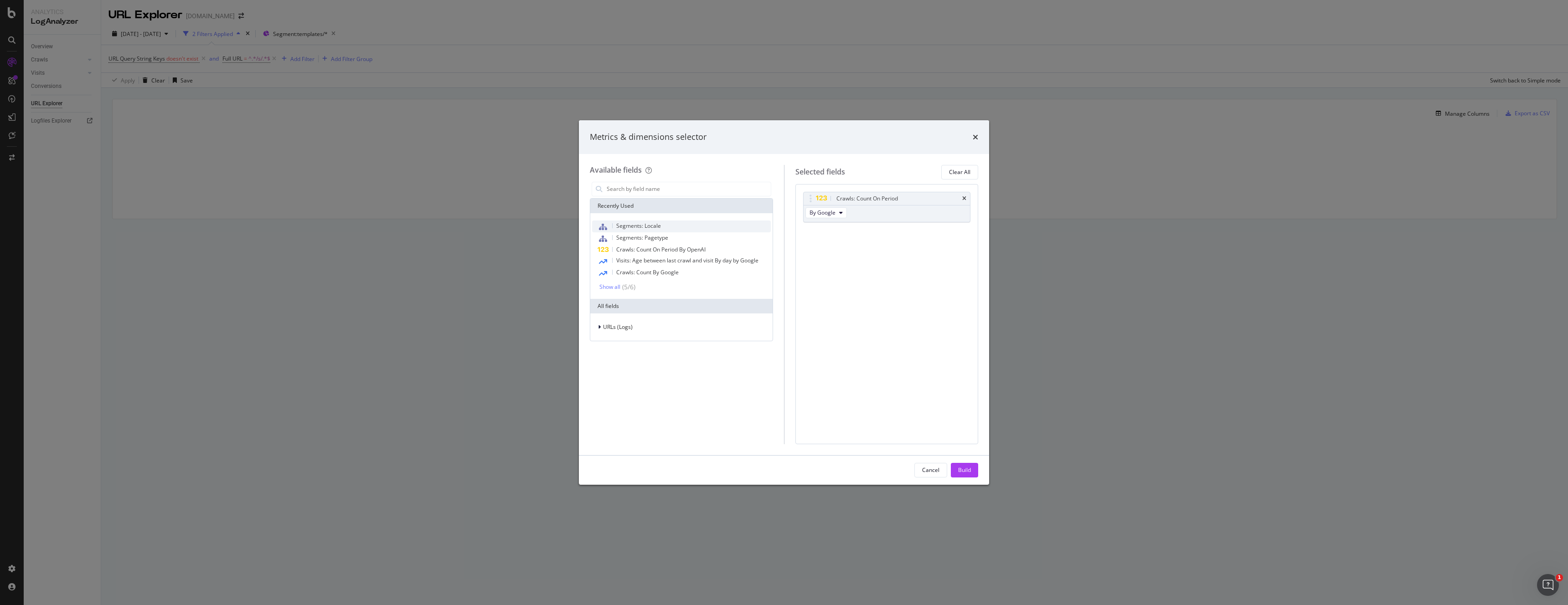
click at [657, 221] on div "Segments: Locale" at bounding box center [681, 226] width 178 height 11
drag, startPoint x: 967, startPoint y: 467, endPoint x: 920, endPoint y: 401, distance: 81.0
click at [920, 401] on div "Metrics & dimensions selector Available fields Recently Used Segments: Locale S…" at bounding box center [784, 302] width 410 height 365
click at [965, 197] on icon "times" at bounding box center [964, 198] width 4 height 5
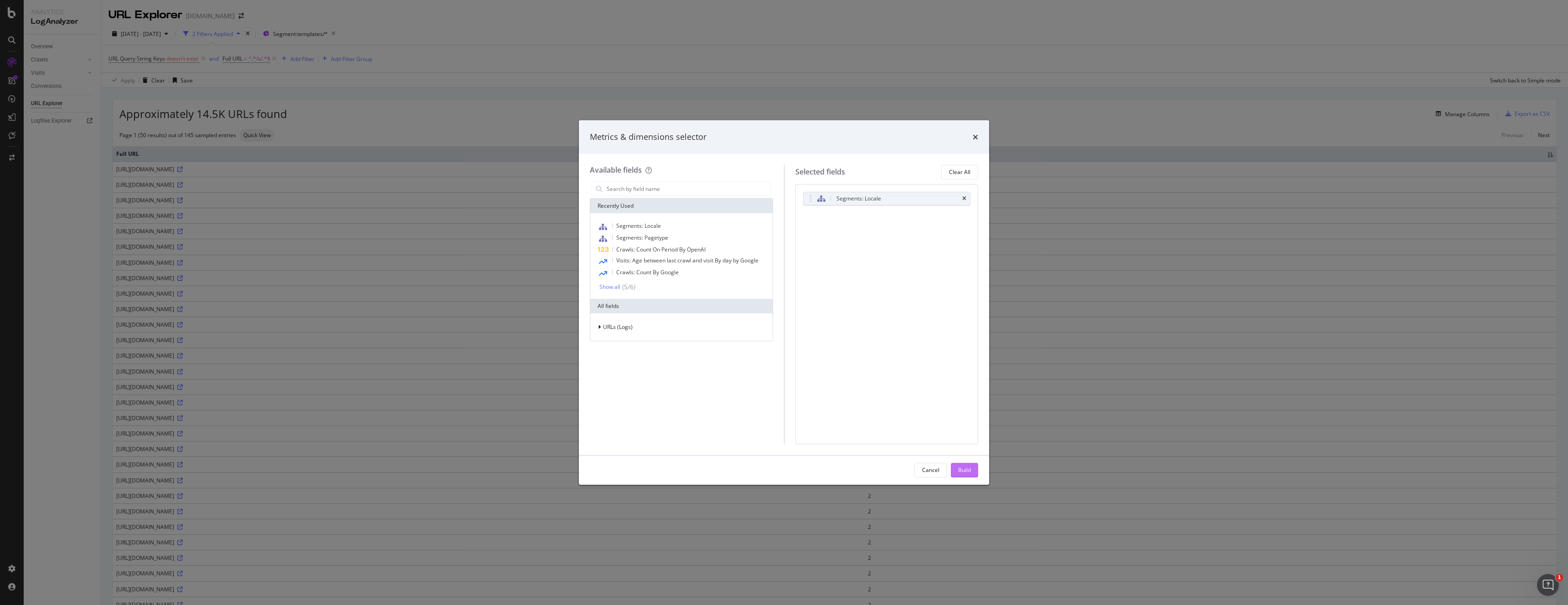
click at [965, 471] on div "Build" at bounding box center [964, 470] width 13 height 8
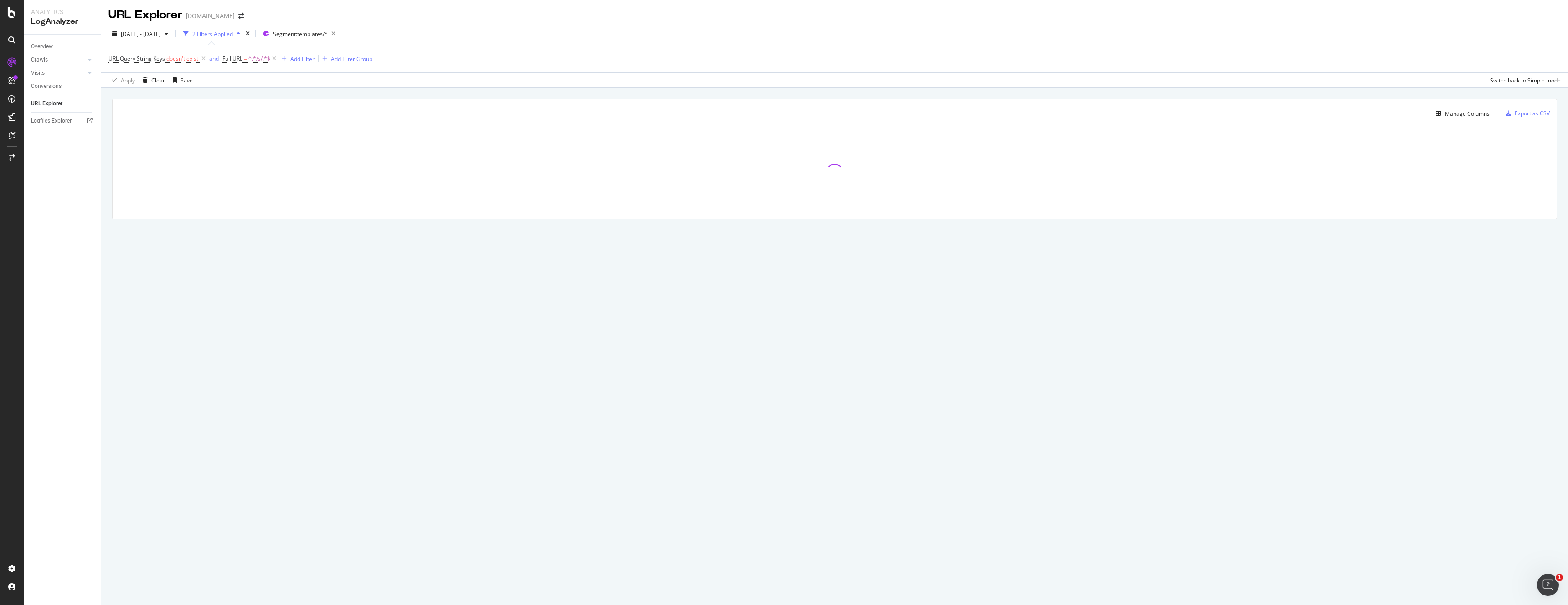
click at [305, 57] on div "Add Filter" at bounding box center [302, 59] width 24 height 8
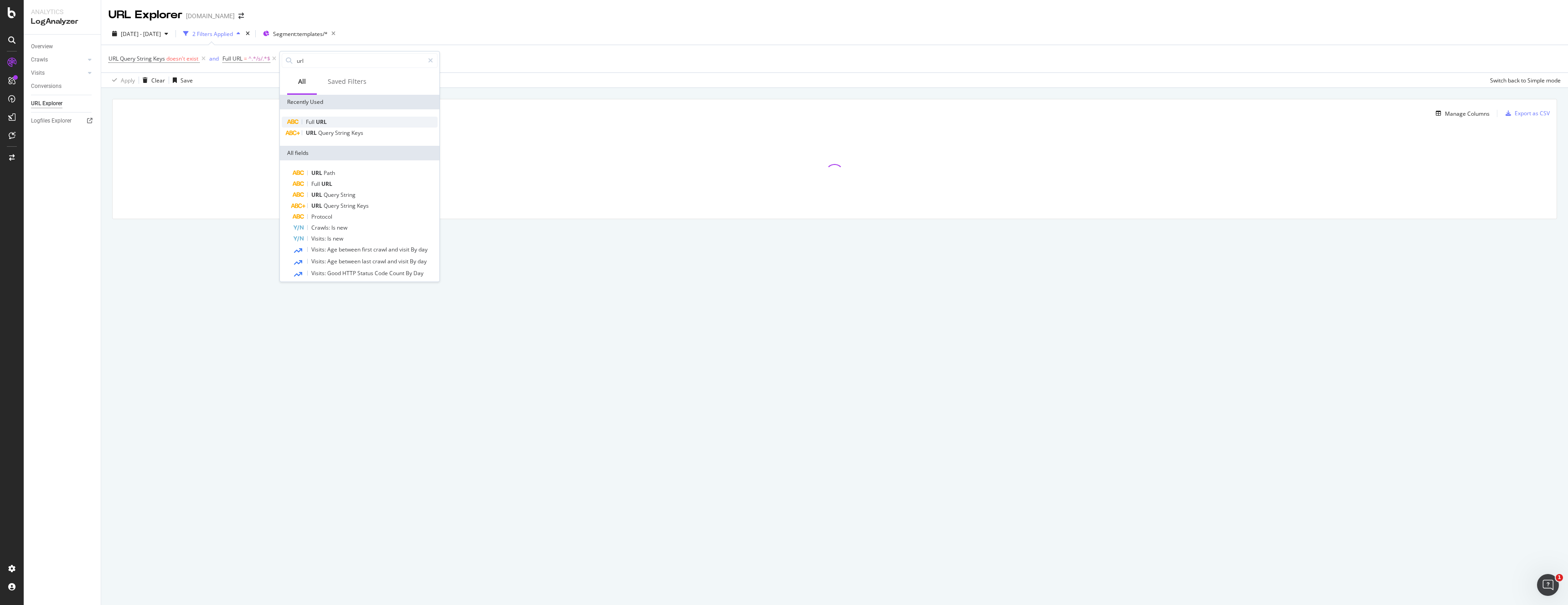
click at [320, 121] on span "URL" at bounding box center [321, 122] width 11 height 8
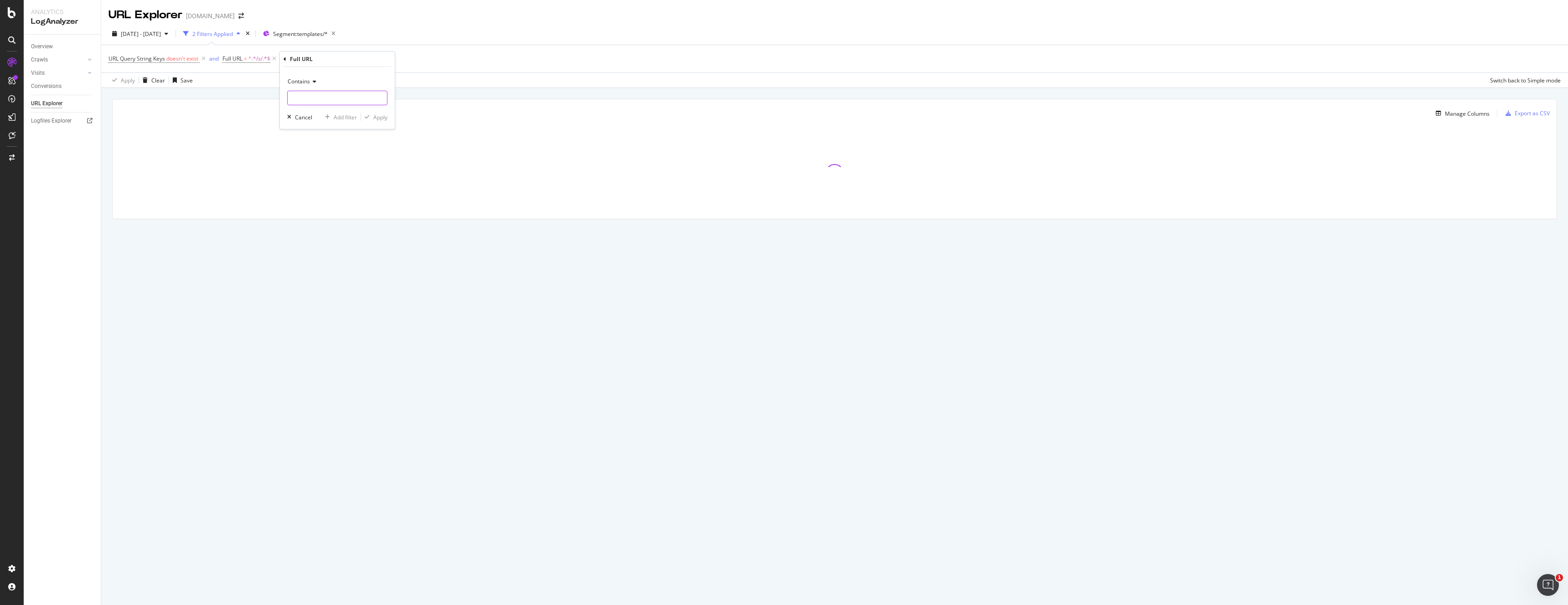
click at [321, 96] on input "text" at bounding box center [338, 97] width 100 height 15
type input "&"
click at [371, 116] on div "button" at bounding box center [367, 116] width 12 height 5
click at [395, 92] on div "Manage Columns Export as CSV Full URL Segments: Locale" at bounding box center [834, 169] width 1466 height 163
click at [290, 77] on div "Apply Clear Save Switch back to Simple mode" at bounding box center [834, 80] width 1466 height 15
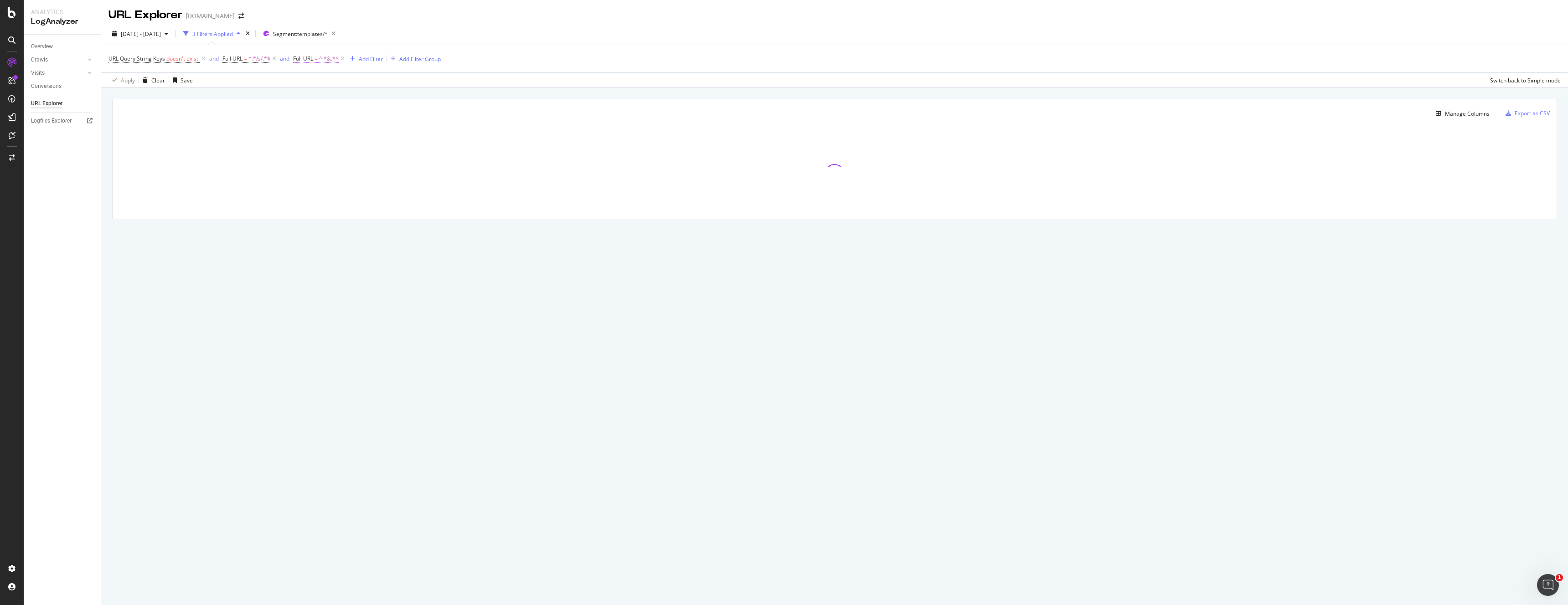
click at [305, 59] on span "Full URL" at bounding box center [303, 58] width 20 height 8
click at [322, 87] on div "Contains &" at bounding box center [352, 88] width 100 height 31
click at [322, 80] on span "Contains" at bounding box center [313, 80] width 22 height 8
click at [327, 176] on div "Doesn't contain" at bounding box center [353, 182] width 97 height 11
click at [391, 119] on div "Apply" at bounding box center [395, 116] width 14 height 8
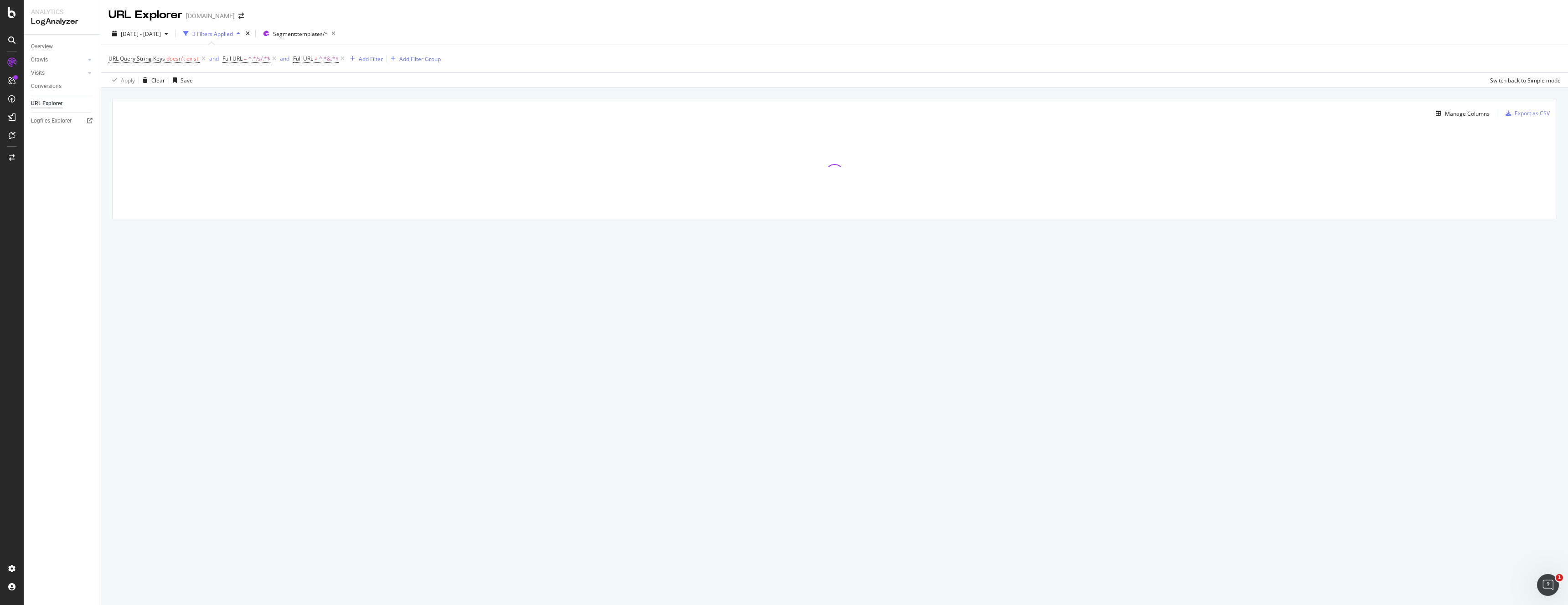
click at [227, 84] on div "Apply Clear Save Switch back to Simple mode" at bounding box center [834, 80] width 1466 height 15
click at [1145, 154] on div at bounding box center [835, 173] width 1444 height 91
click at [790, 189] on div at bounding box center [835, 173] width 1444 height 91
click at [361, 58] on div "Add Filter" at bounding box center [371, 59] width 24 height 8
click at [707, 86] on div "Apply Clear Save Switch back to Simple mode" at bounding box center [834, 80] width 1466 height 15
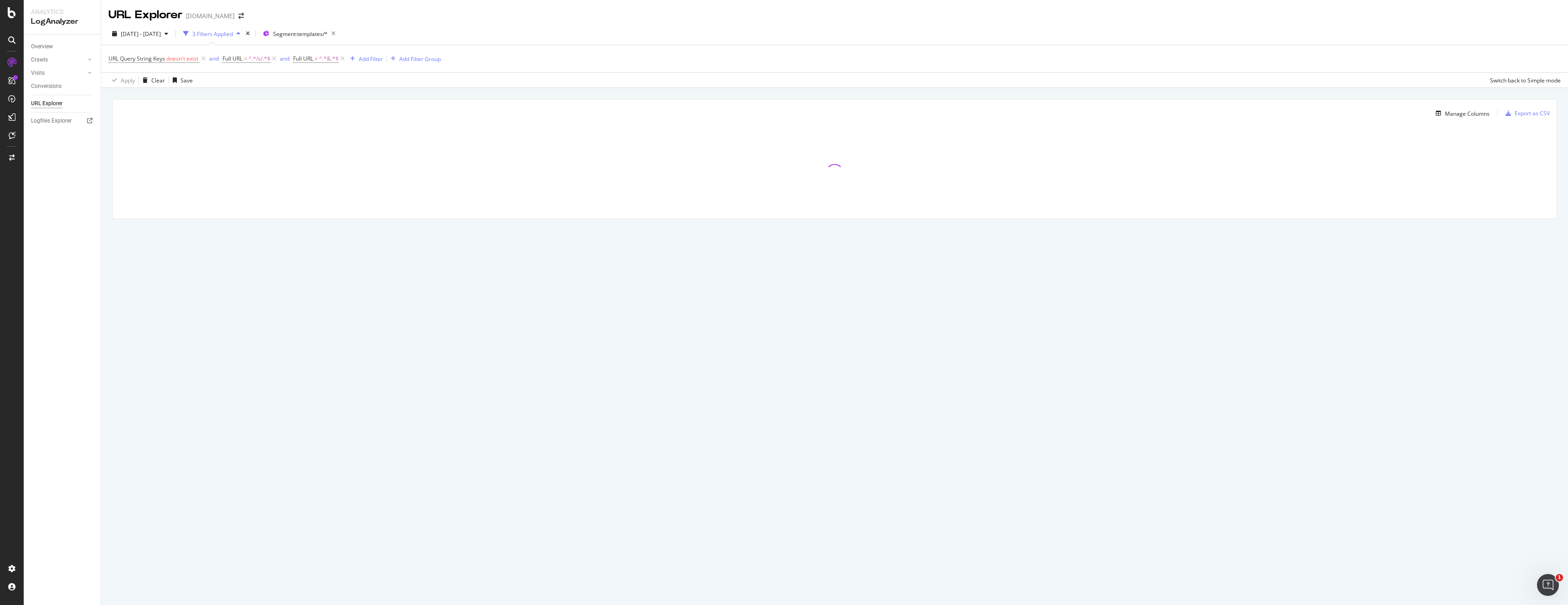
click at [652, 83] on div "Apply Clear Save Switch back to Simple mode" at bounding box center [834, 80] width 1466 height 15
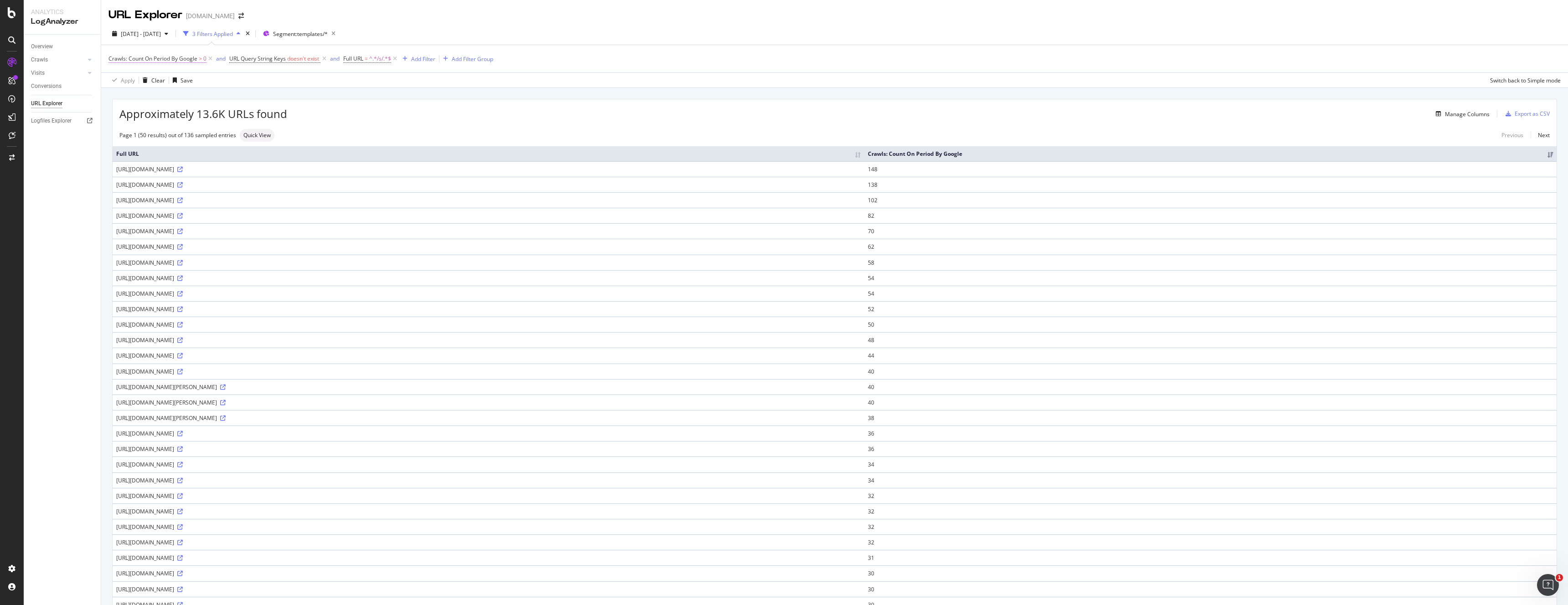
click at [198, 60] on span "Crawls: Count On Period By Google > 0" at bounding box center [158, 58] width 98 height 8
click at [152, 93] on icon at bounding box center [152, 94] width 6 height 5
click at [161, 173] on span "Greater than or equal to" at bounding box center [152, 173] width 61 height 8
click at [210, 135] on div "Add filter Apply" at bounding box center [183, 130] width 66 height 9
click at [211, 132] on div "Apply" at bounding box center [209, 130] width 14 height 8
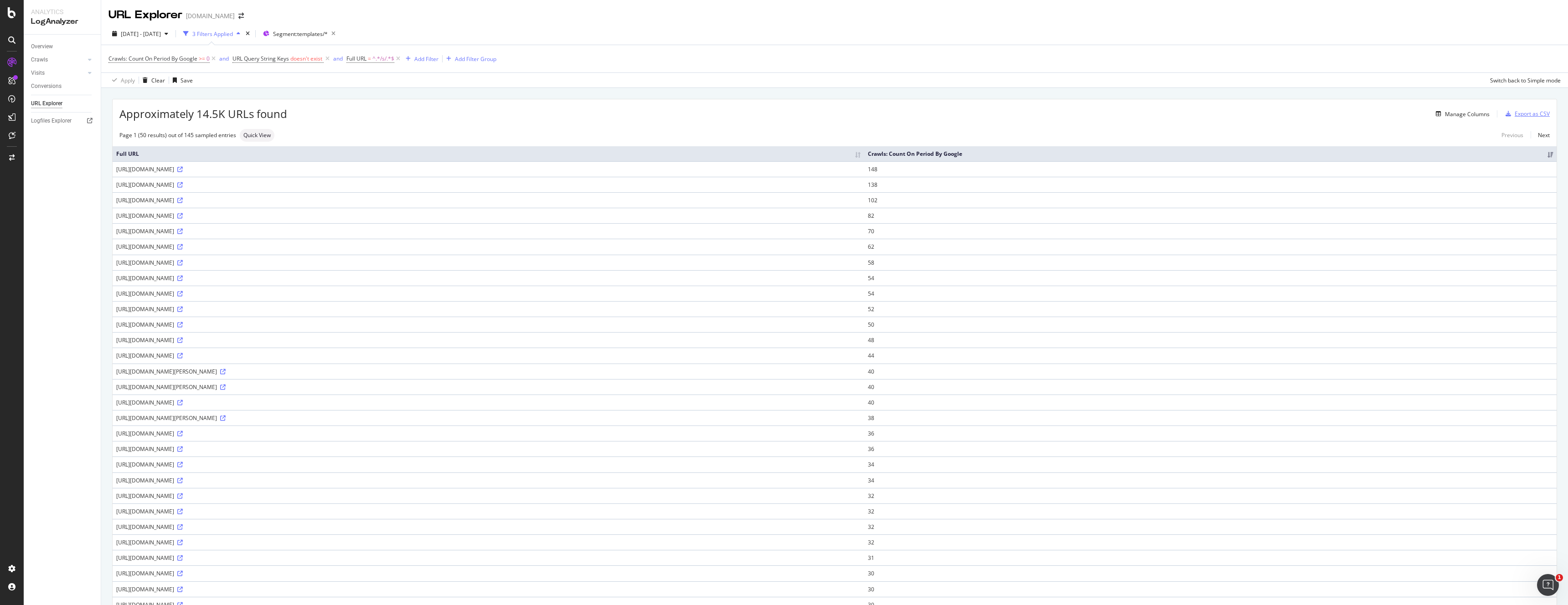
drag, startPoint x: 1526, startPoint y: 116, endPoint x: 1320, endPoint y: 115, distance: 206.0
click at [1318, 114] on div "Approximately 14.5K URLs found Manage Columns Export as CSV" at bounding box center [835, 110] width 1444 height 22
click at [1458, 114] on div "Manage Columns" at bounding box center [1467, 114] width 44 height 8
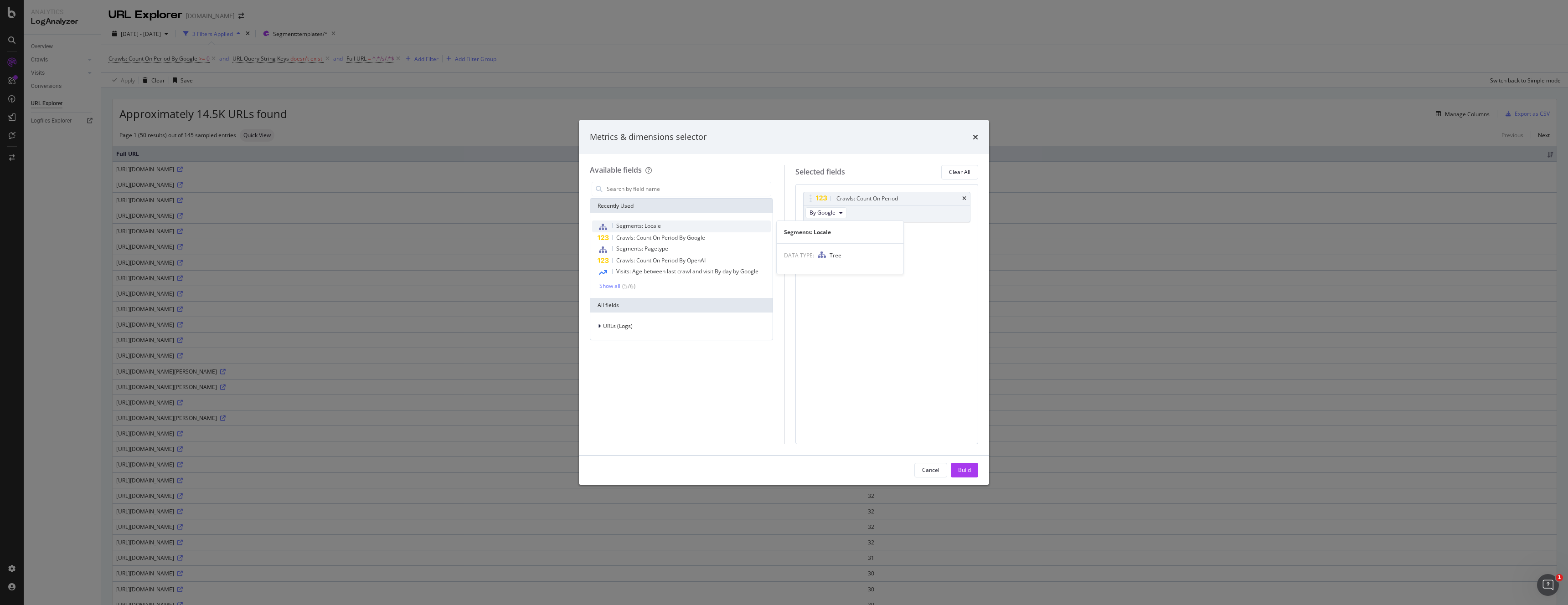
click at [645, 226] on span "Segments: Locale" at bounding box center [639, 226] width 44 height 8
click at [965, 469] on div "Build" at bounding box center [964, 470] width 13 height 8
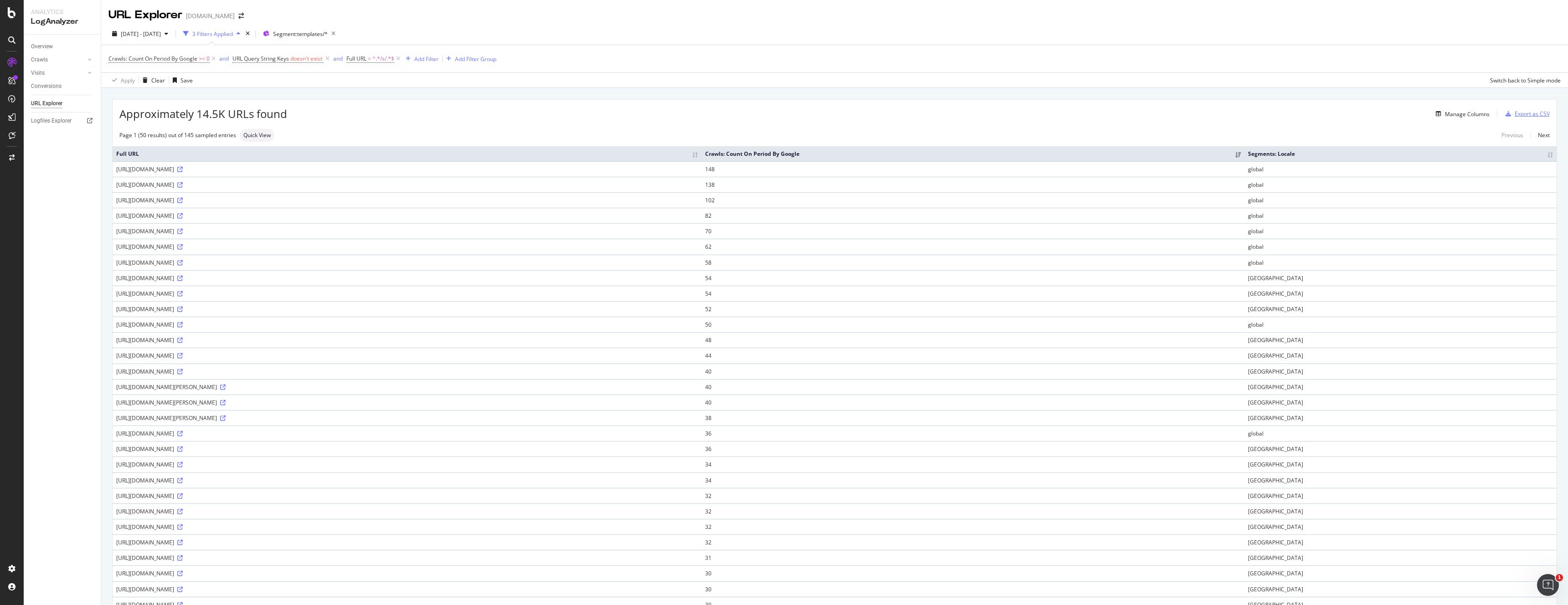
click at [1534, 116] on div "Export as CSV" at bounding box center [1532, 113] width 35 height 8
click at [367, 59] on span "Full URL" at bounding box center [356, 58] width 20 height 8
drag, startPoint x: 369, startPoint y: 80, endPoint x: 371, endPoint y: 85, distance: 5.4
click at [371, 83] on span "Contains" at bounding box center [367, 80] width 22 height 8
click at [384, 184] on span "Doesn't contain" at bounding box center [380, 182] width 40 height 8
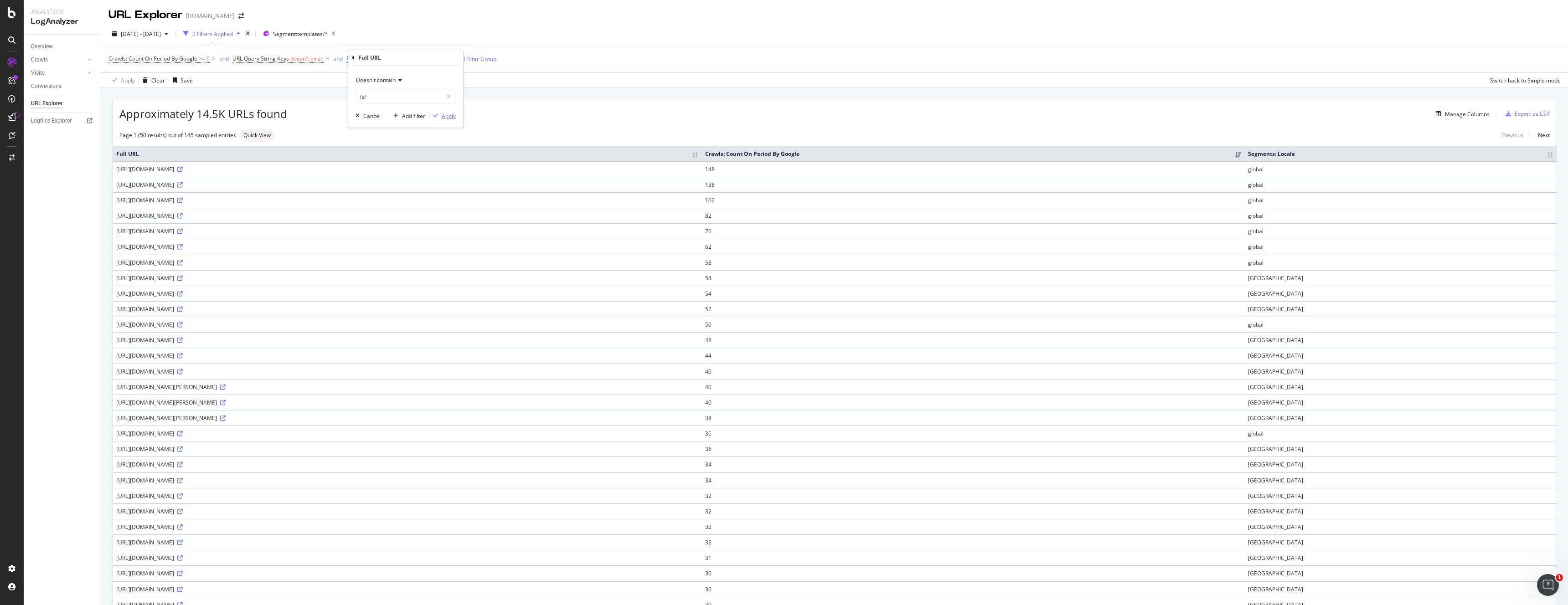
click at [446, 116] on div "Apply" at bounding box center [449, 116] width 14 height 8
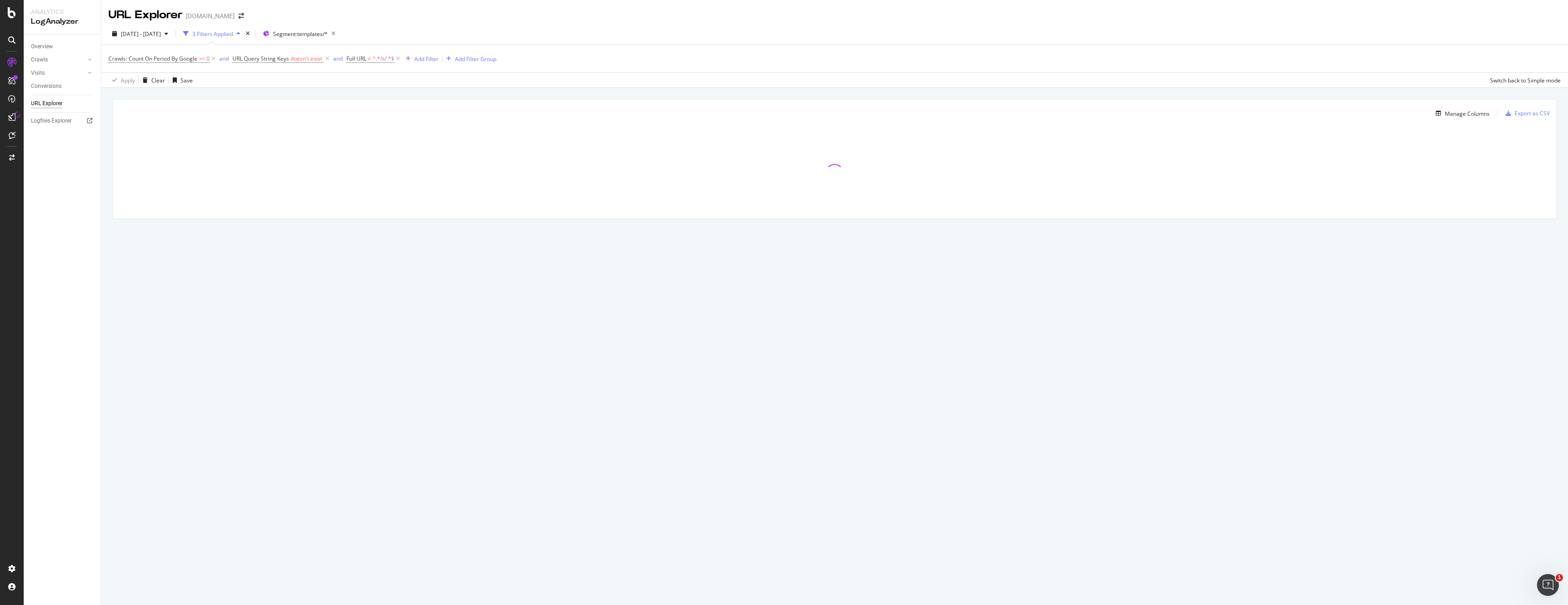
drag, startPoint x: 629, startPoint y: 103, endPoint x: 1013, endPoint y: 8, distance: 395.6
click at [671, 95] on div "Manage Columns Export as CSV Full URL Crawls: Count On Period By Google Segment…" at bounding box center [834, 169] width 1466 height 163
